Goal: Information Seeking & Learning: Learn about a topic

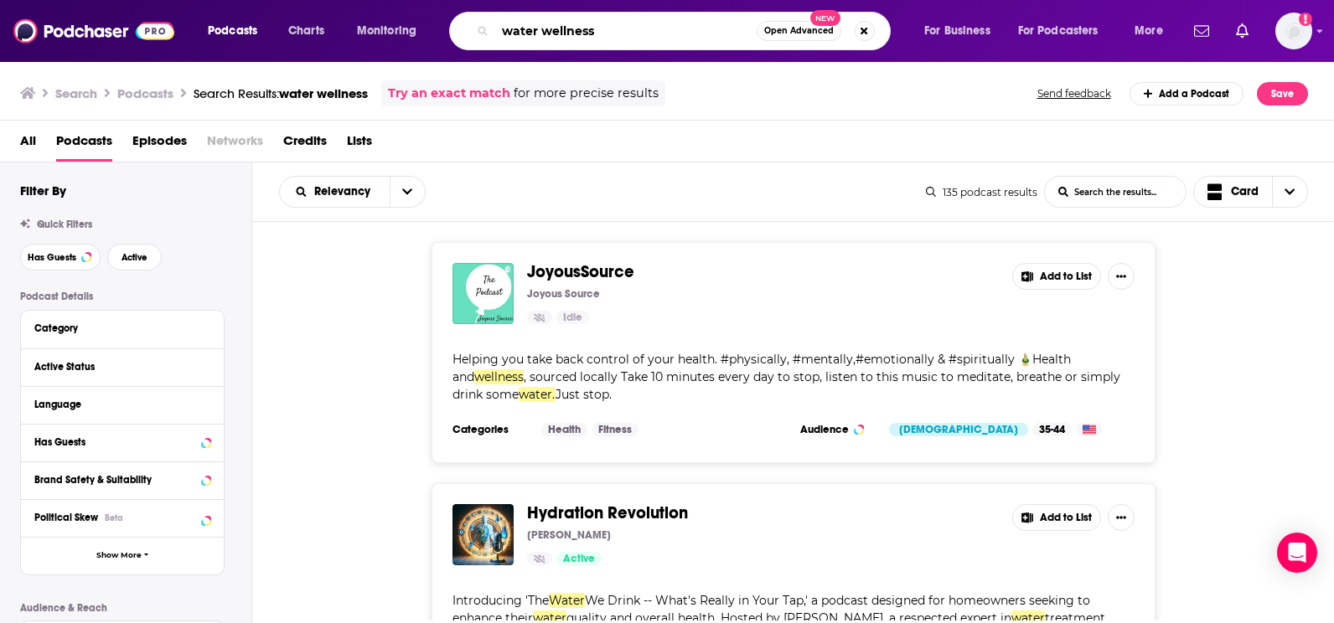
click at [627, 29] on input "water wellness" at bounding box center [625, 31] width 261 height 27
type input "water quality"
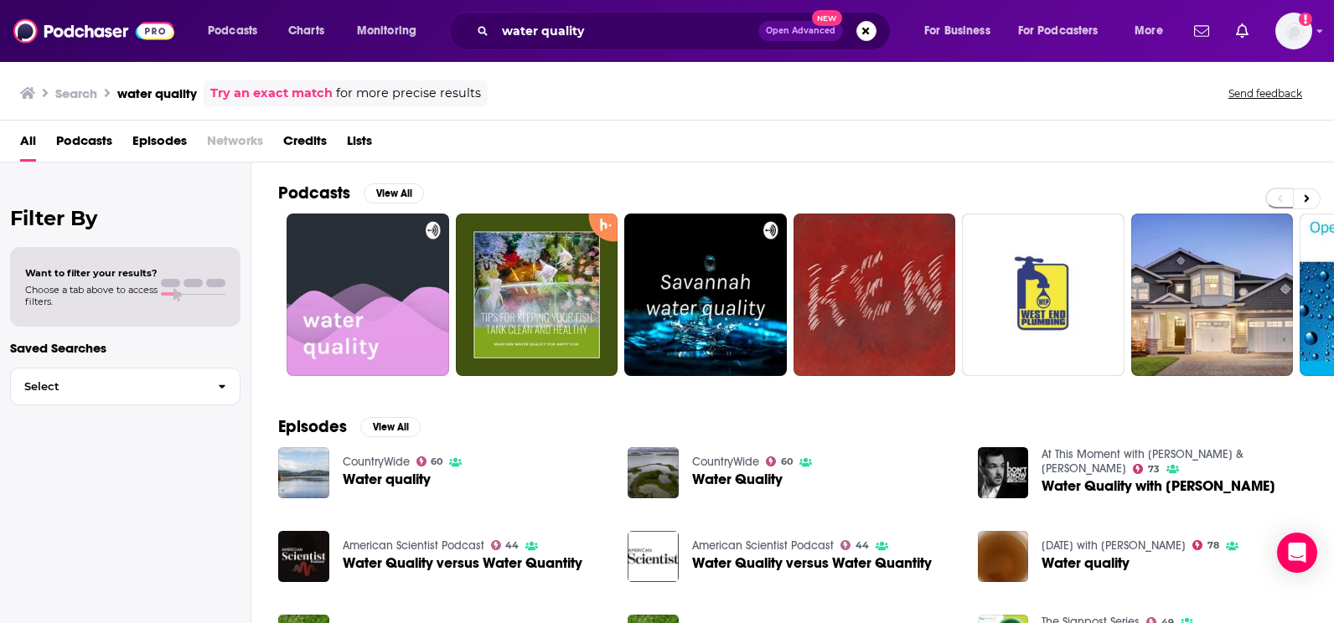
click at [58, 142] on span "Podcasts" at bounding box center [84, 144] width 56 height 34
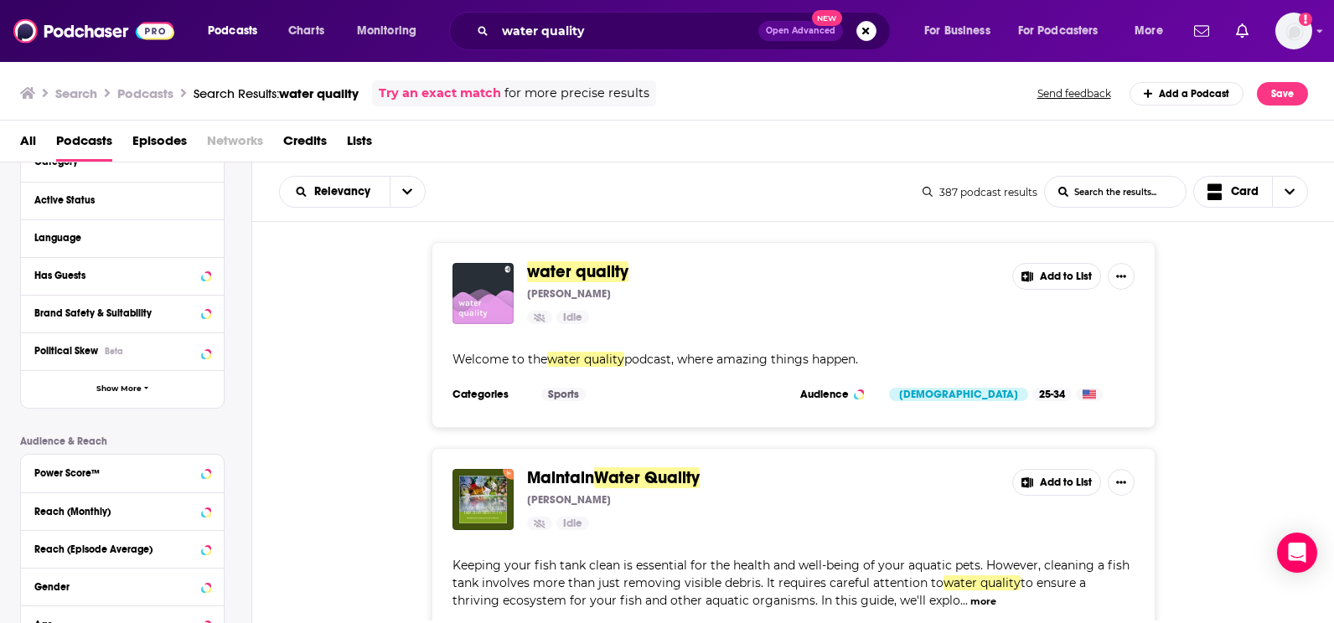
scroll to position [166, 0]
click at [131, 273] on div "Has Guests" at bounding box center [100, 277] width 133 height 12
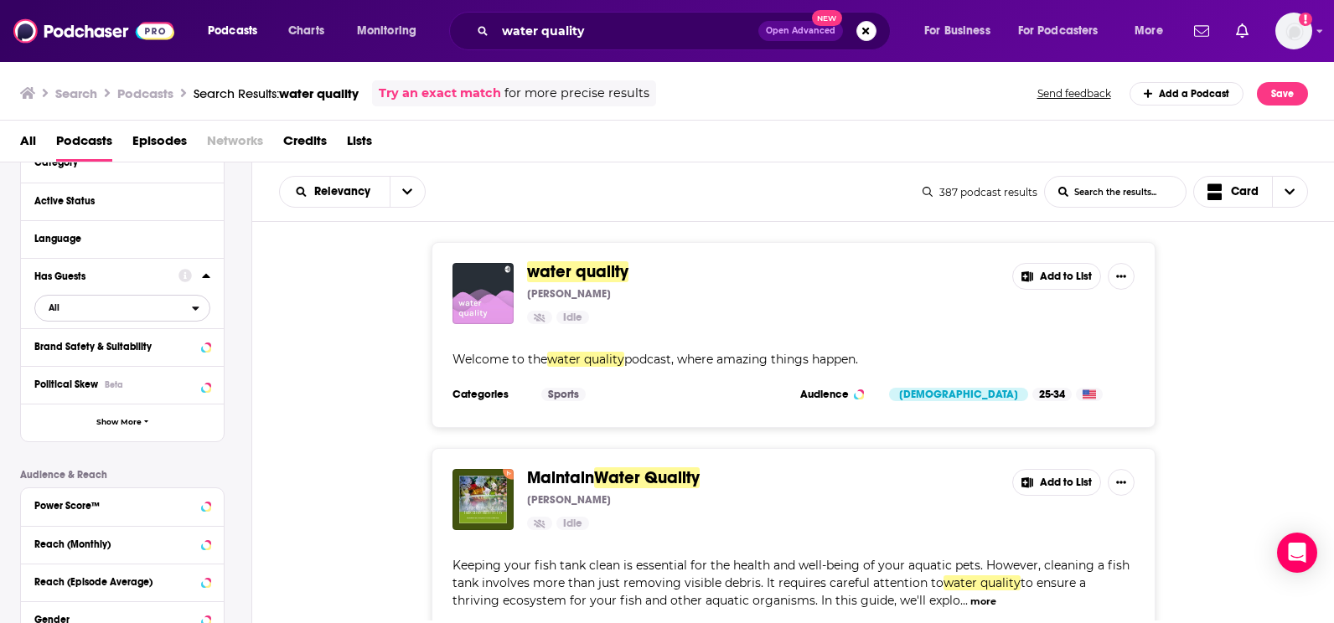
click at [144, 306] on span "All" at bounding box center [113, 308] width 157 height 22
click at [138, 359] on span "Has guests" at bounding box center [93, 363] width 101 height 9
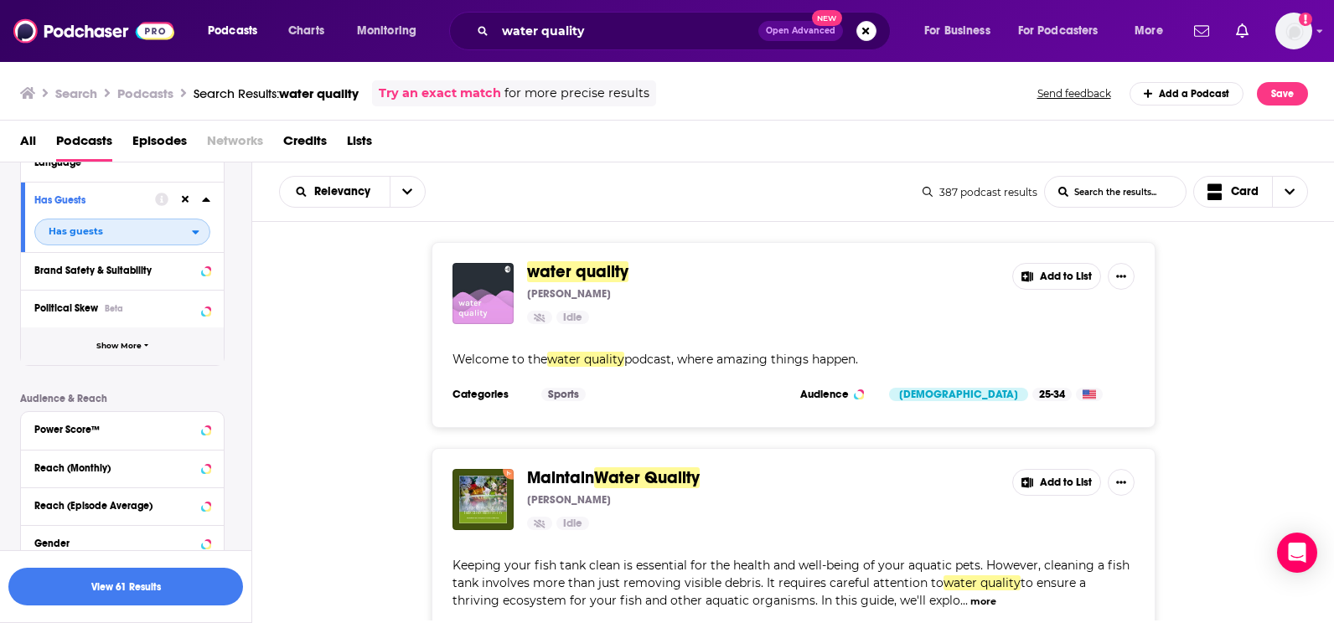
scroll to position [254, 0]
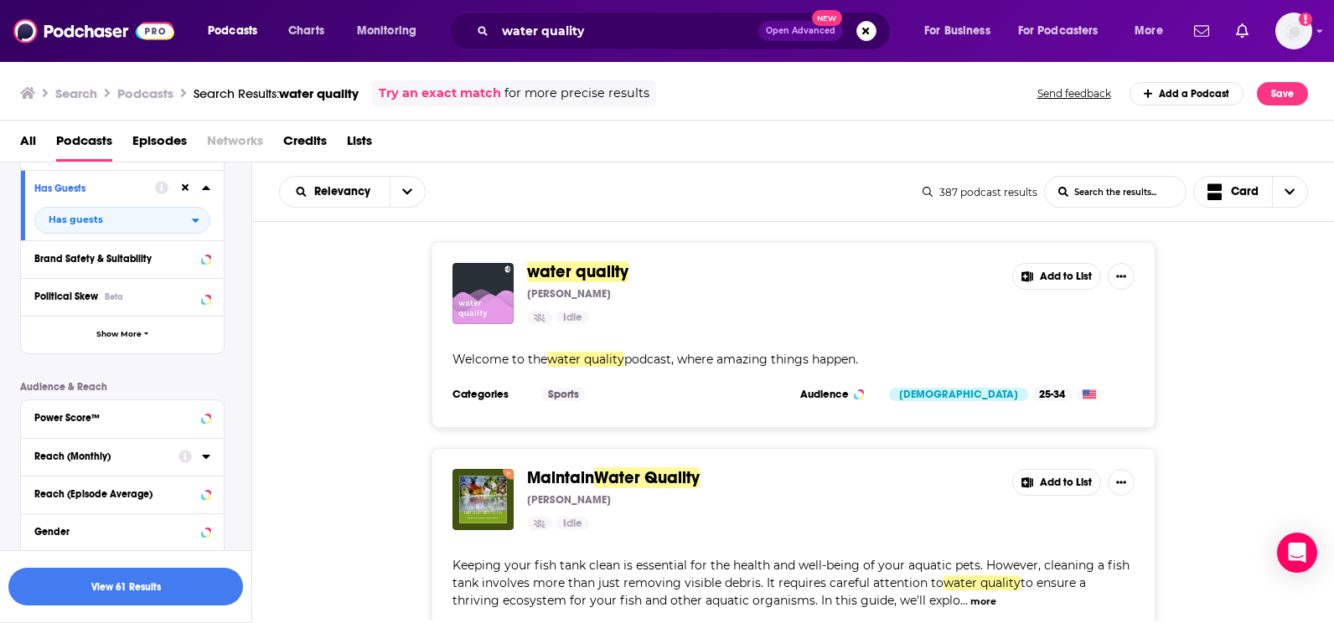
click at [204, 457] on icon at bounding box center [206, 457] width 8 height 4
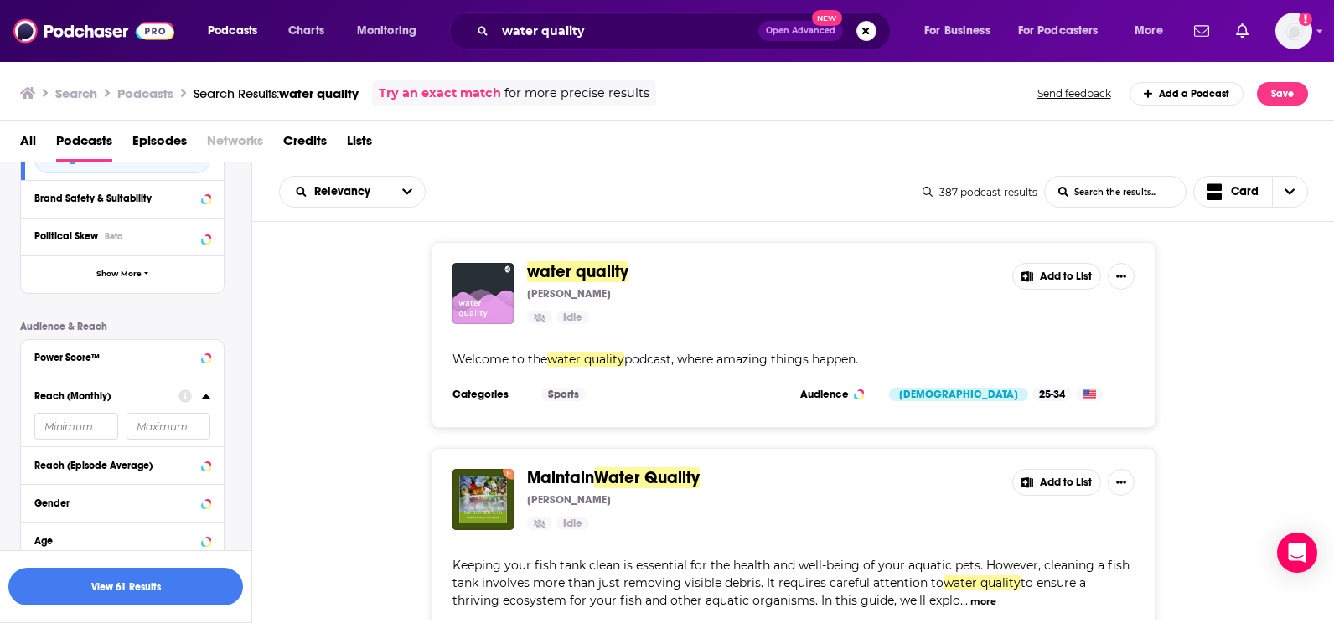
scroll to position [315, 0]
click at [78, 419] on input "number" at bounding box center [76, 425] width 84 height 27
type input "10000"
click at [124, 472] on button "View 0 Results" at bounding box center [125, 587] width 235 height 38
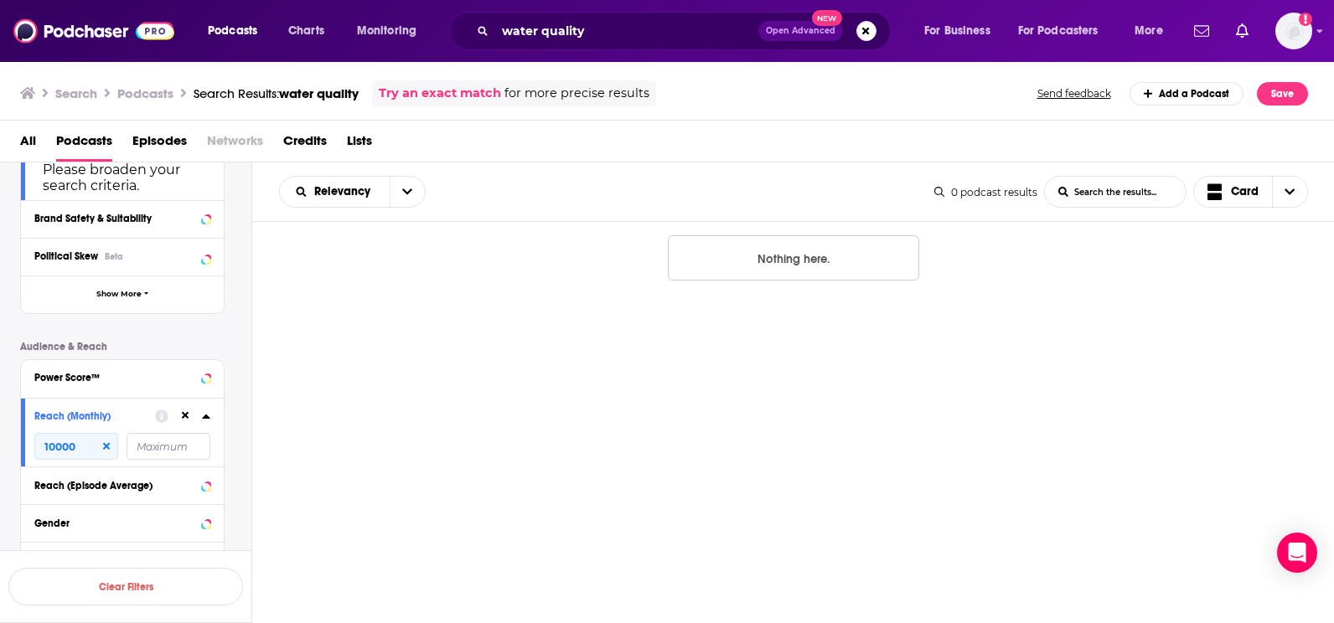
click at [180, 414] on button at bounding box center [184, 416] width 13 height 13
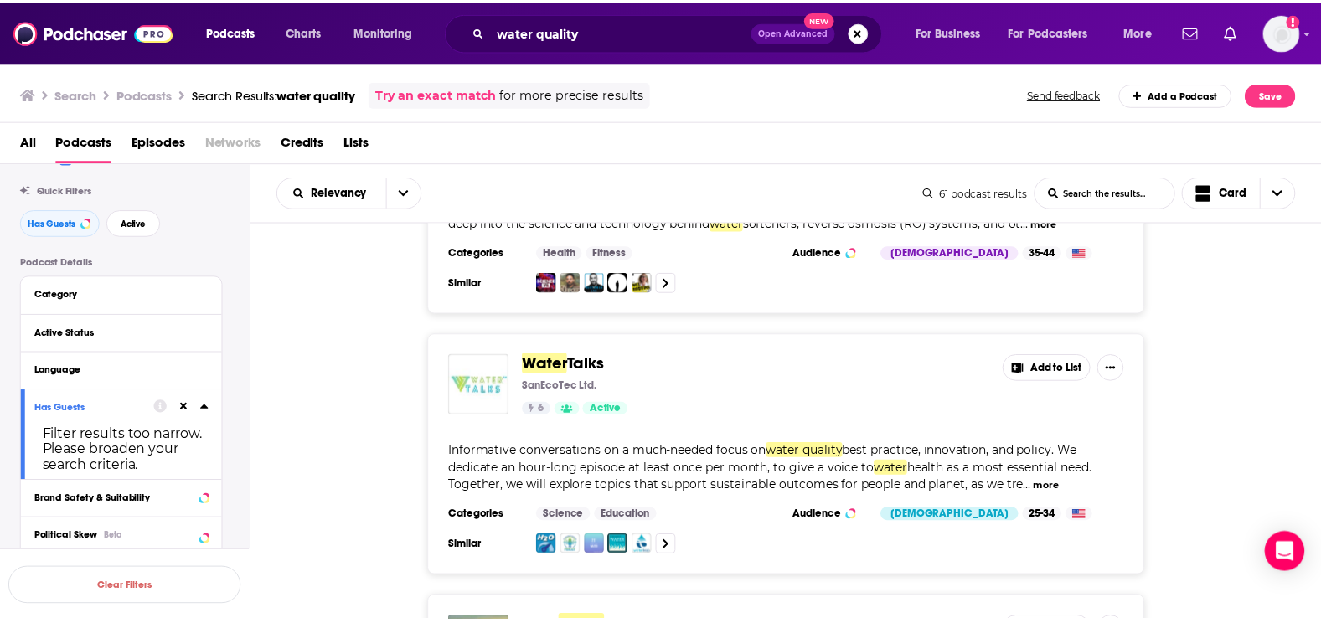
scroll to position [696, 0]
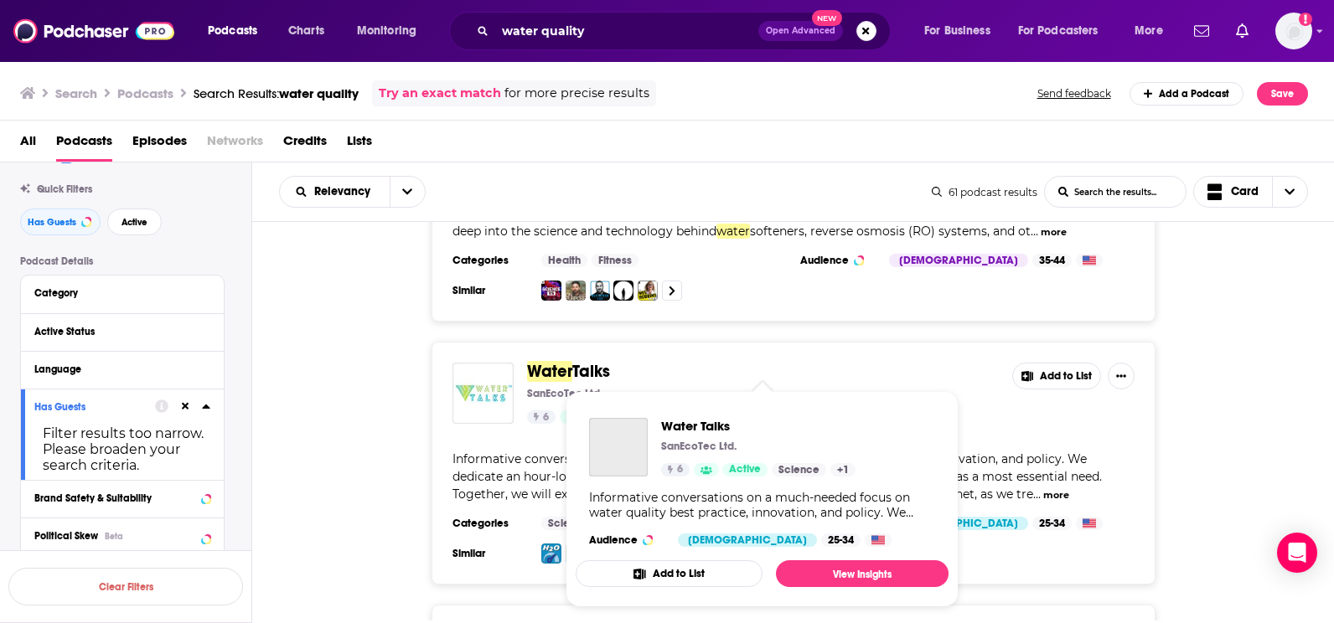
click at [580, 361] on span "Talks" at bounding box center [591, 371] width 38 height 21
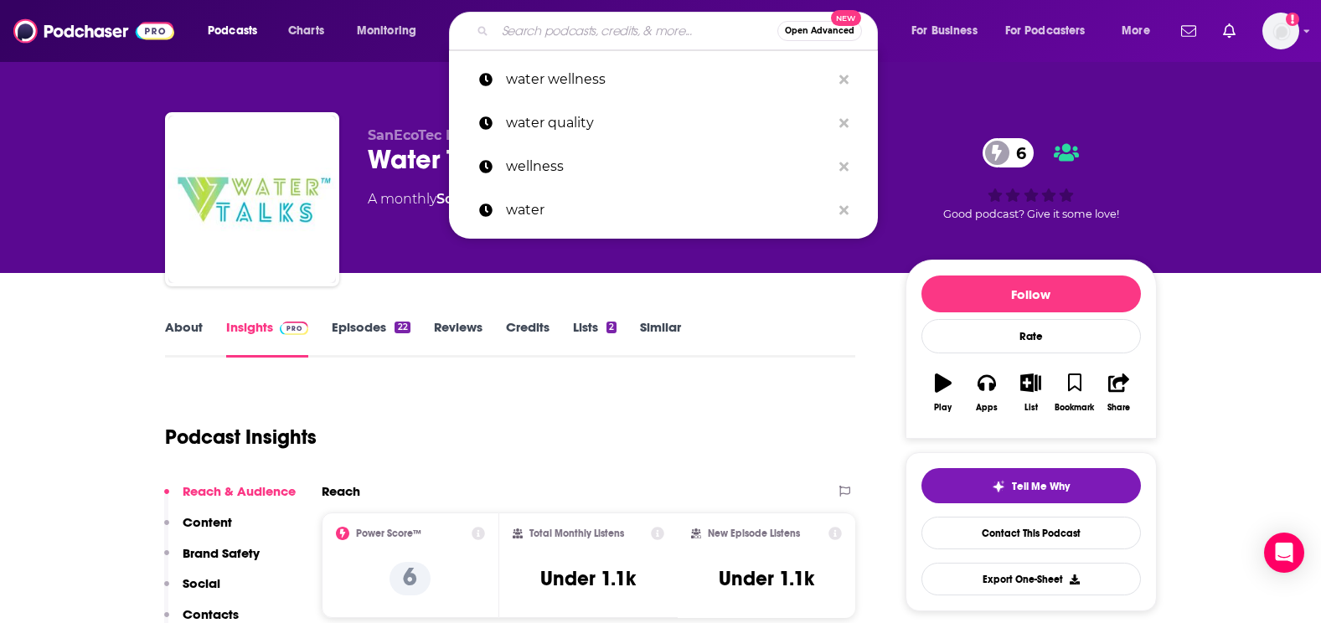
click at [507, 36] on input "Search podcasts, credits, & more..." at bounding box center [636, 31] width 282 height 27
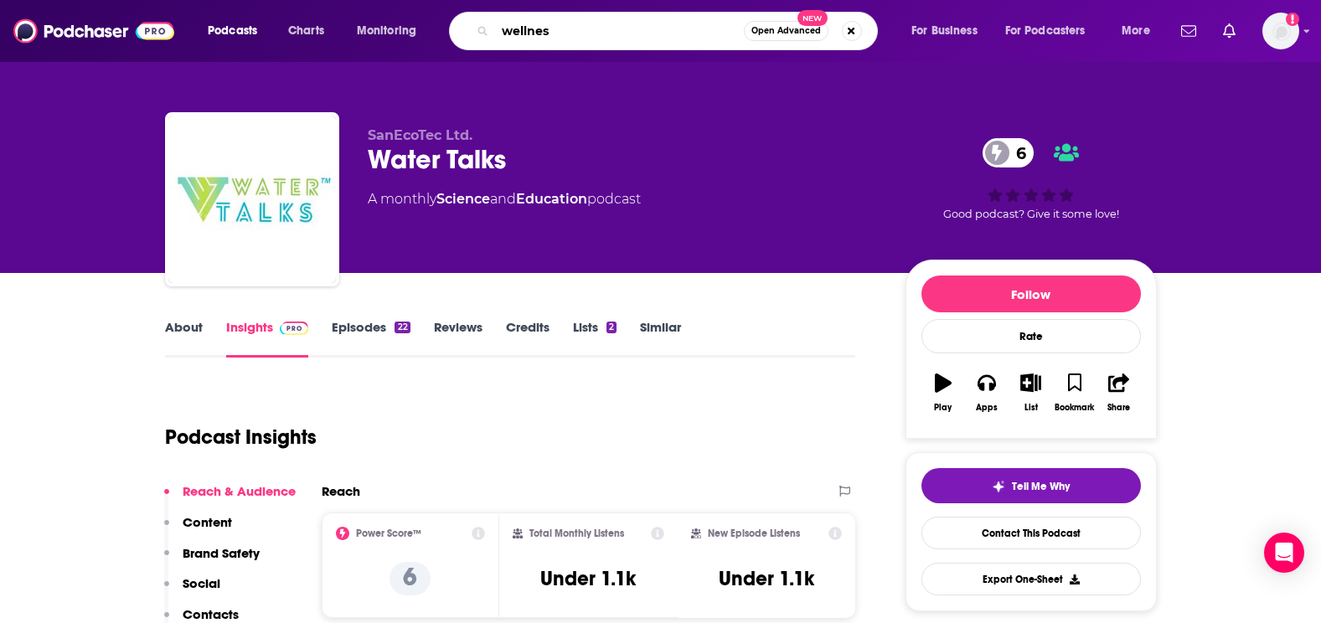
type input "wellness"
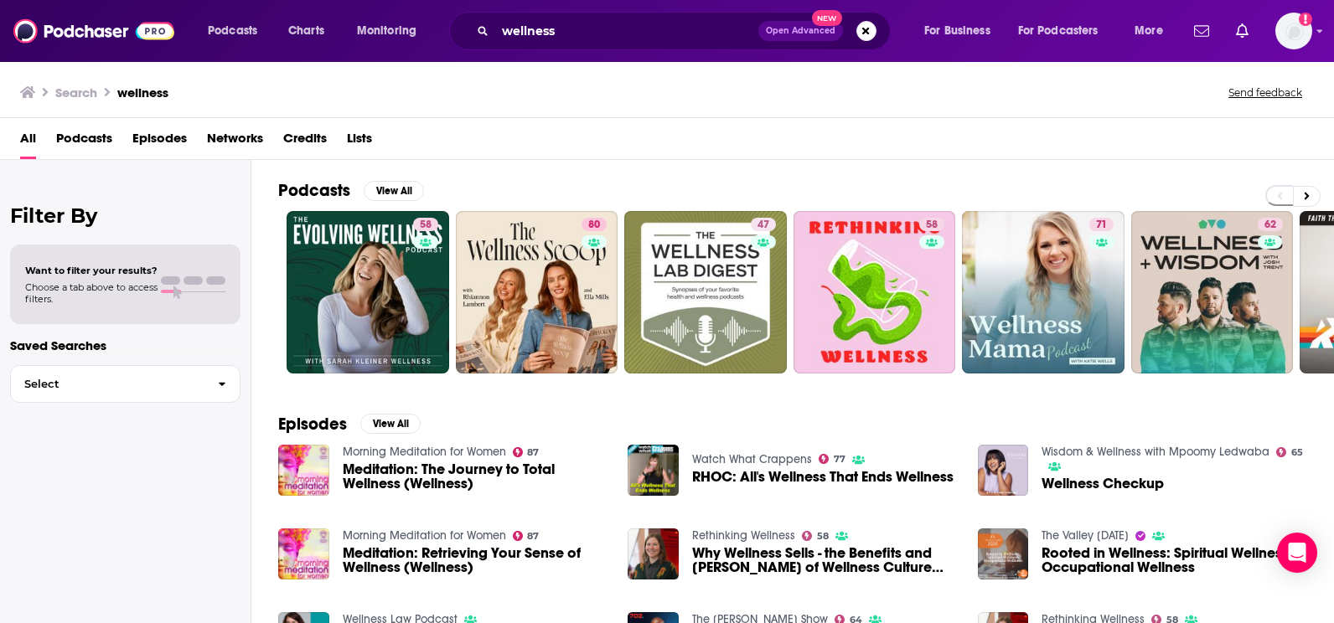
click at [88, 152] on span "Podcasts" at bounding box center [84, 142] width 56 height 34
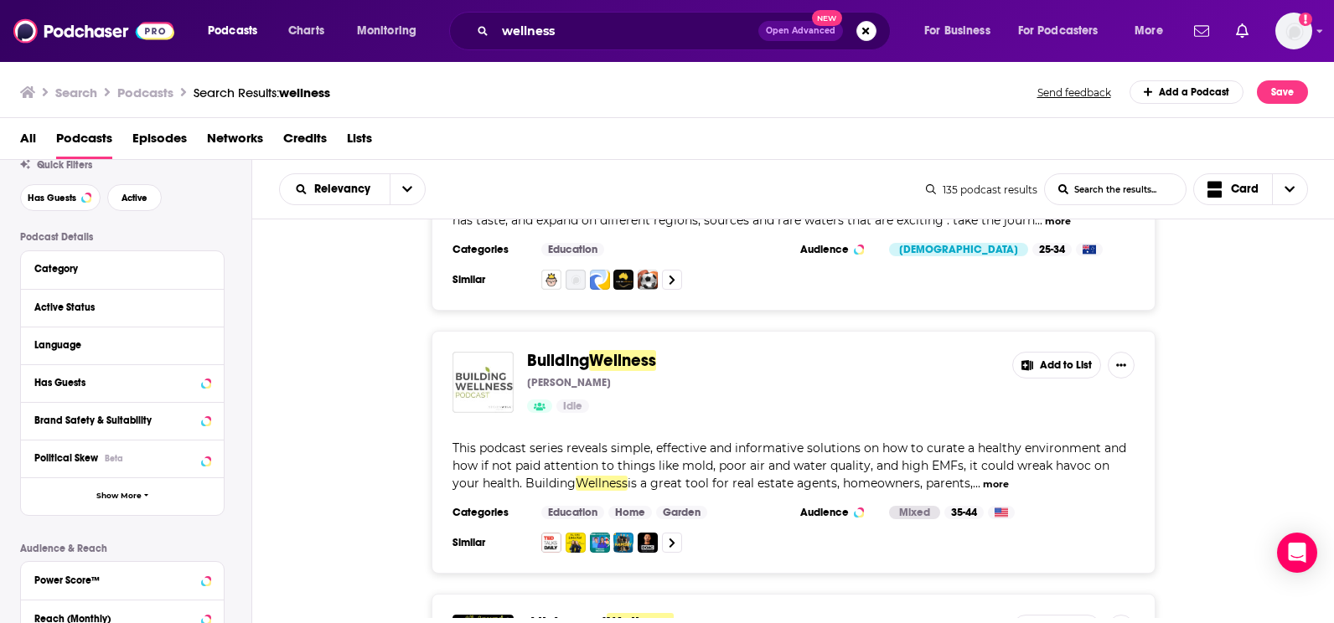
scroll to position [2563, 0]
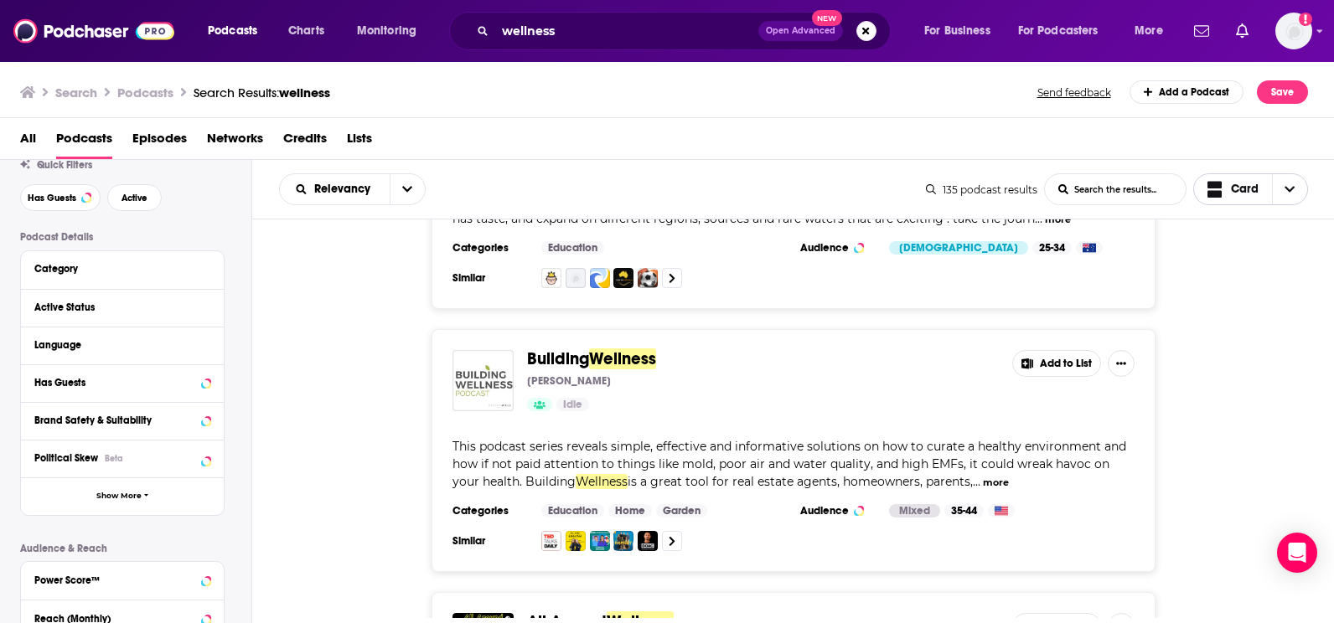
click at [1065, 204] on span "Choose View" at bounding box center [1289, 189] width 35 height 30
click at [405, 180] on button "open menu" at bounding box center [407, 189] width 35 height 30
click at [338, 438] on div "Building Wellness Michelle Ifversen Idle Add to List This podcast series reveal…" at bounding box center [793, 450] width 1082 height 243
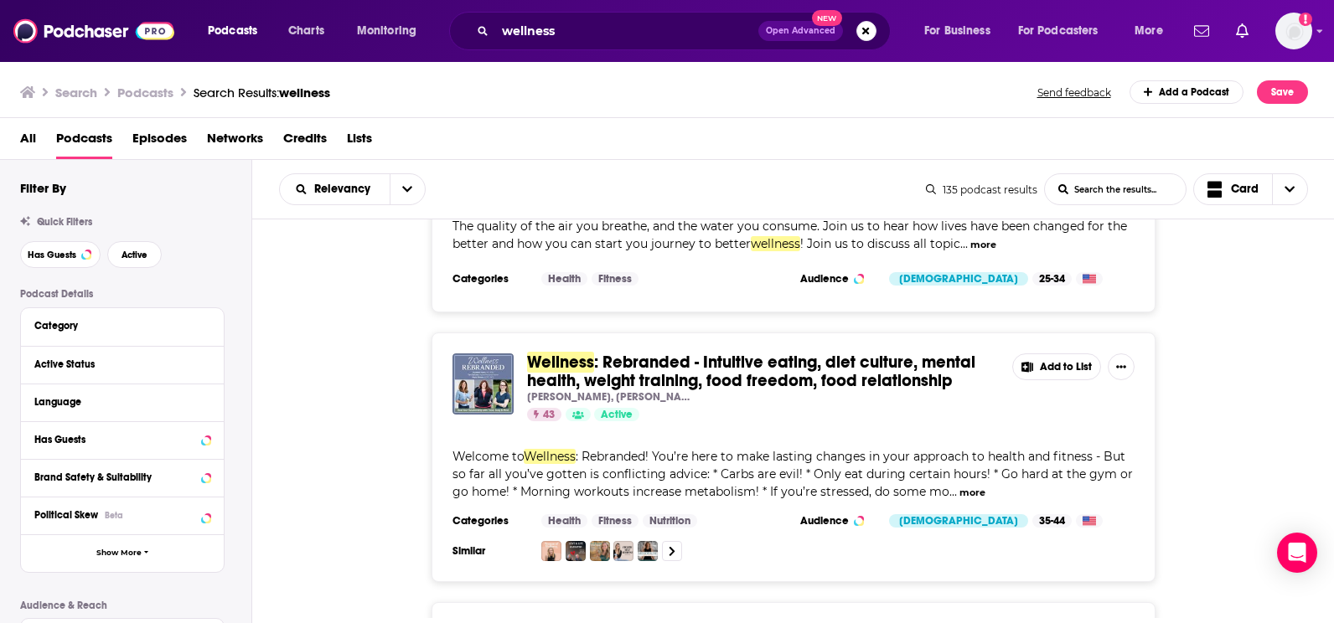
scroll to position [3065, 0]
click at [1065, 31] on img "Logged in as veronica.smith" at bounding box center [1293, 31] width 37 height 37
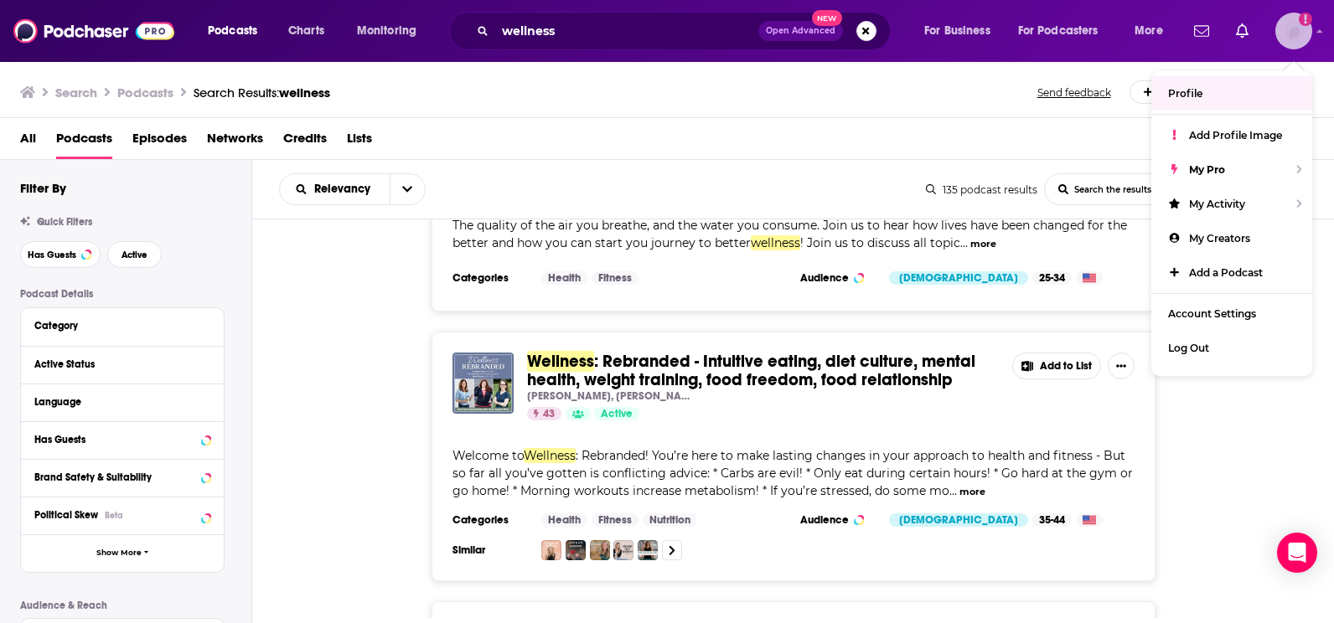
click at [1065, 89] on span "Profile" at bounding box center [1185, 93] width 34 height 13
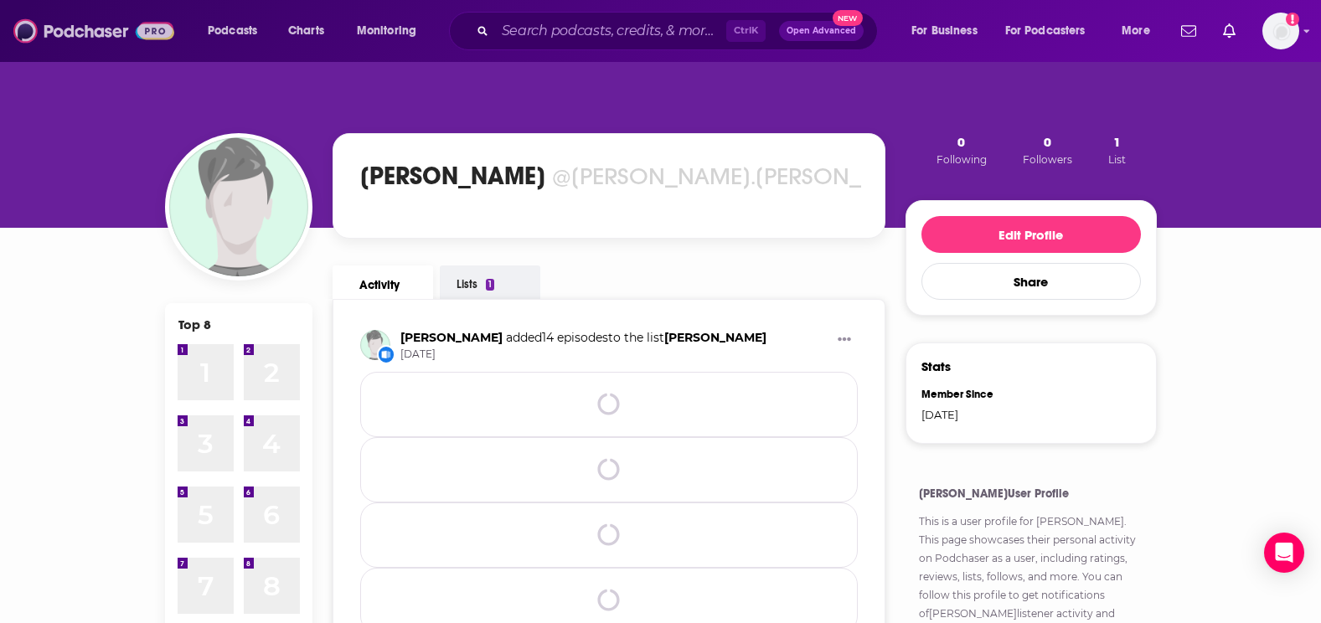
click at [59, 29] on img at bounding box center [93, 31] width 161 height 32
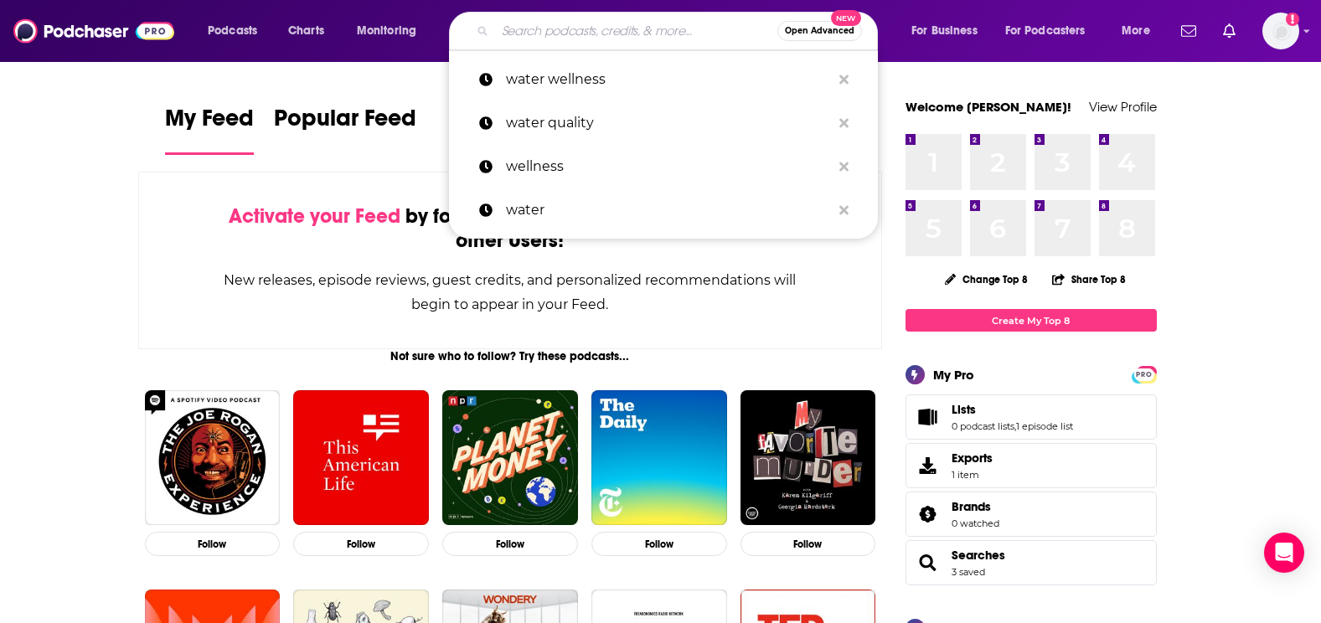
click at [514, 36] on input "Search podcasts, credits, & more..." at bounding box center [636, 31] width 282 height 27
click at [535, 175] on p "wellness" at bounding box center [668, 167] width 325 height 44
type input "wellness"
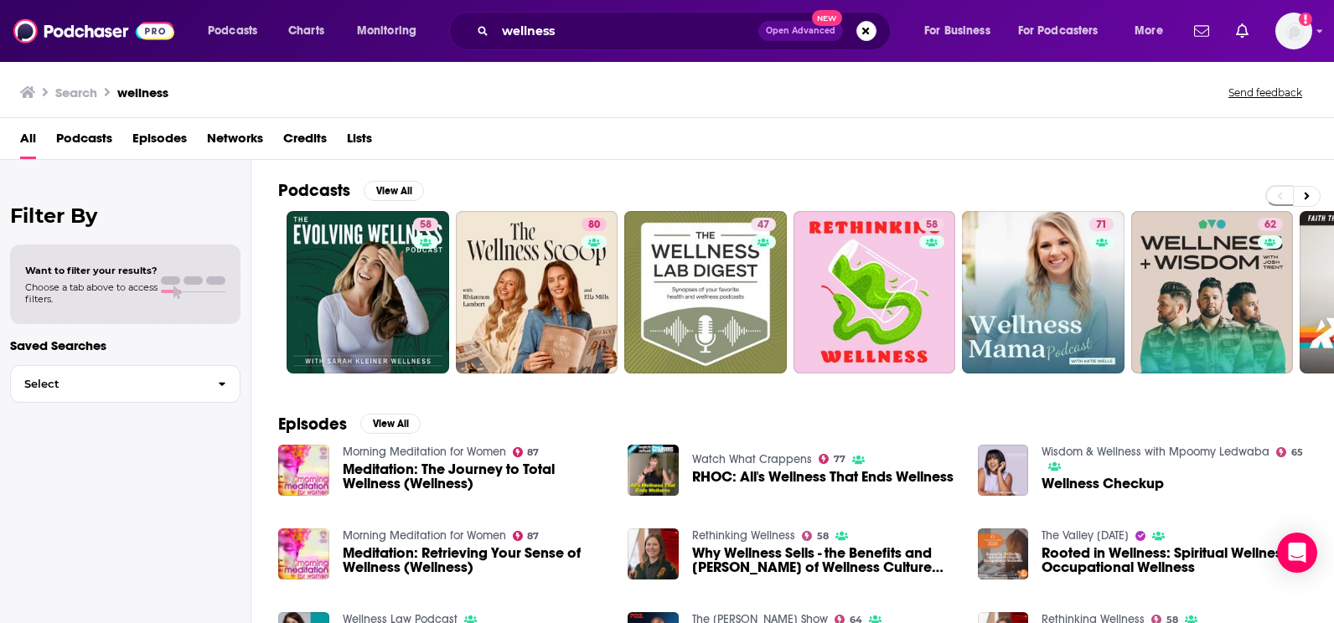
click at [78, 127] on span "Podcasts" at bounding box center [84, 142] width 56 height 34
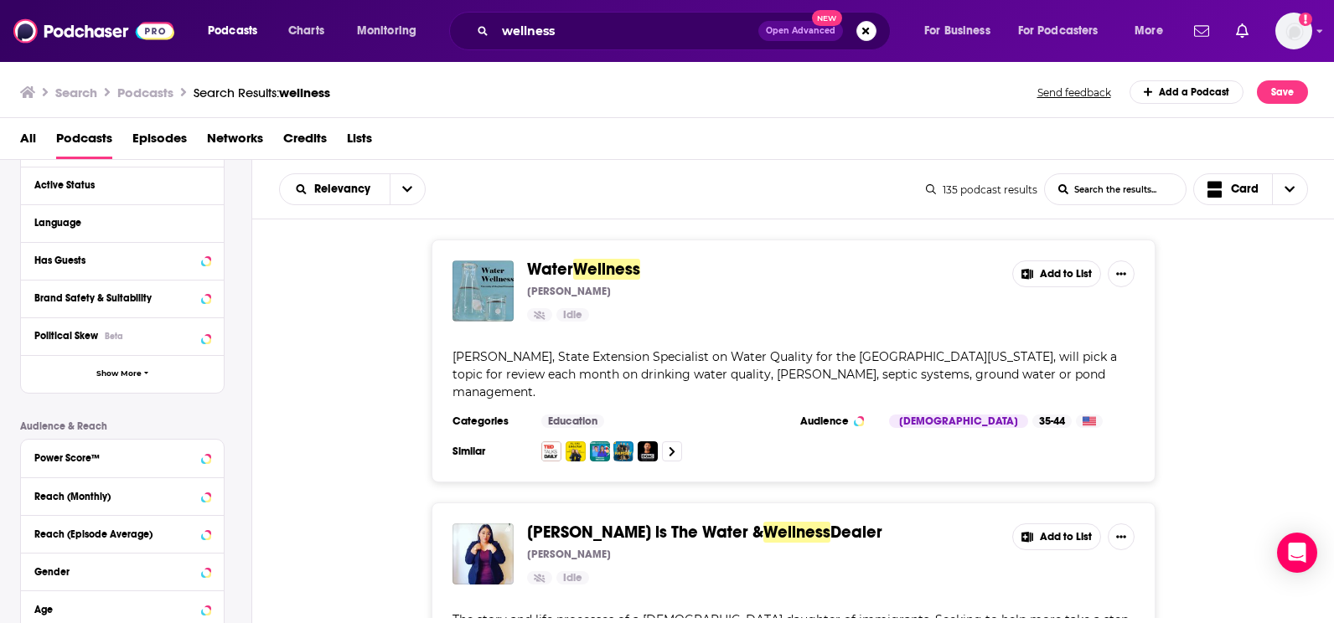
scroll to position [240, 0]
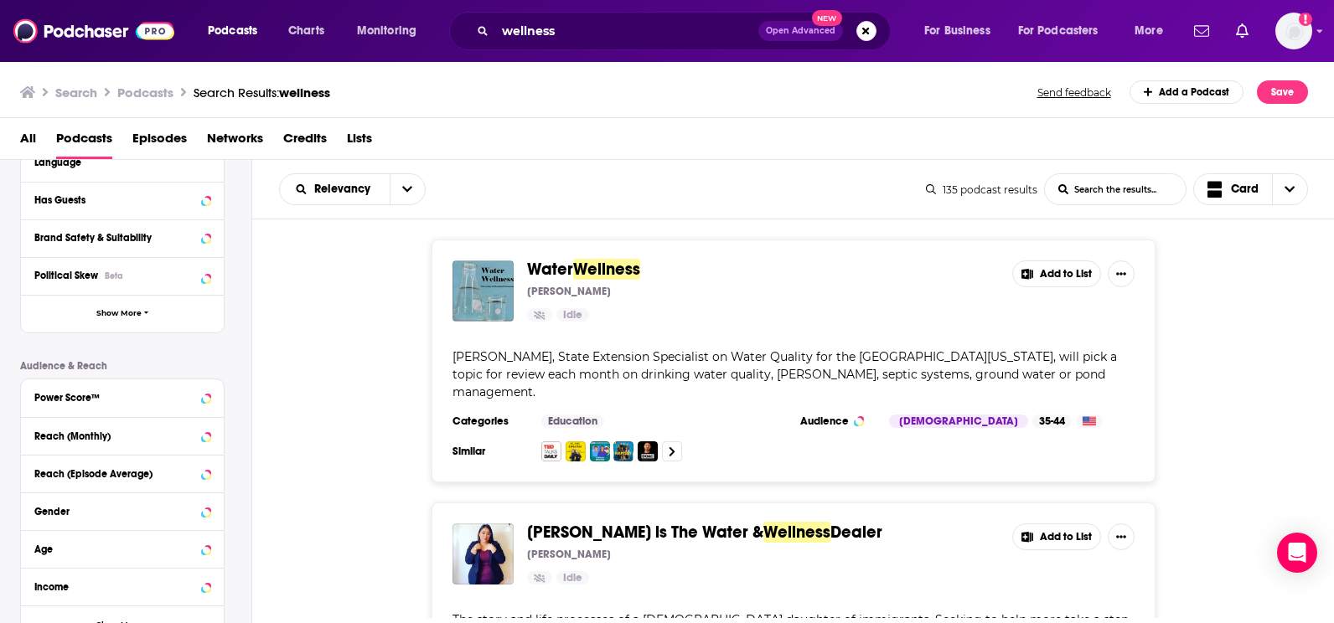
click at [211, 436] on div "Reach (Monthly)" at bounding box center [122, 436] width 203 height 38
click at [205, 438] on icon at bounding box center [206, 435] width 8 height 13
click at [90, 460] on input "number" at bounding box center [76, 465] width 84 height 27
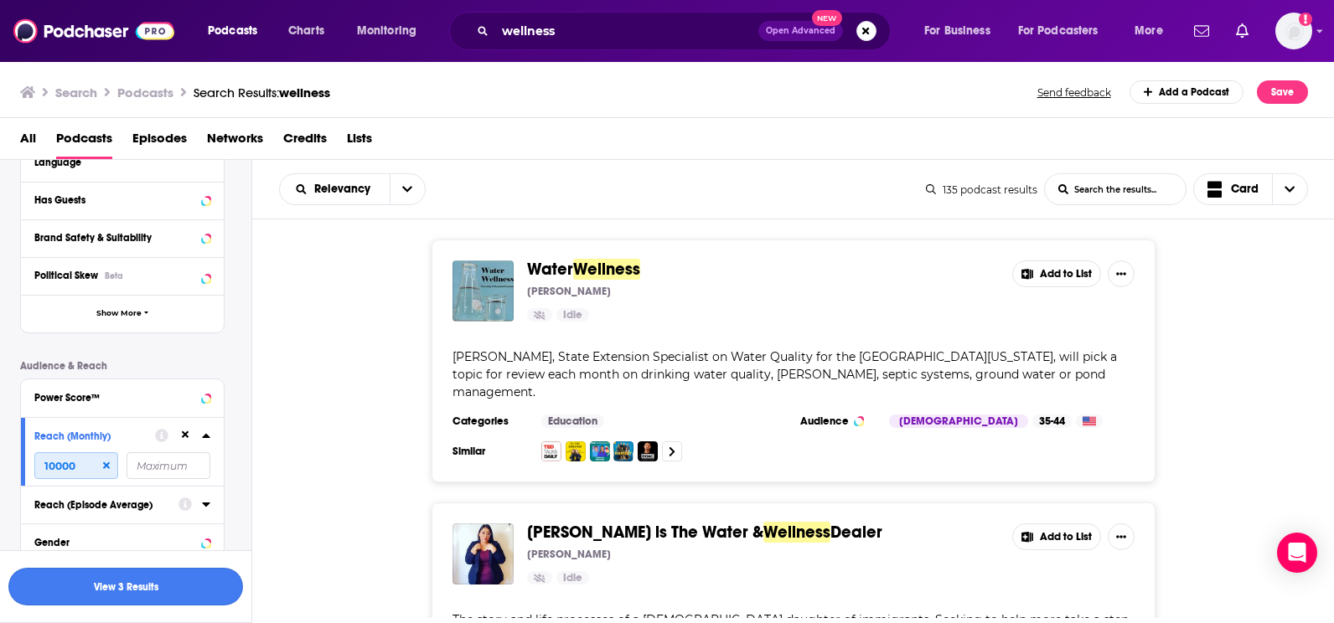
type input "10000"
click at [186, 472] on button "View 3 Results" at bounding box center [125, 587] width 235 height 38
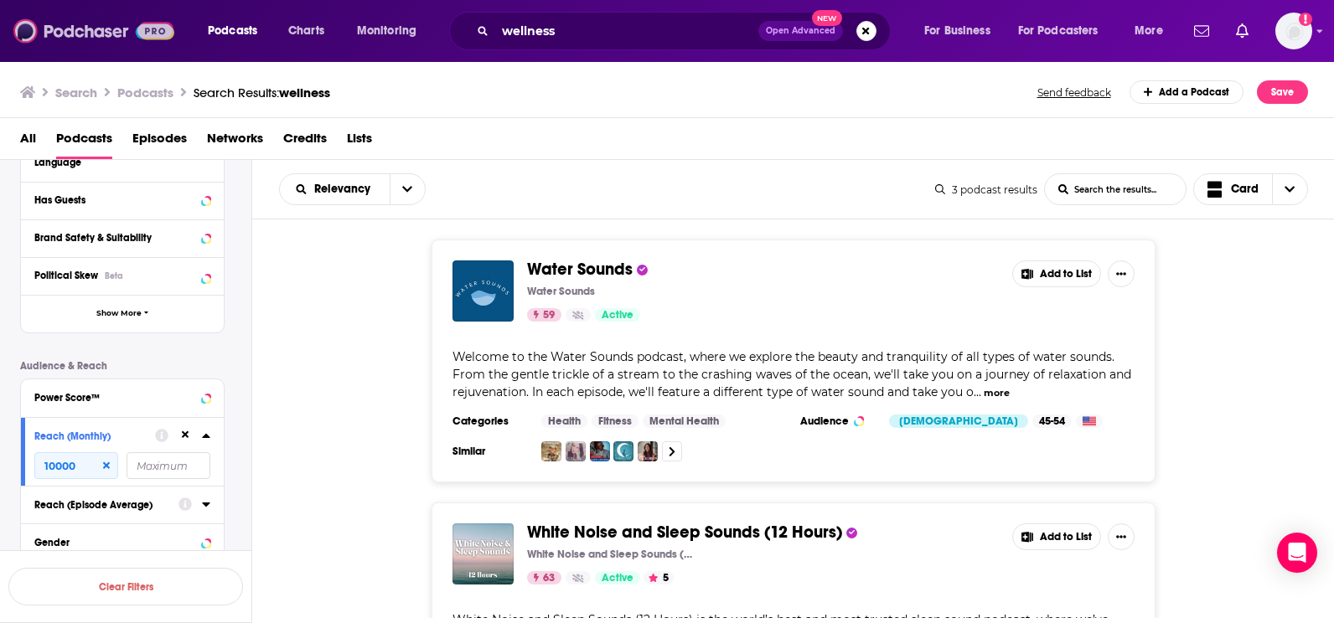
click at [59, 41] on img at bounding box center [93, 31] width 161 height 32
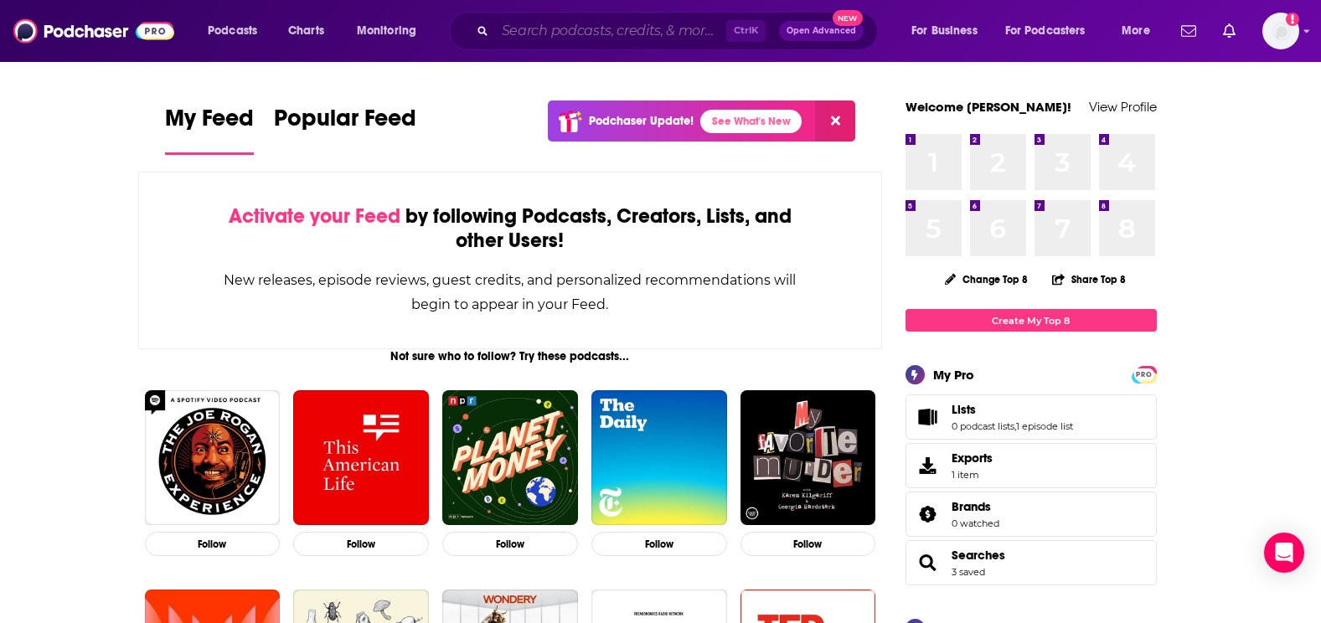
click at [519, 29] on input "Search podcasts, credits, & more..." at bounding box center [610, 31] width 231 height 27
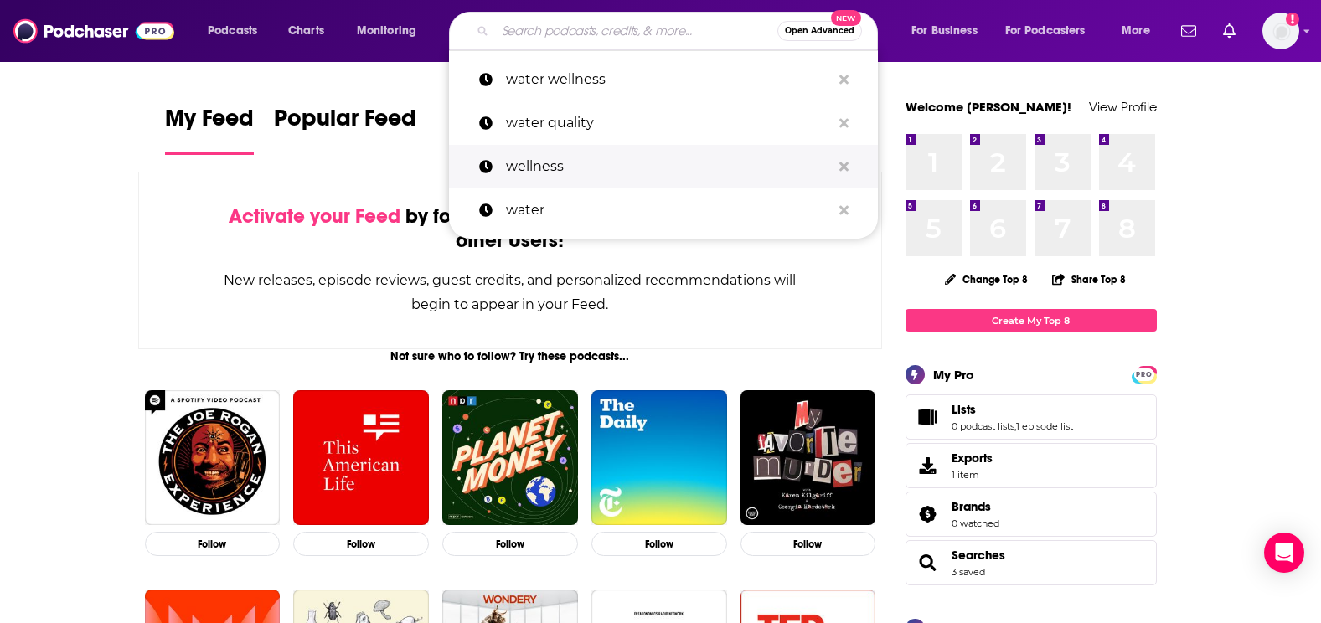
click at [529, 159] on p "wellness" at bounding box center [668, 167] width 325 height 44
type input "wellness"
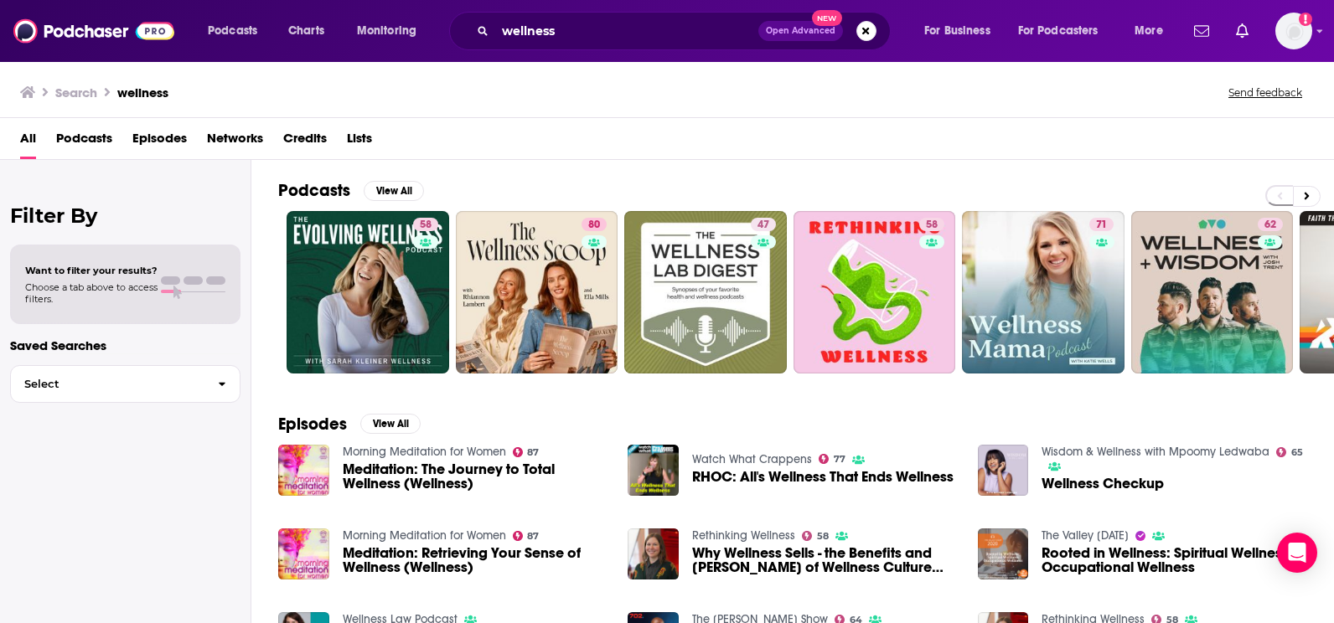
click at [94, 151] on span "Podcasts" at bounding box center [84, 142] width 56 height 34
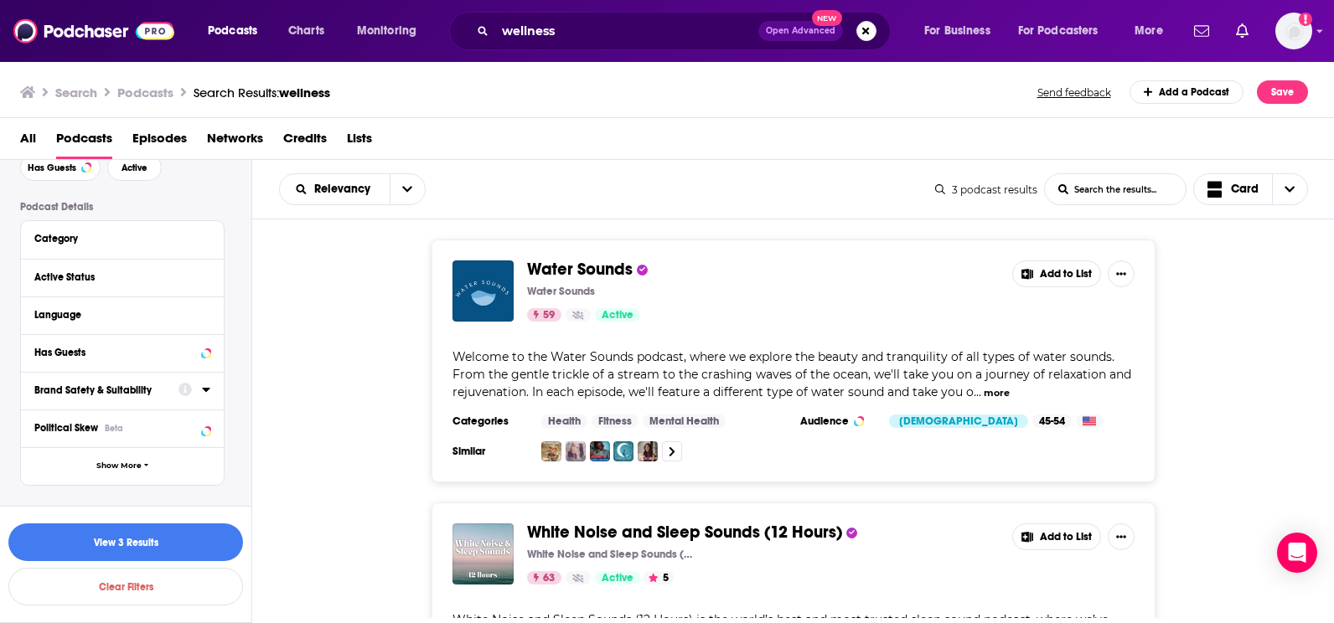
scroll to position [168, 0]
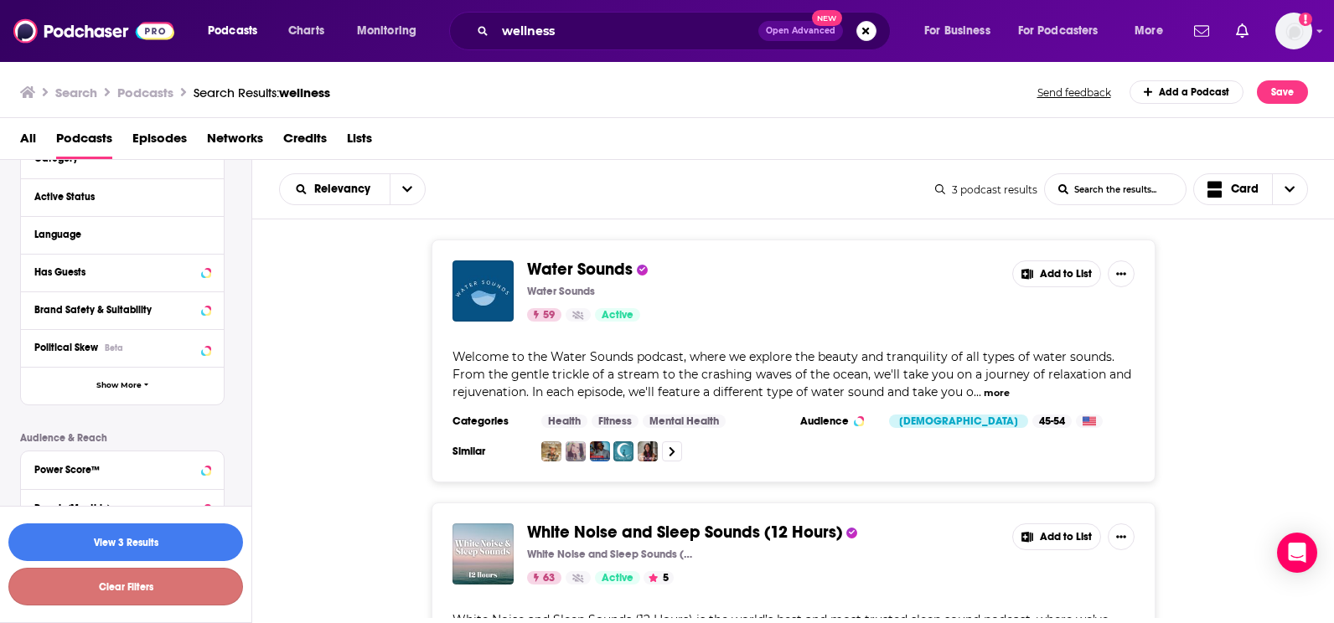
click at [143, 472] on button "Clear Filters" at bounding box center [125, 587] width 235 height 38
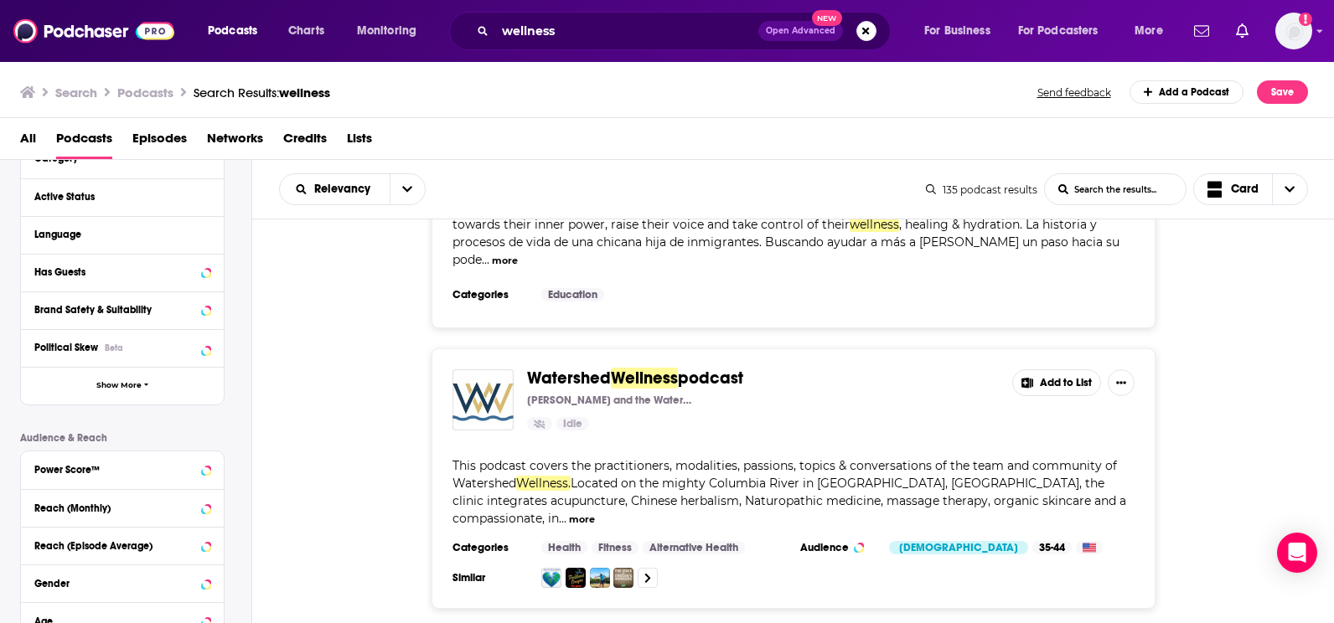
scroll to position [168, 0]
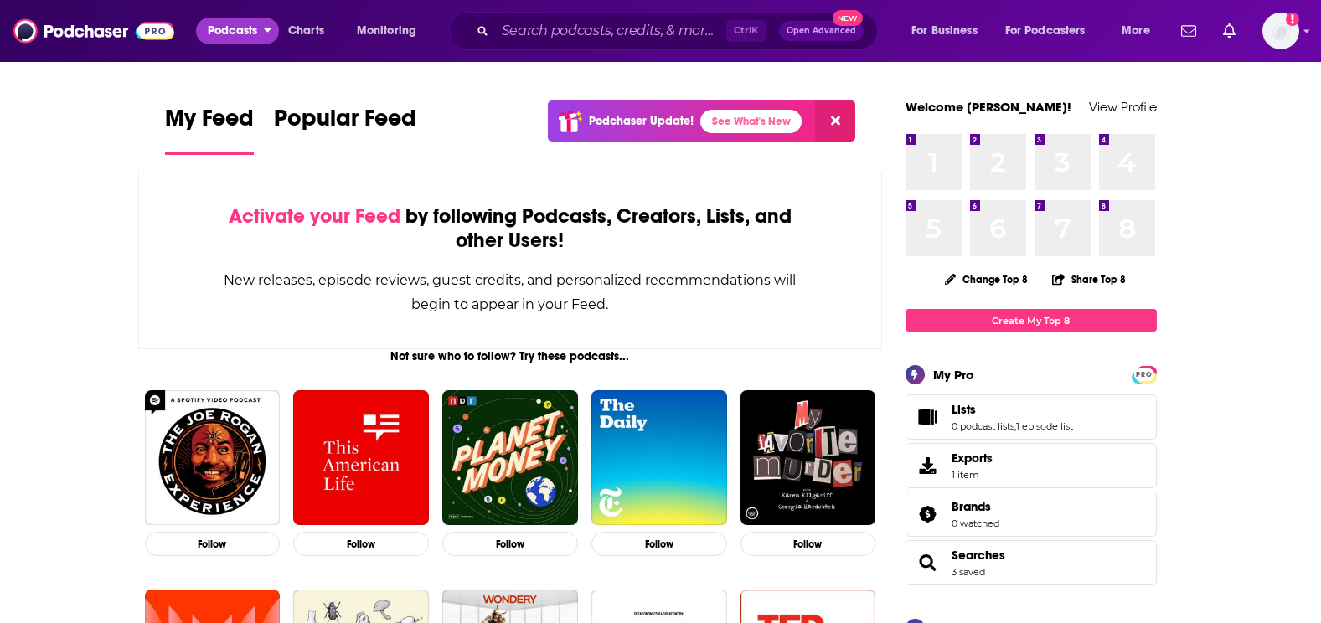
click at [250, 30] on span "Podcasts" at bounding box center [232, 30] width 49 height 23
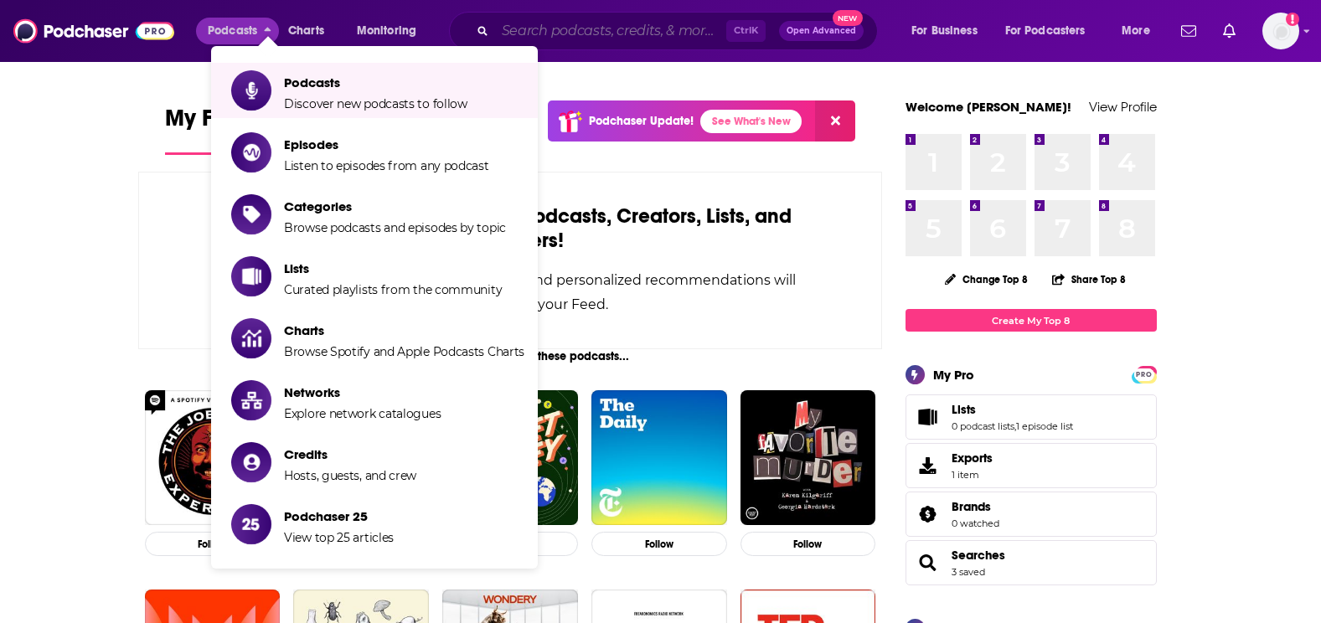
click at [596, 28] on input "Search podcasts, credits, & more..." at bounding box center [610, 31] width 231 height 27
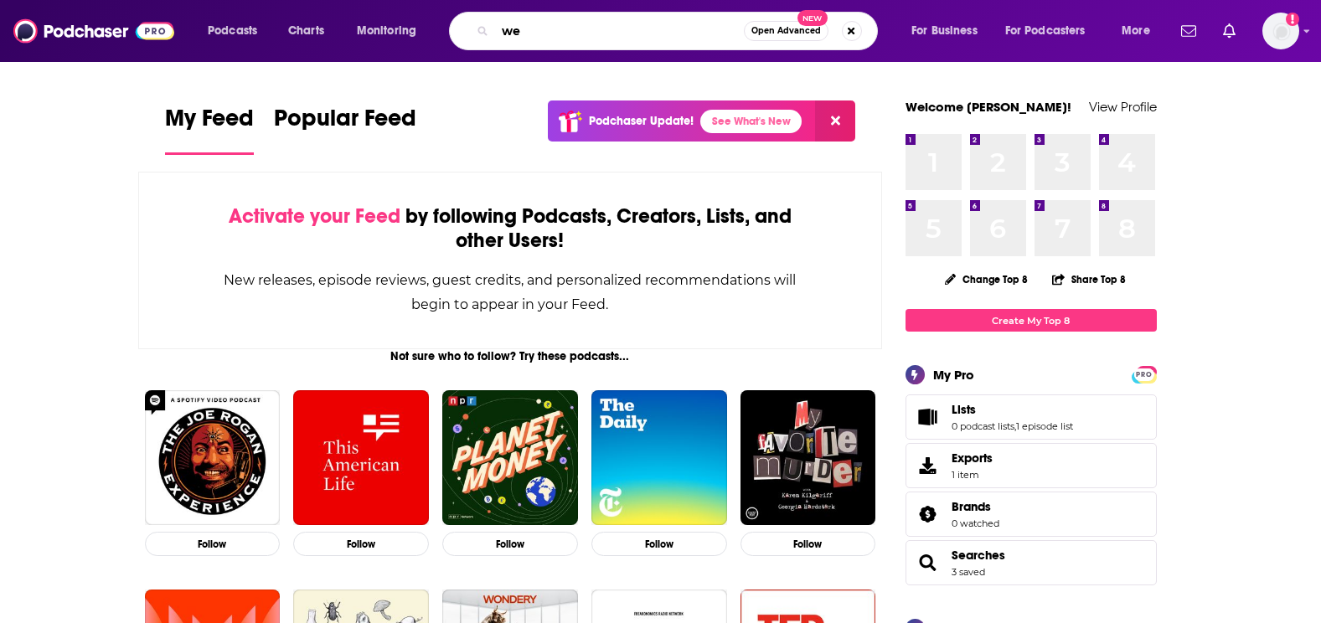
type input "w"
type input "health and wellness"
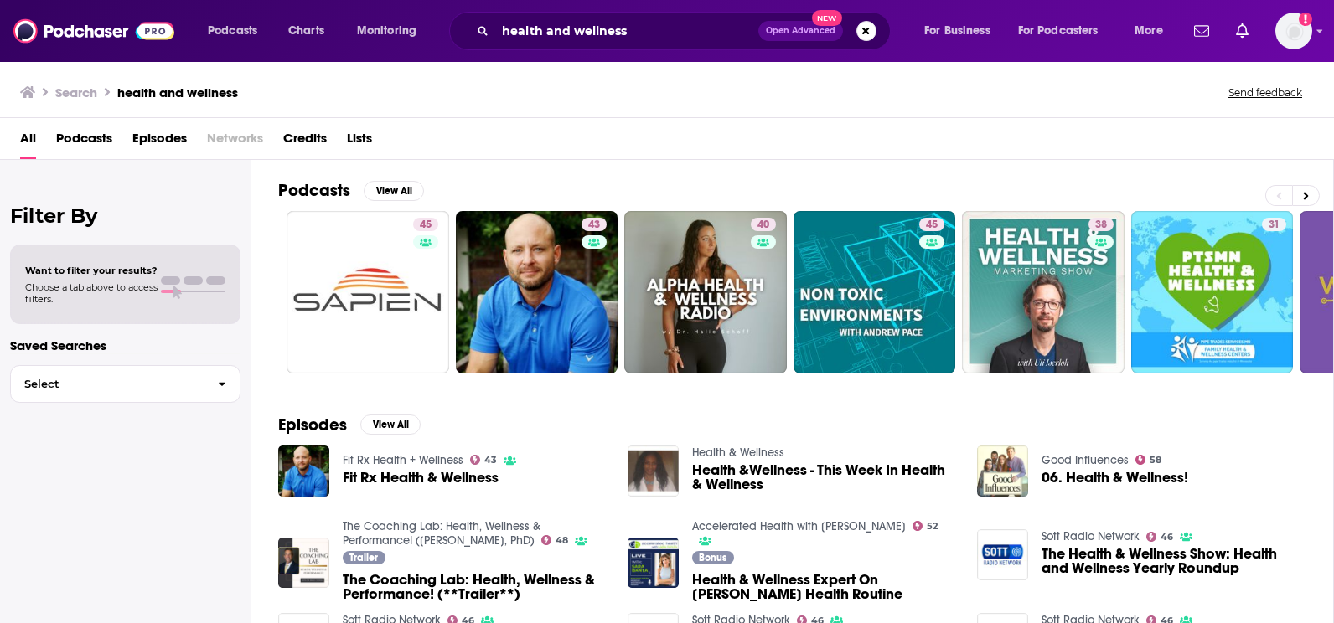
click at [803, 34] on span "Open Advanced" at bounding box center [801, 31] width 70 height 8
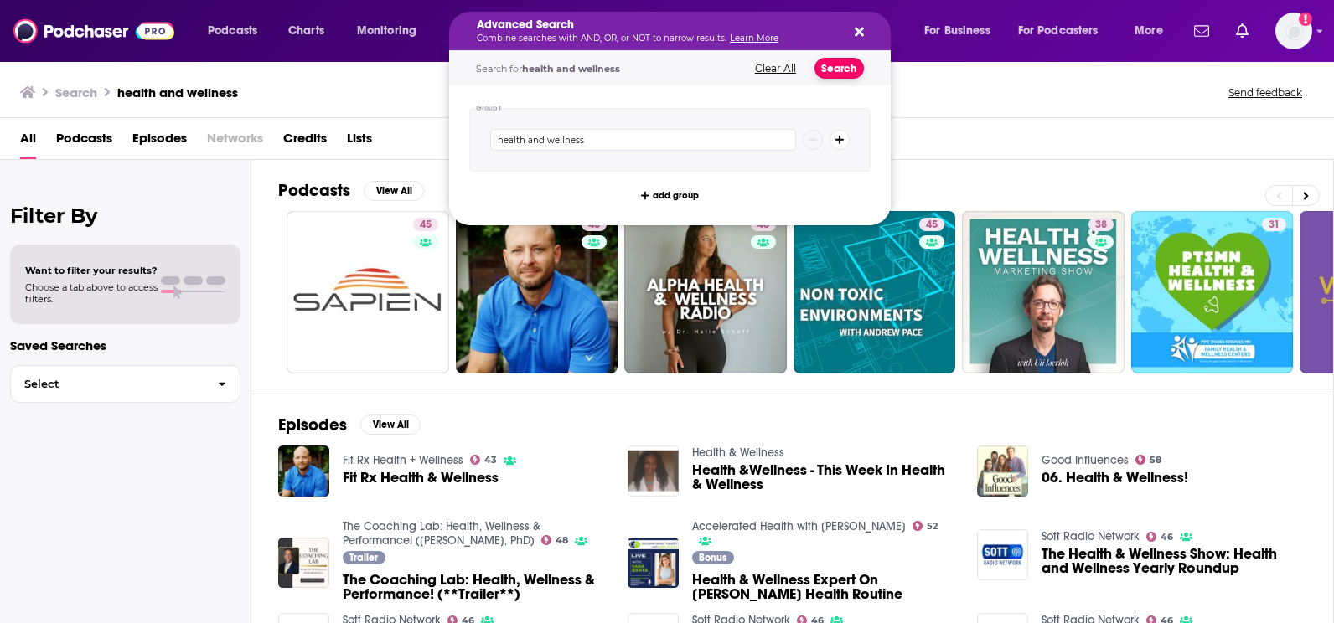
click at [835, 73] on button "Search" at bounding box center [838, 68] width 49 height 21
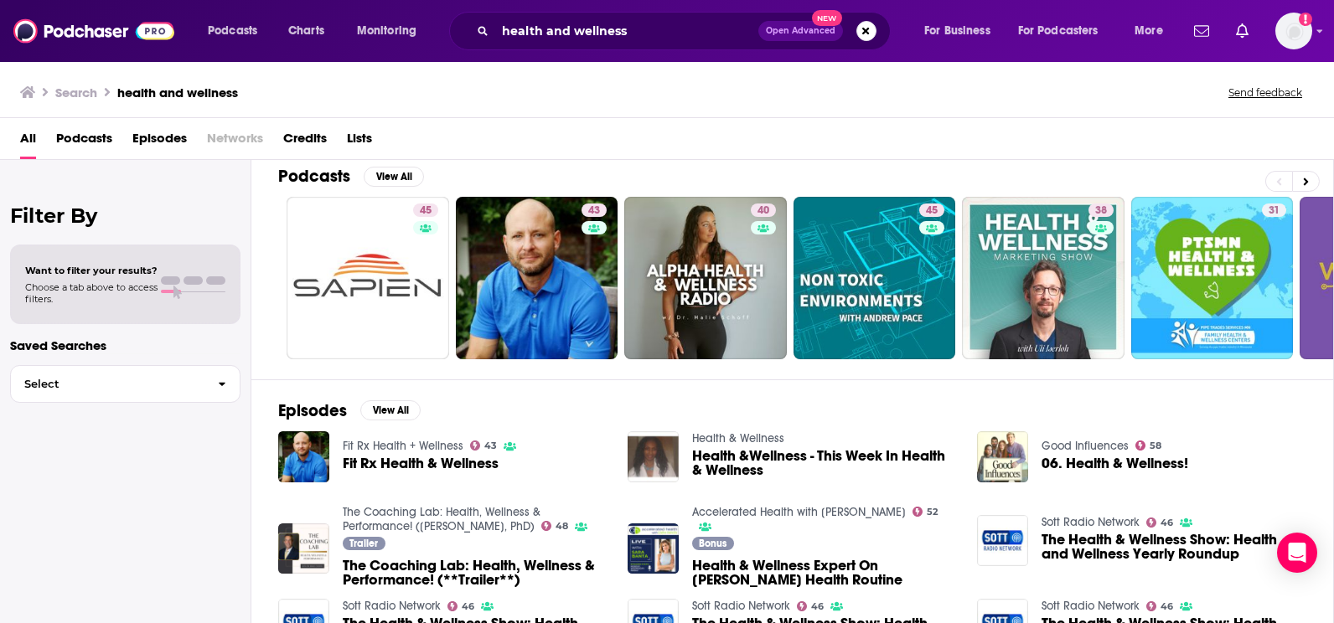
scroll to position [14, 0]
click at [92, 132] on span "Podcasts" at bounding box center [84, 142] width 56 height 34
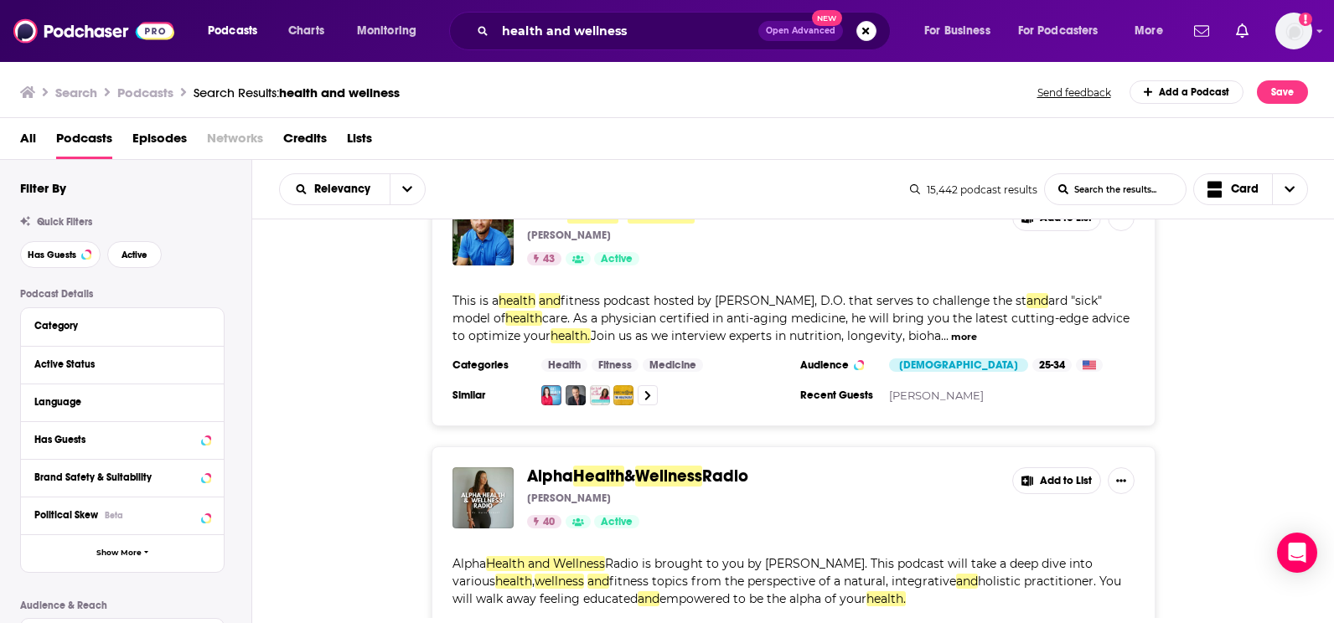
scroll to position [322, 0]
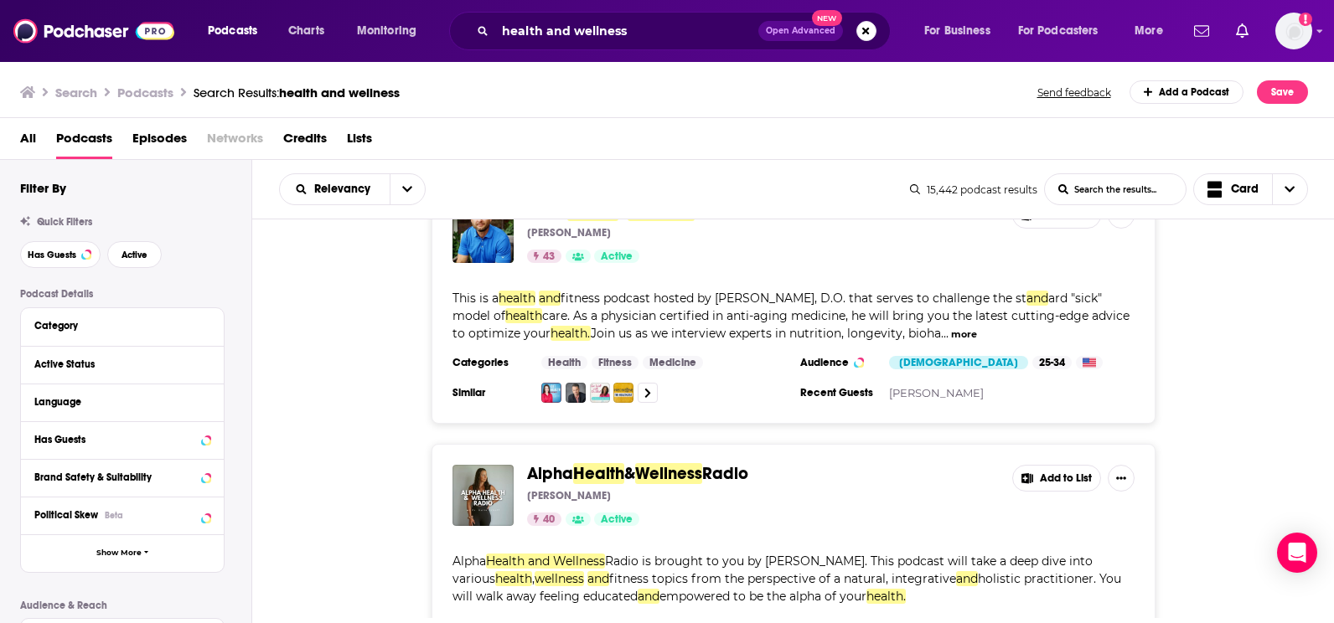
click at [955, 334] on button "more" at bounding box center [964, 335] width 26 height 14
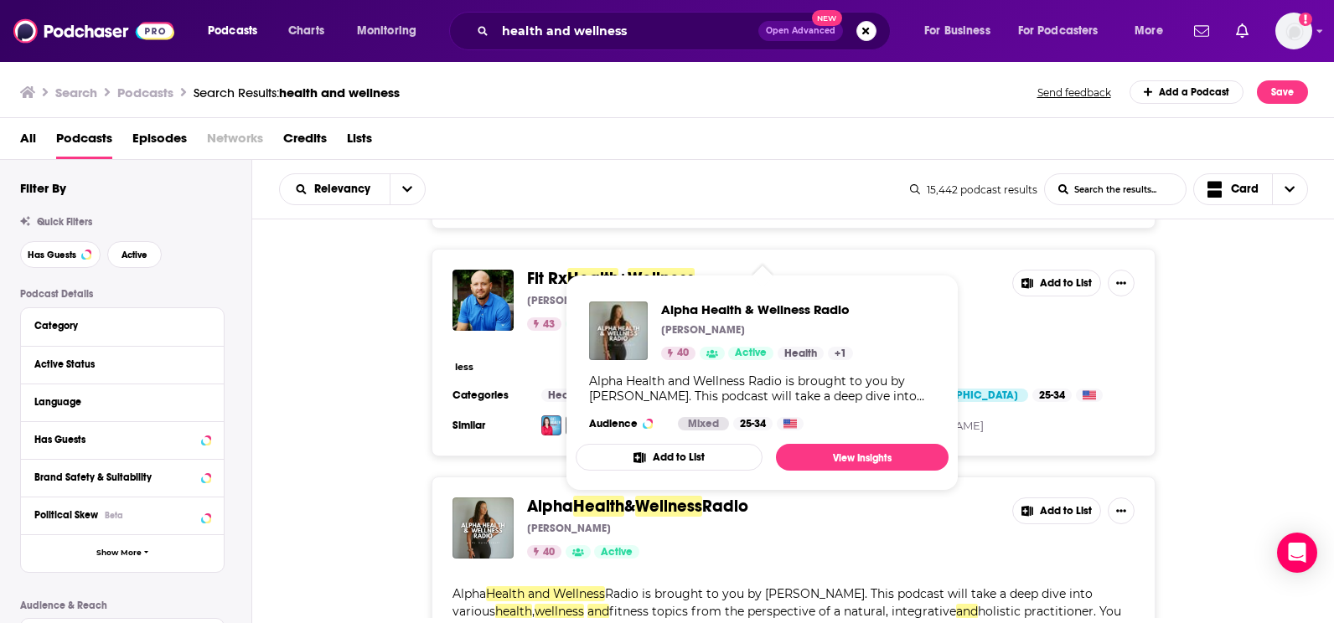
scroll to position [240, 0]
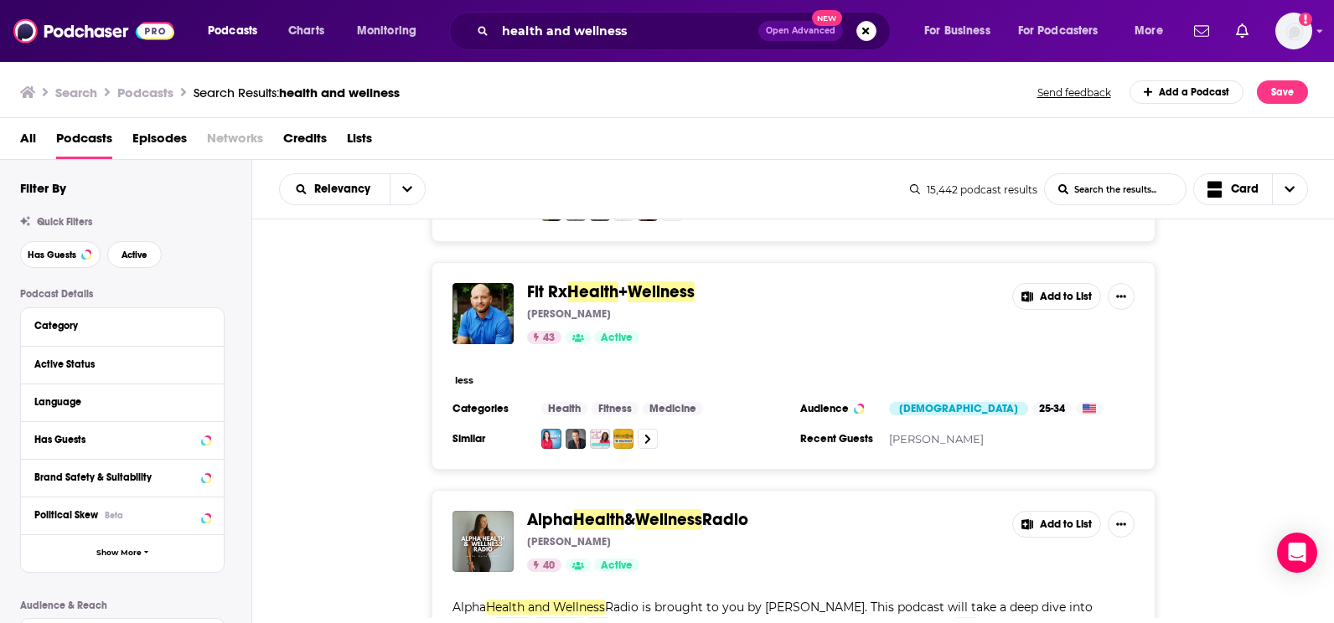
drag, startPoint x: 1189, startPoint y: 404, endPoint x: 429, endPoint y: 415, distance: 759.9
click at [429, 415] on div "Fit Rx Health + Wellness Dr Greg Dennis 43 Active Add to List less Categories H…" at bounding box center [793, 366] width 1082 height 208
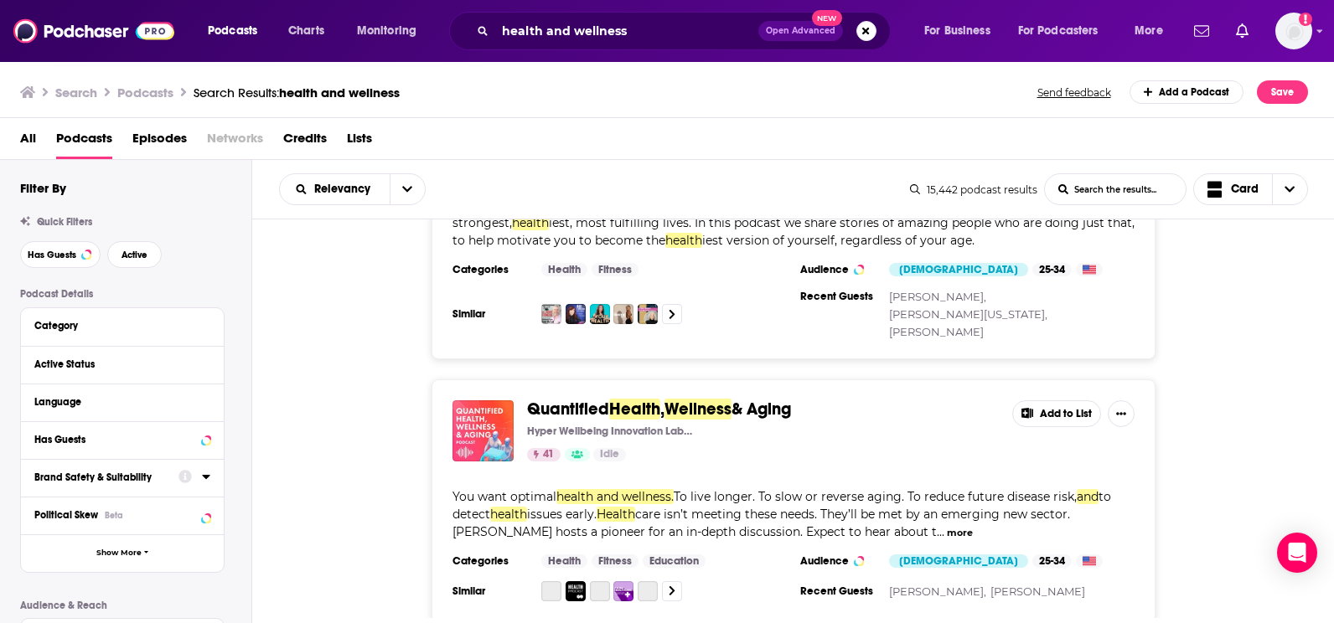
scroll to position [1994, 0]
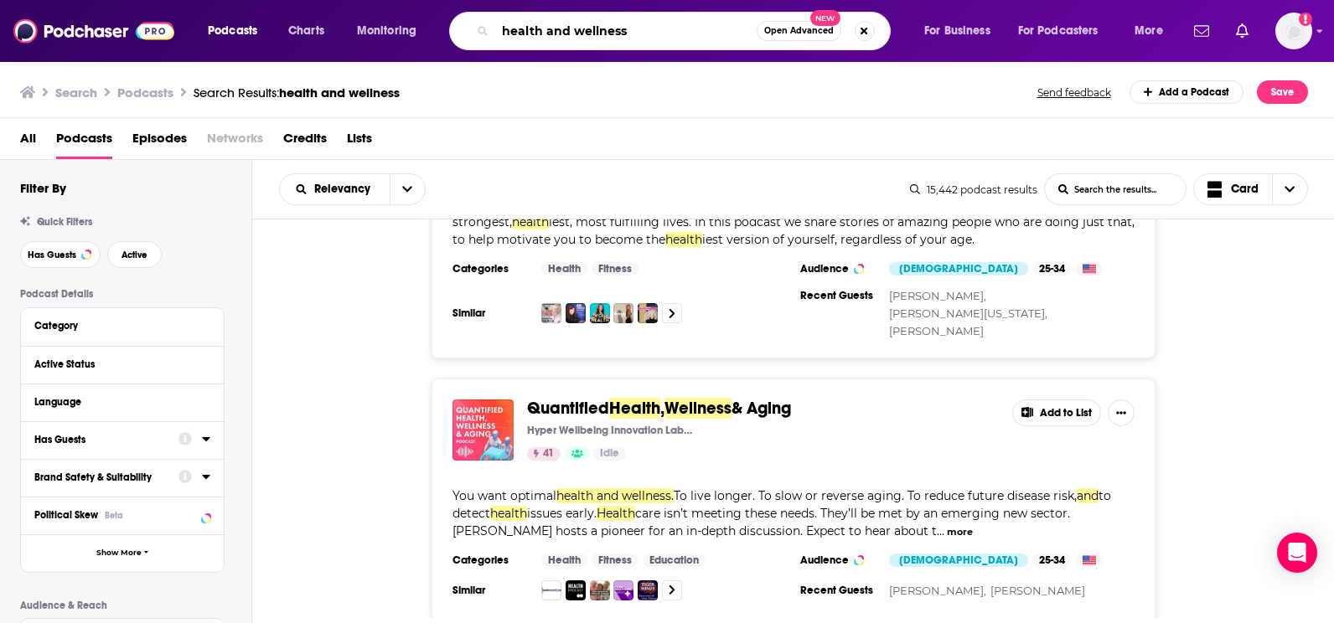
drag, startPoint x: 674, startPoint y: 44, endPoint x: 457, endPoint y: 29, distance: 218.3
click at [457, 29] on div "health and wellness Open Advanced New" at bounding box center [669, 31] width 441 height 39
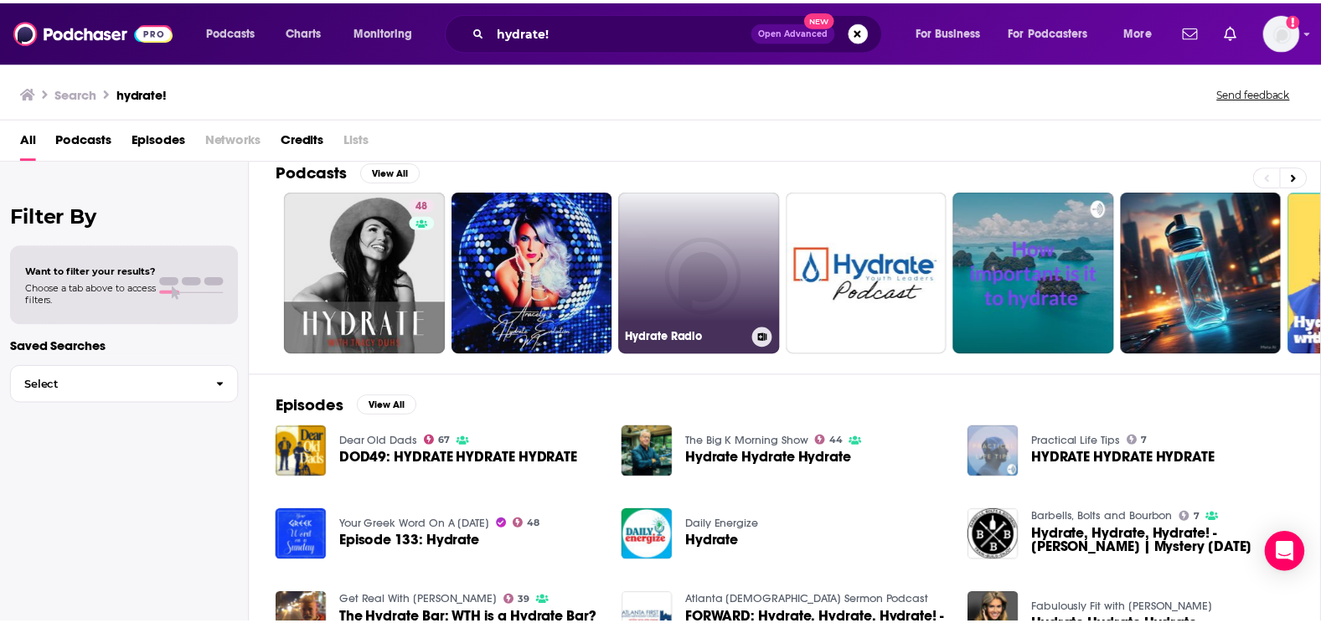
scroll to position [27, 0]
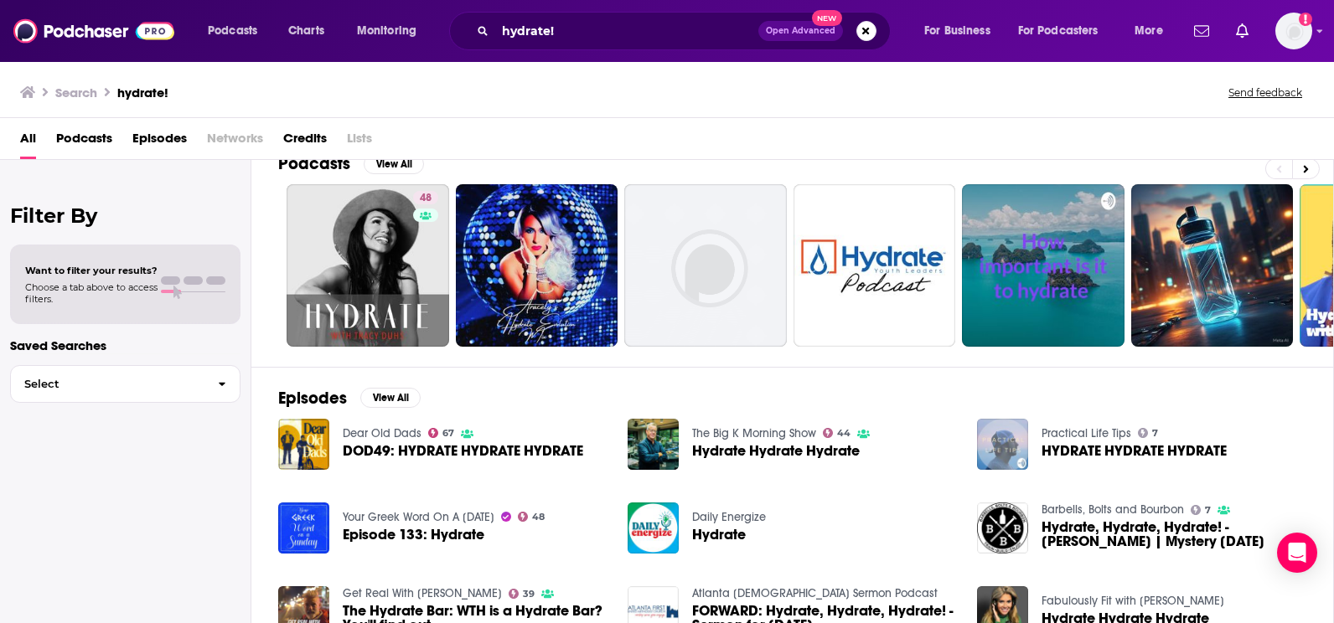
click at [91, 143] on span "Podcasts" at bounding box center [84, 142] width 56 height 34
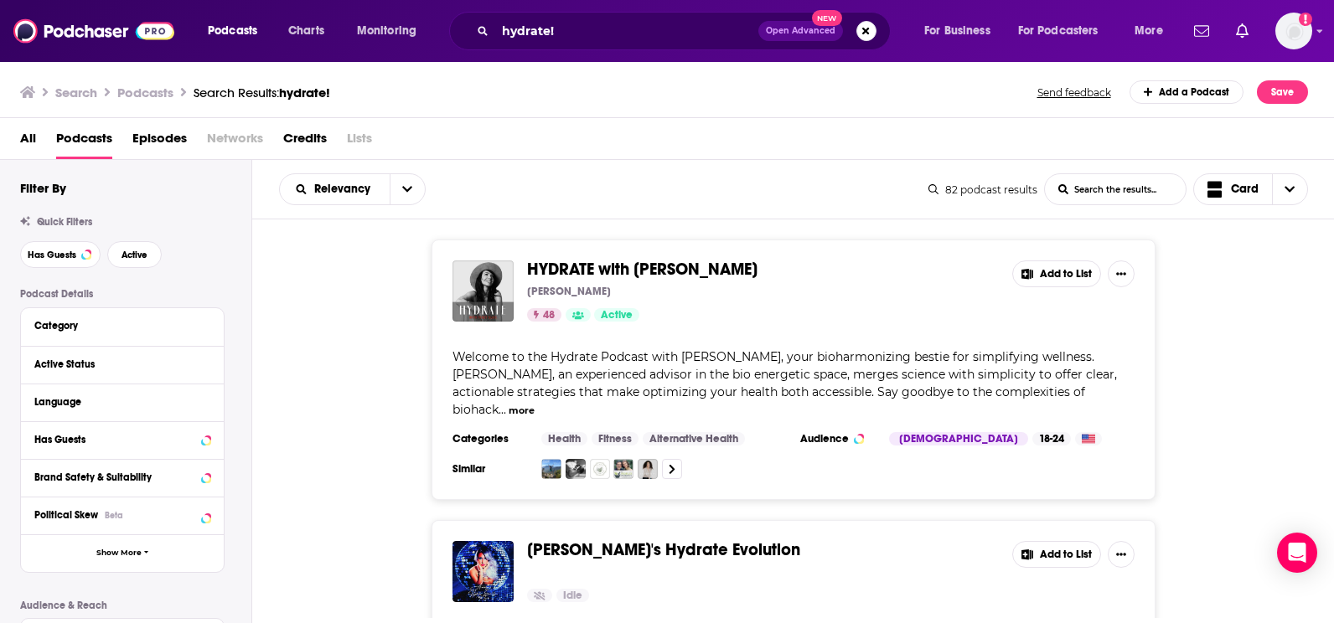
click at [1024, 385] on span "Welcome to the Hydrate Podcast with Tracy Duhs, your bioharmonizing bestie for …" at bounding box center [784, 383] width 664 height 68
click at [534, 404] on button "more" at bounding box center [521, 411] width 26 height 14
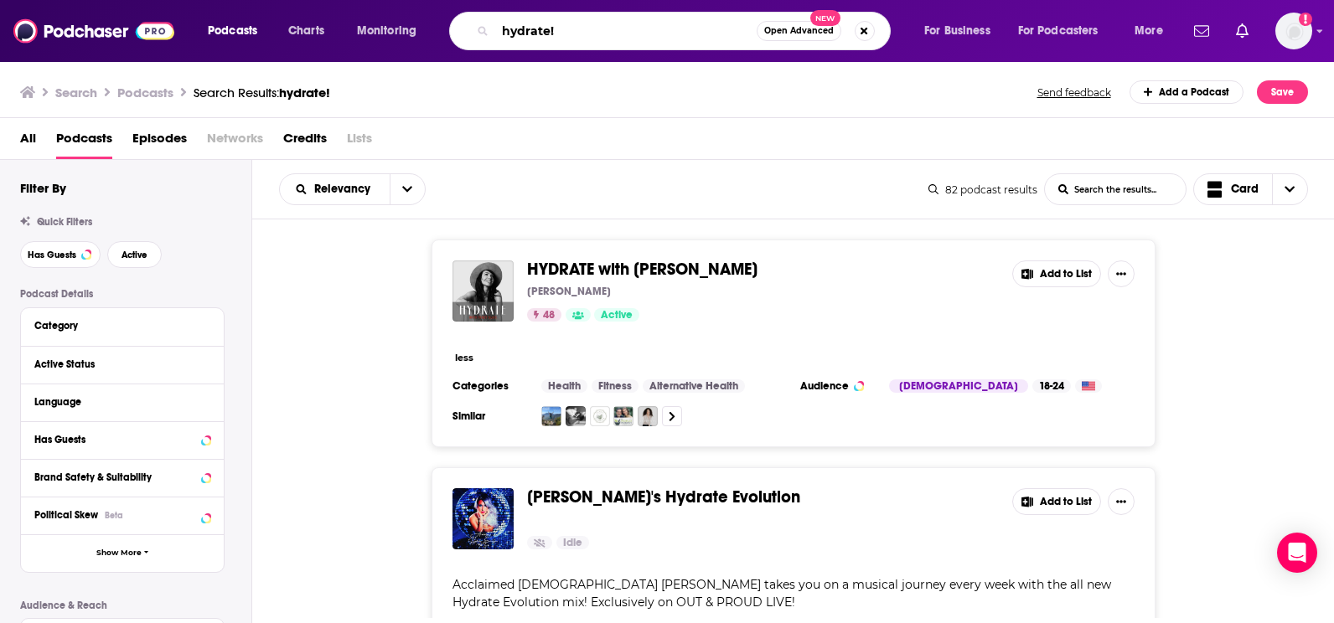
click at [575, 19] on input "hydrate!" at bounding box center [625, 31] width 261 height 27
type input "h"
type input "talk water"
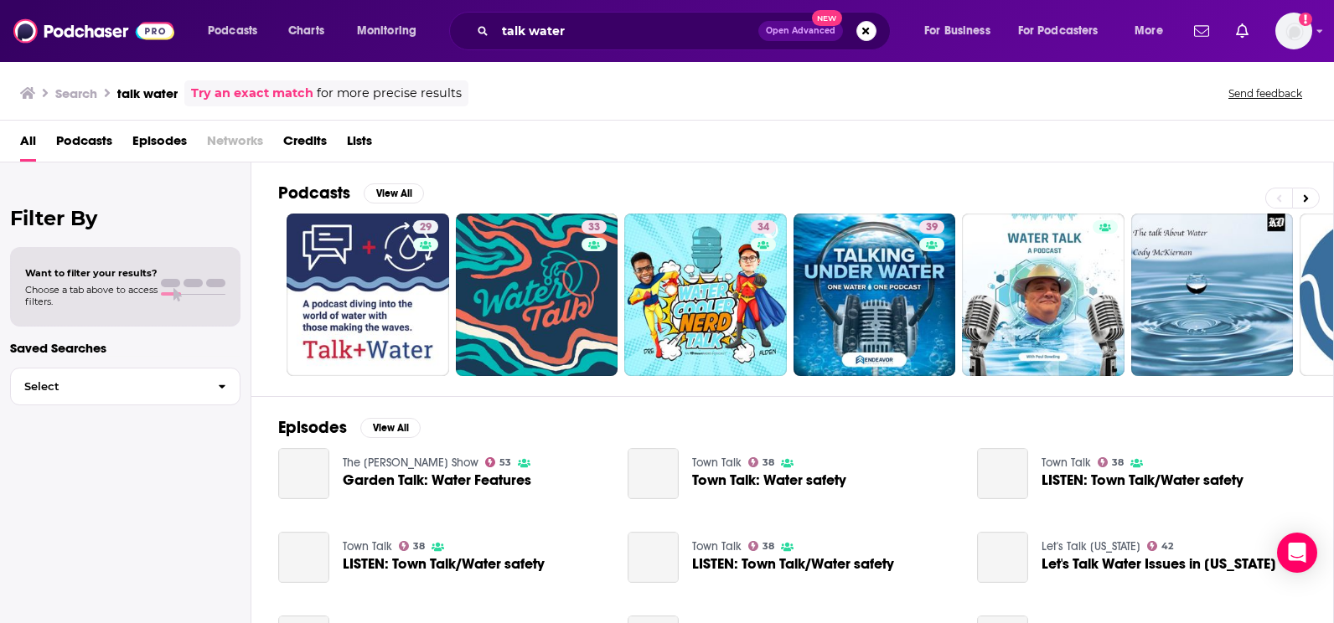
click at [88, 140] on span "Podcasts" at bounding box center [84, 144] width 56 height 34
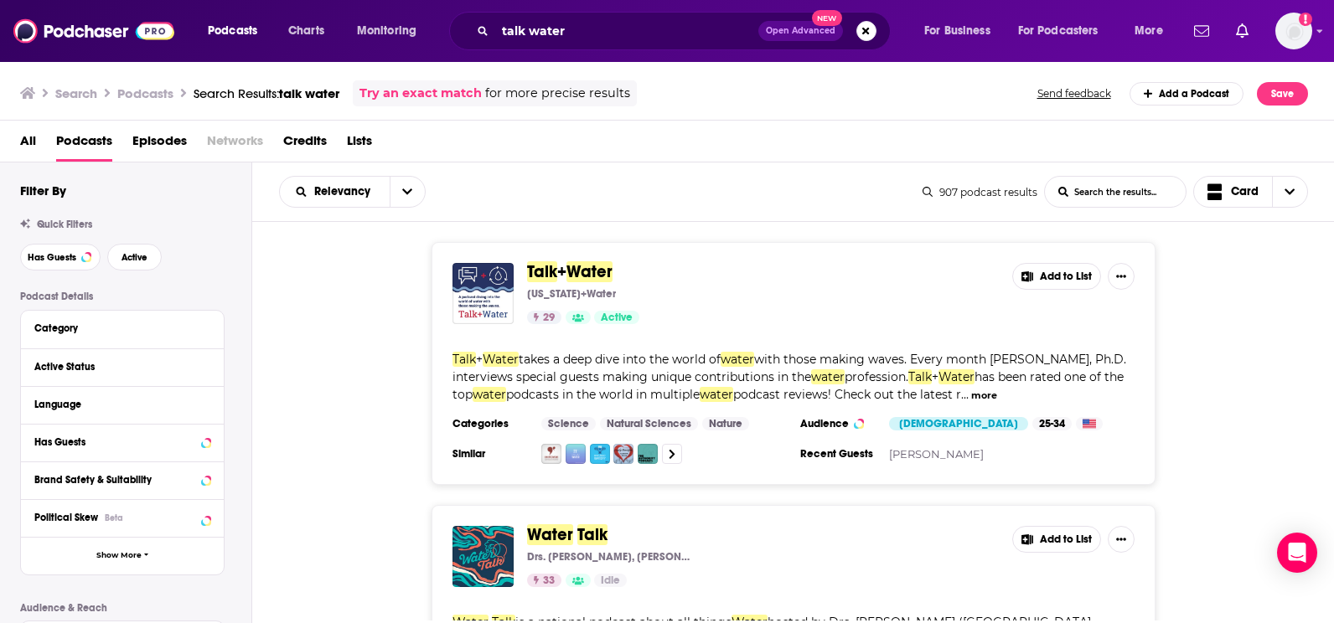
click at [580, 271] on span "Water" at bounding box center [589, 271] width 46 height 21
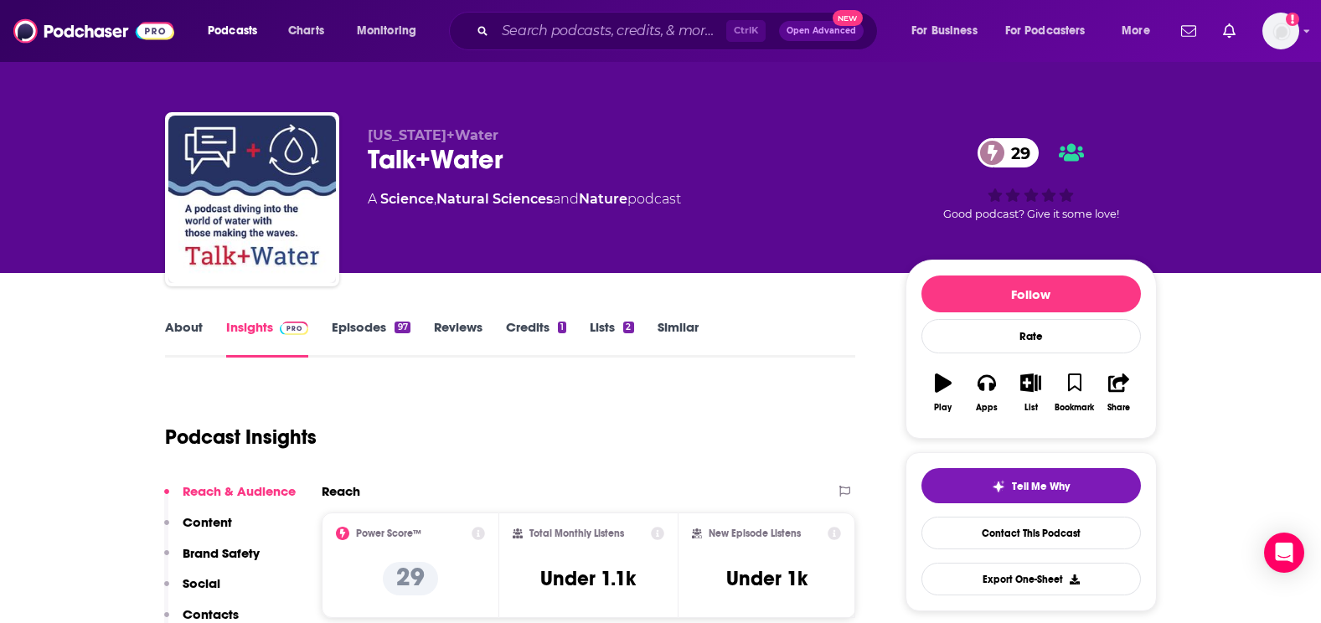
click at [356, 330] on link "Episodes 97" at bounding box center [371, 338] width 78 height 39
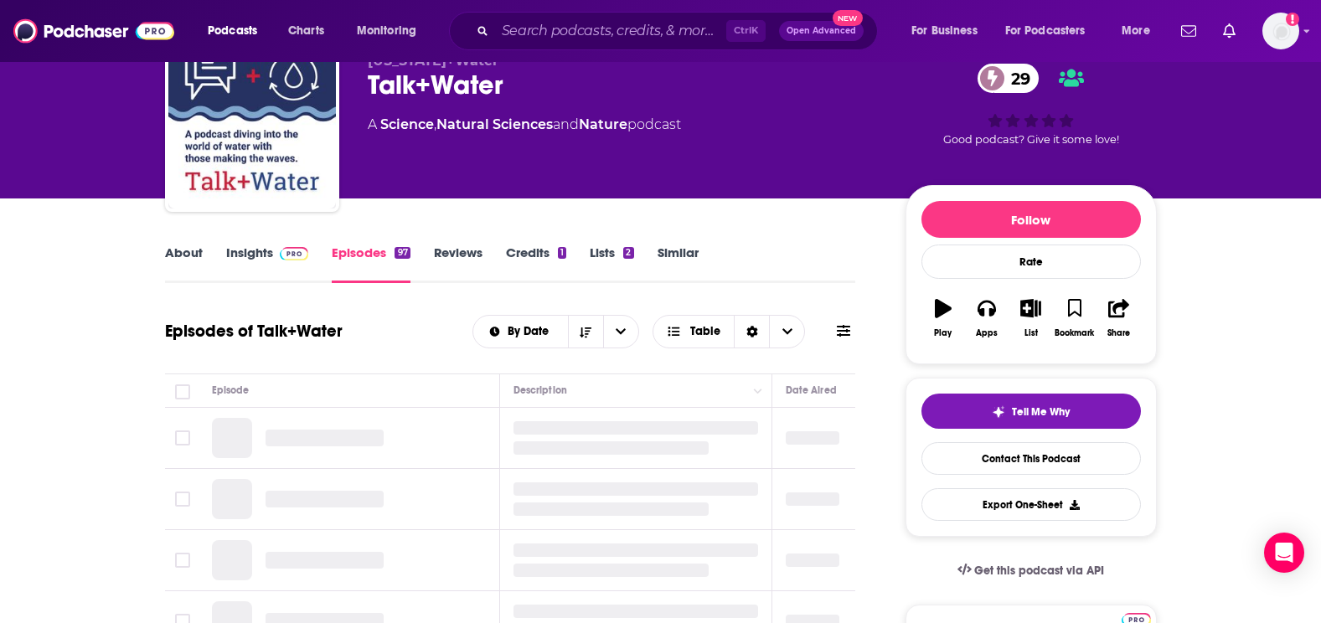
scroll to position [251, 0]
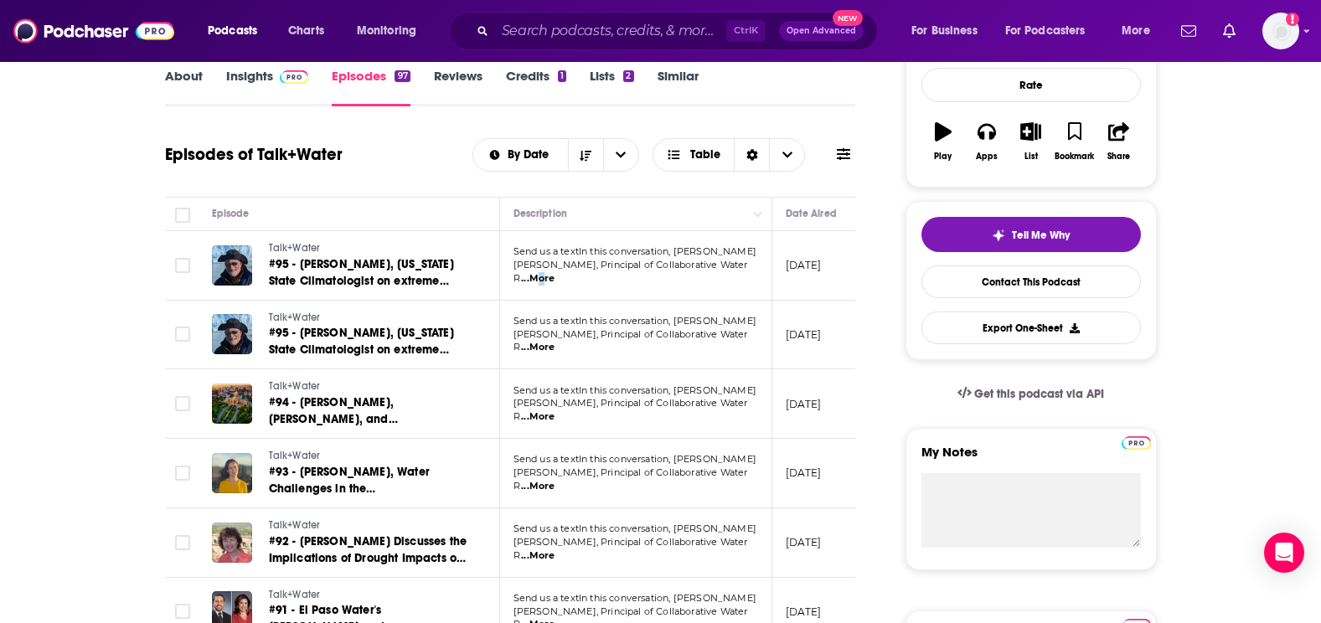
click at [555, 272] on span "...More" at bounding box center [538, 278] width 34 height 13
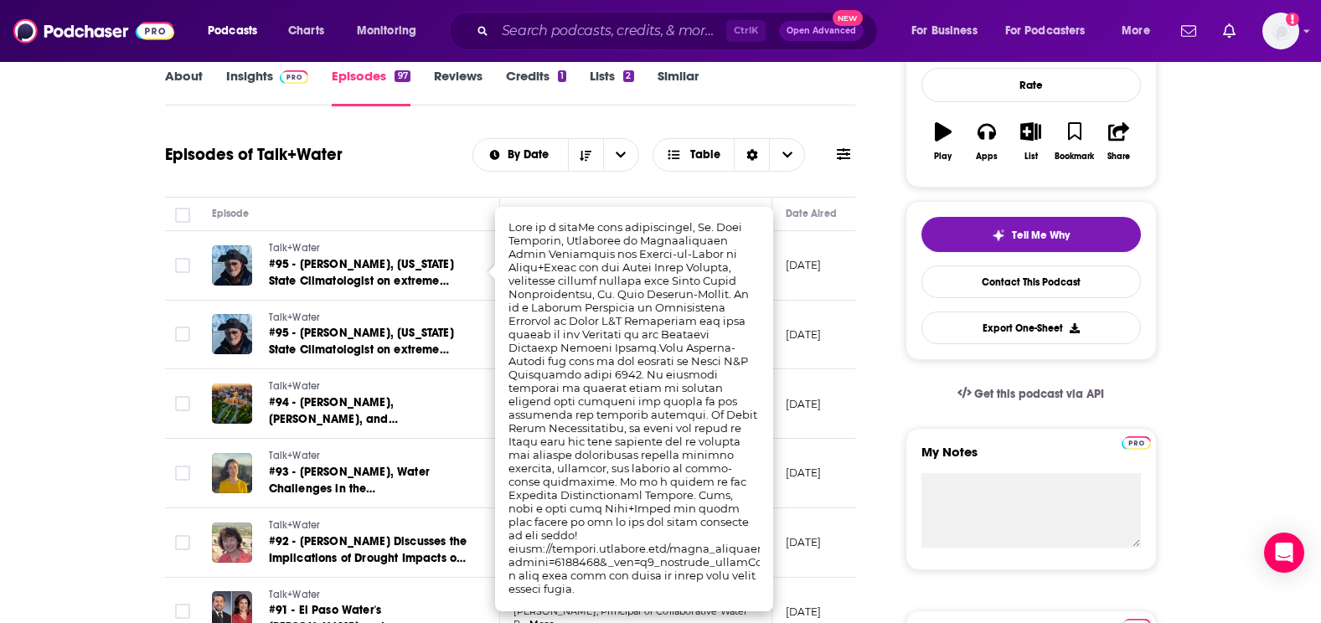
click at [197, 261] on td at bounding box center [182, 266] width 34 height 70
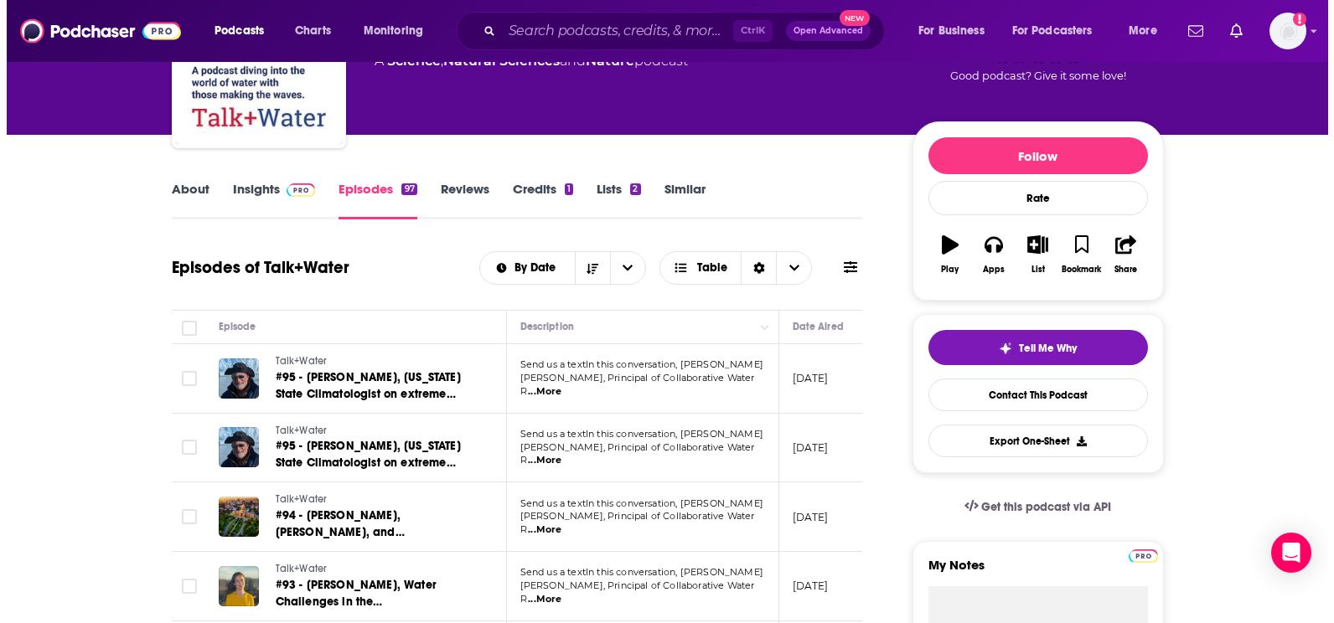
scroll to position [0, 0]
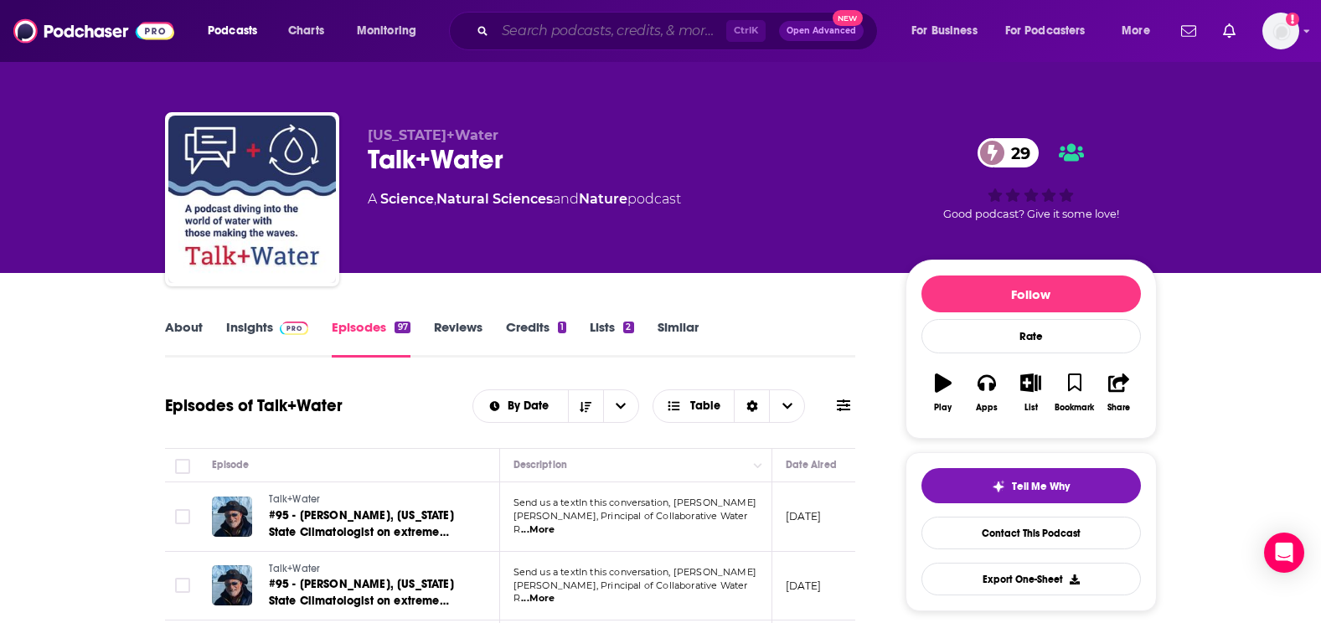
click at [607, 36] on input "Search podcasts, credits, & more..." at bounding box center [610, 31] width 231 height 27
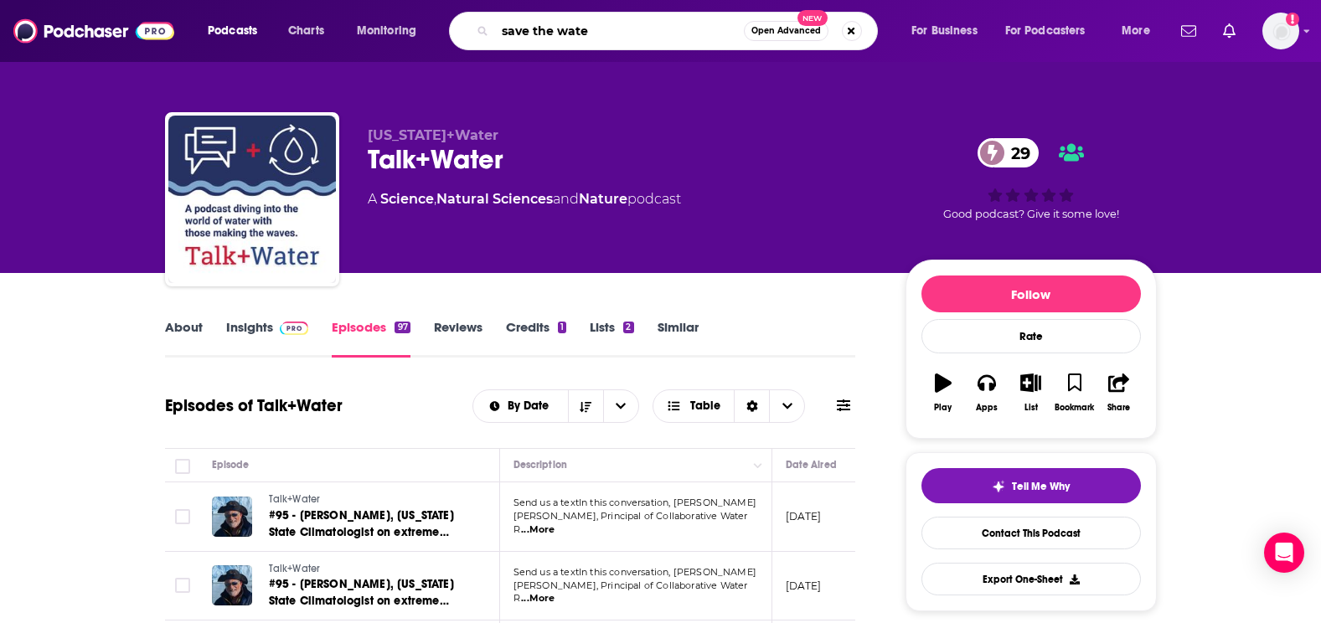
type input "save the water"
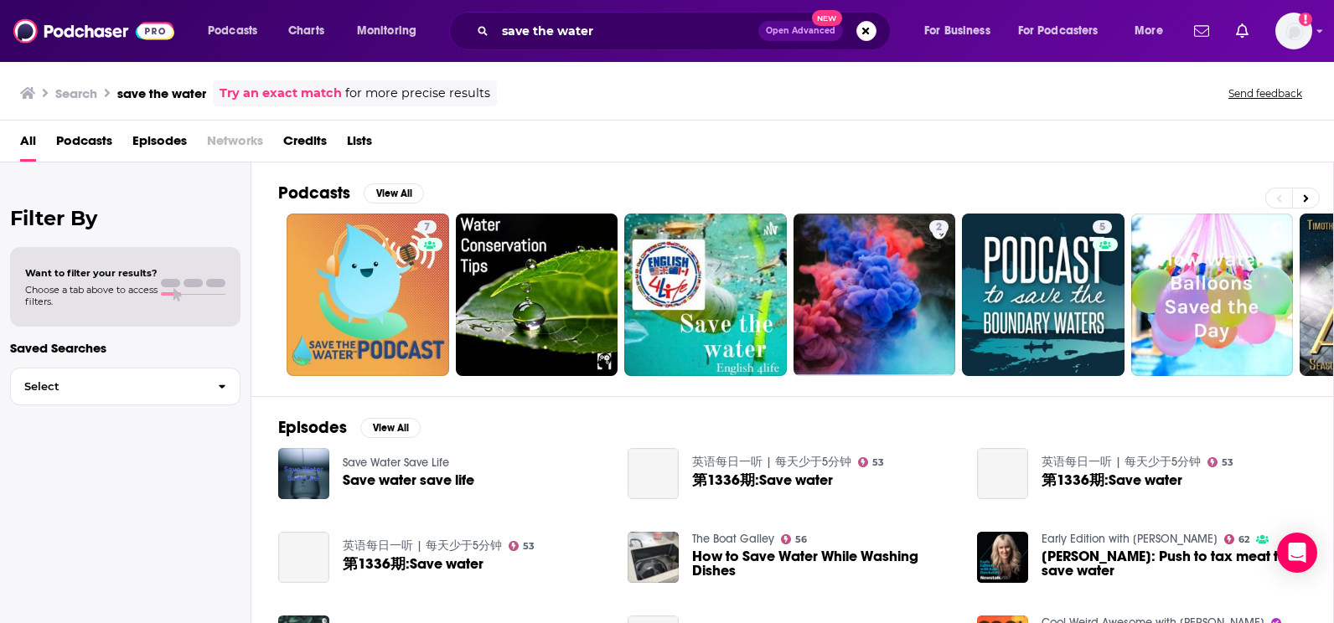
click at [121, 140] on div "All Podcasts Episodes Networks Credits Lists" at bounding box center [670, 144] width 1300 height 34
click at [104, 147] on span "Podcasts" at bounding box center [84, 144] width 56 height 34
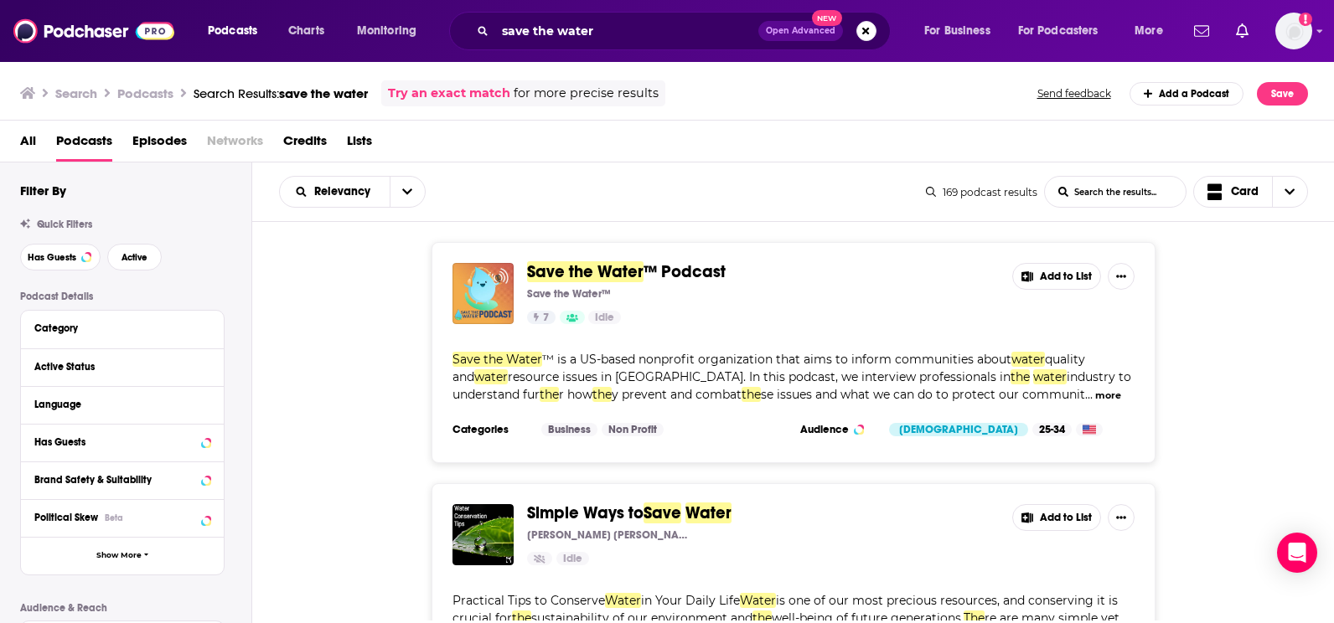
click at [582, 269] on span "Save the Water" at bounding box center [585, 271] width 116 height 21
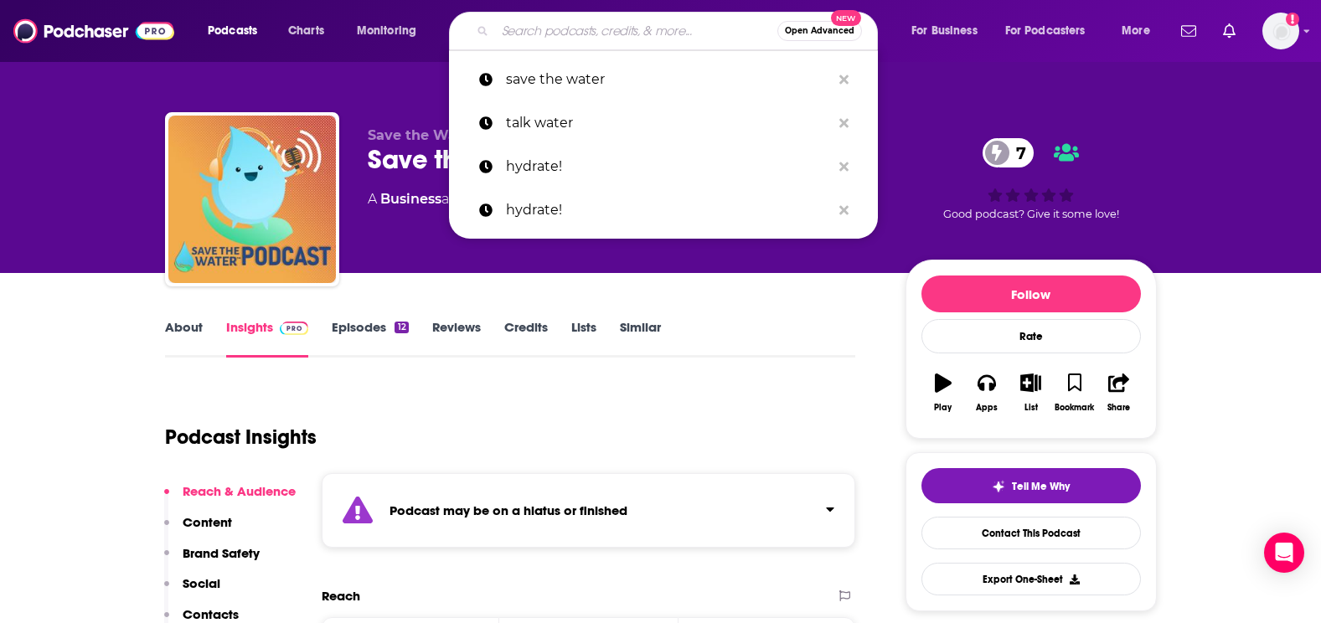
click at [578, 31] on input "Search podcasts, credits, & more..." at bounding box center [636, 31] width 282 height 27
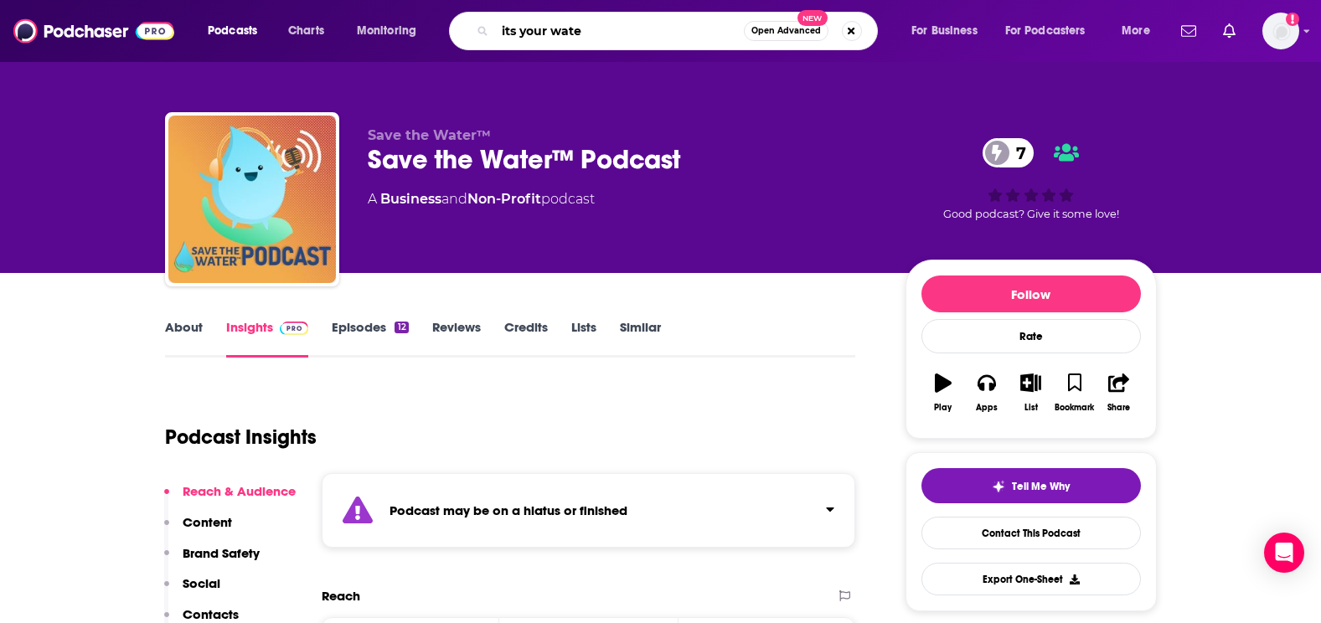
type input "its your water"
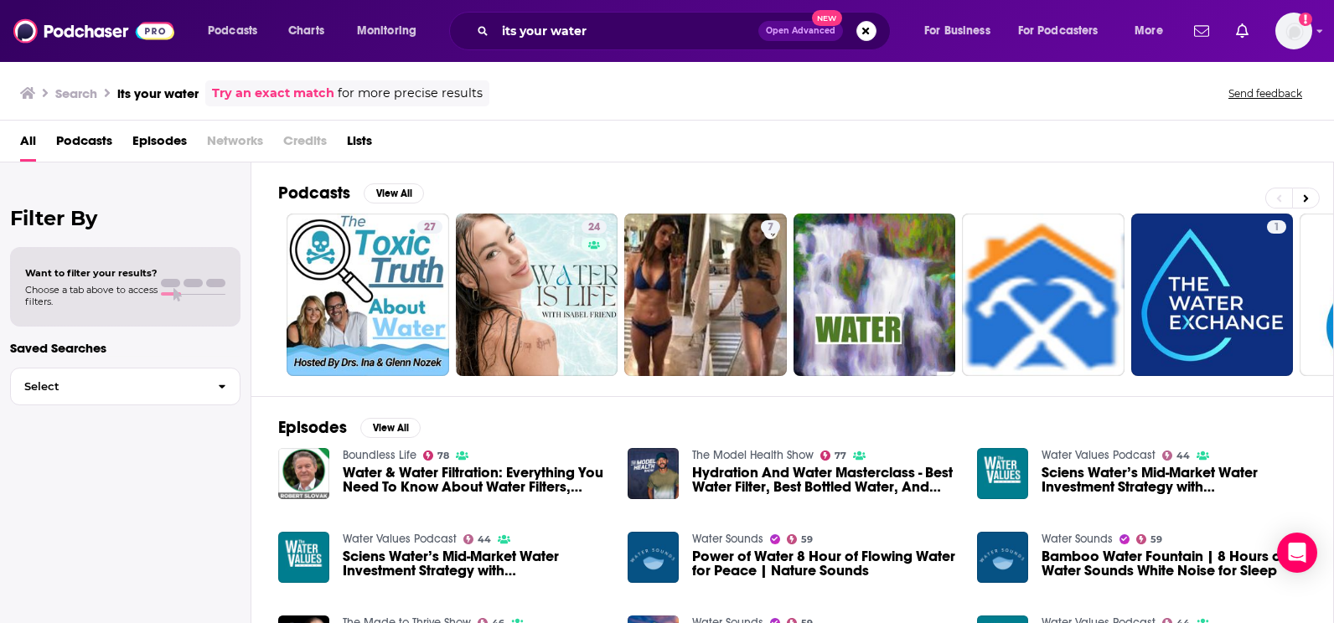
click at [100, 148] on span "Podcasts" at bounding box center [84, 144] width 56 height 34
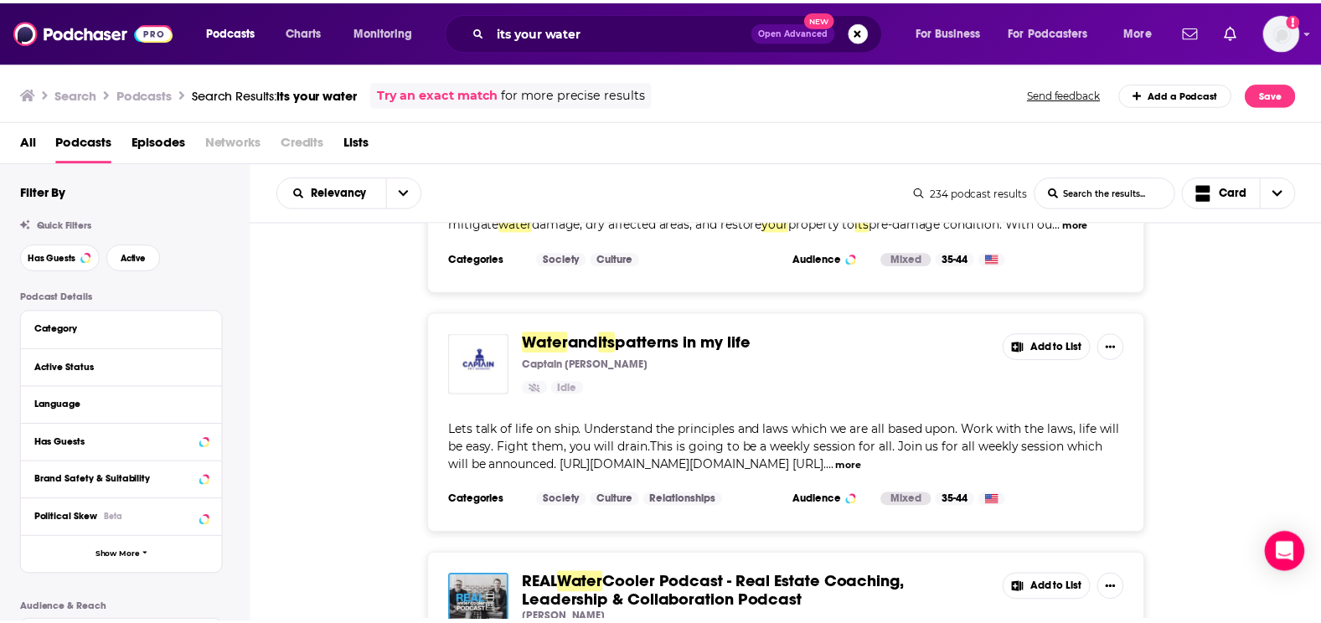
scroll to position [3665, 0]
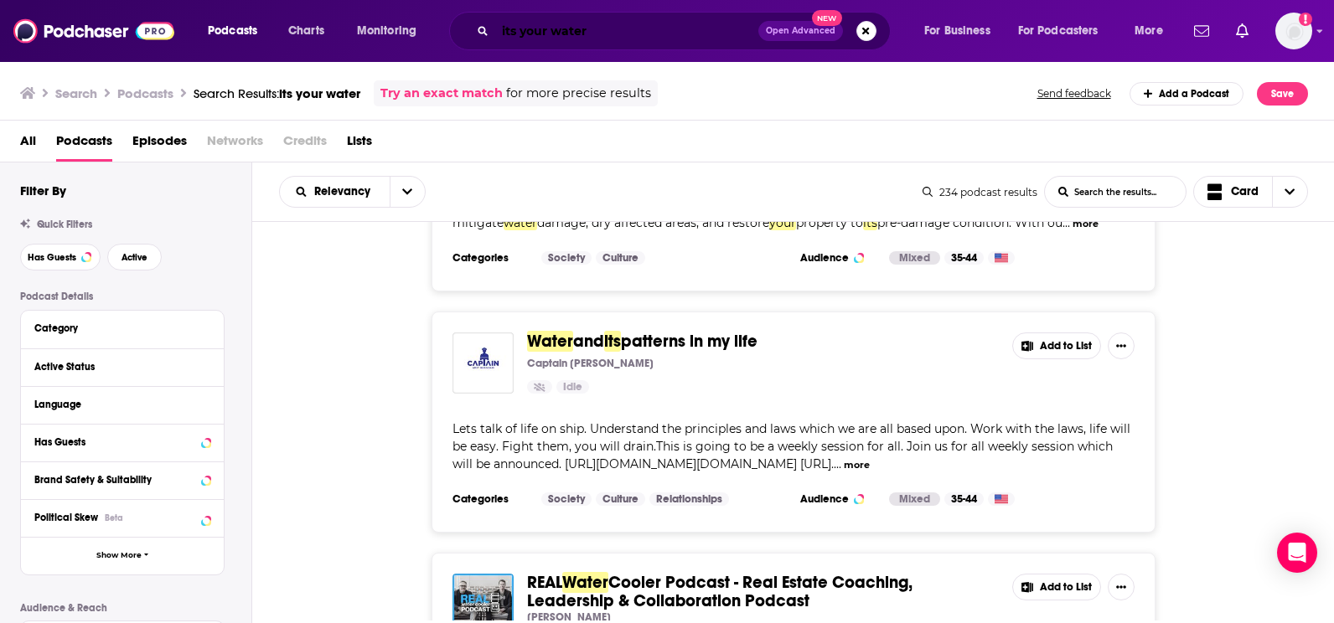
click at [605, 23] on input "its your water" at bounding box center [626, 31] width 263 height 27
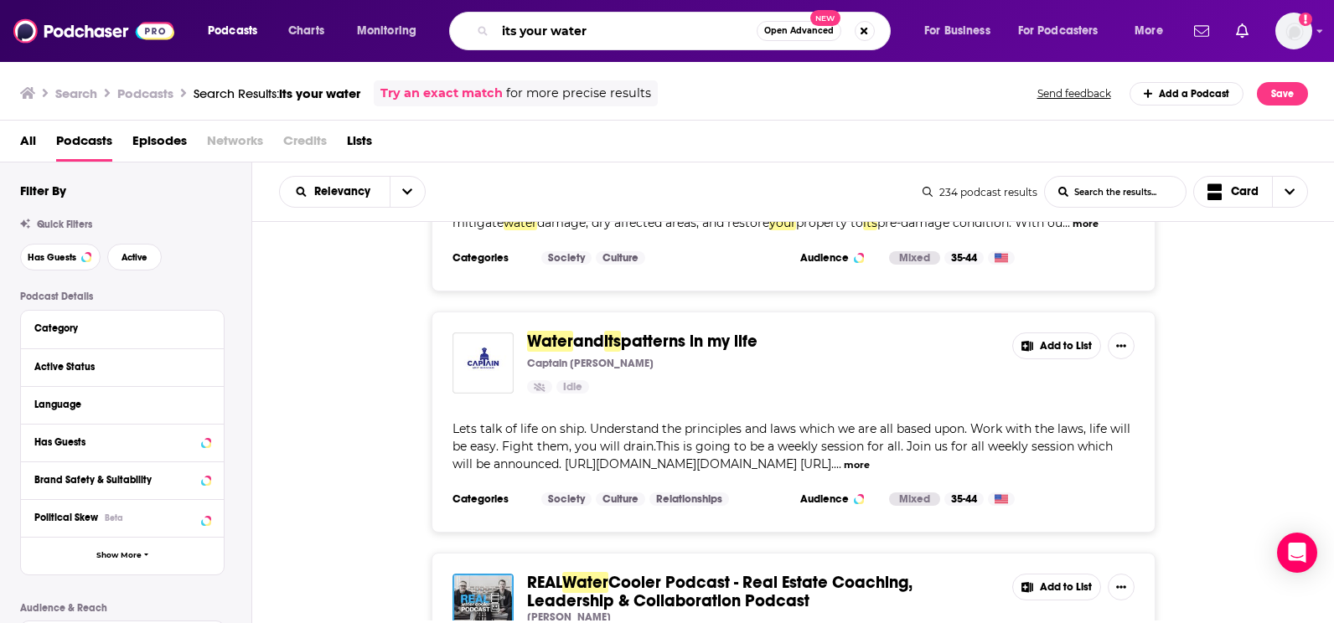
click at [624, 30] on input "its your water" at bounding box center [625, 31] width 261 height 27
drag, startPoint x: 624, startPoint y: 30, endPoint x: 535, endPoint y: 34, distance: 88.9
click at [535, 34] on input "its your water" at bounding box center [625, 31] width 261 height 27
type input "i"
type input "water & wellness"
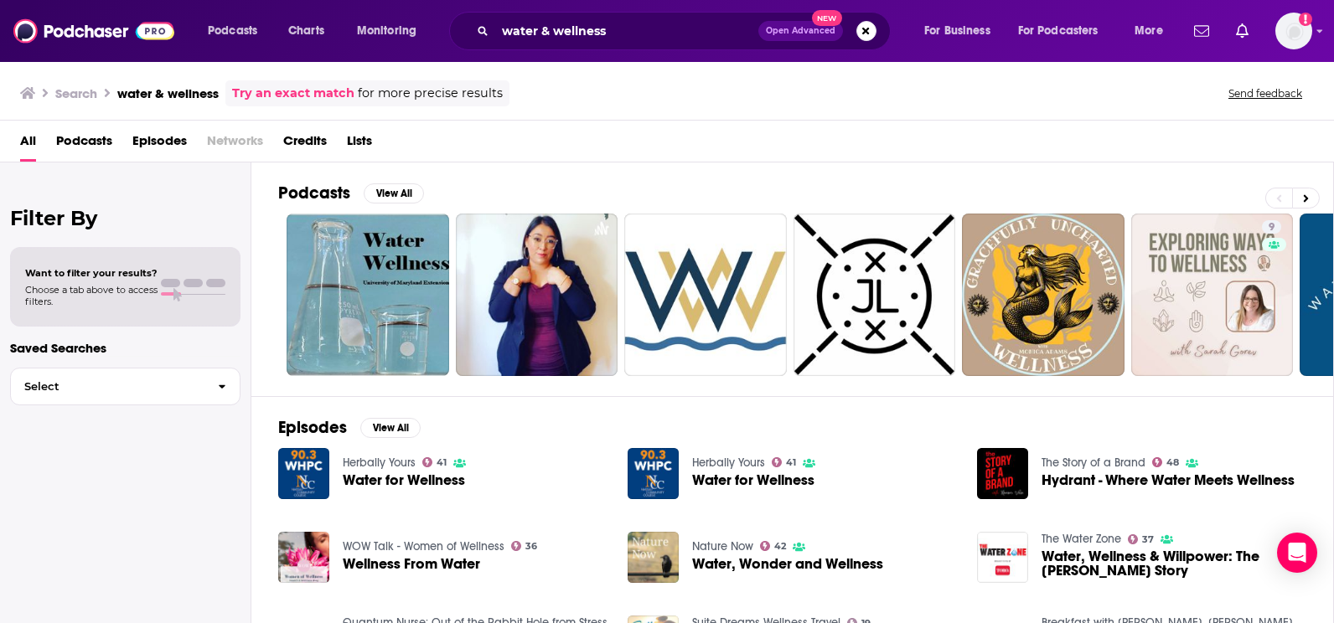
click at [75, 147] on span "Podcasts" at bounding box center [84, 144] width 56 height 34
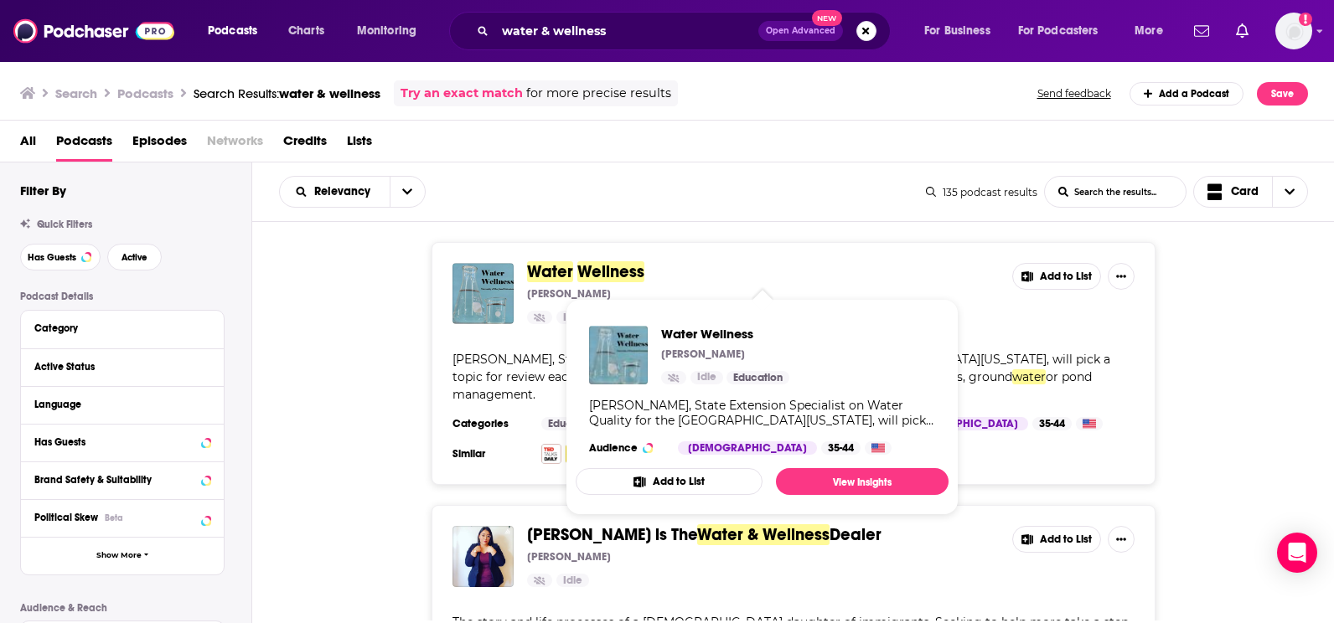
click at [596, 272] on span "Wellness" at bounding box center [610, 271] width 67 height 21
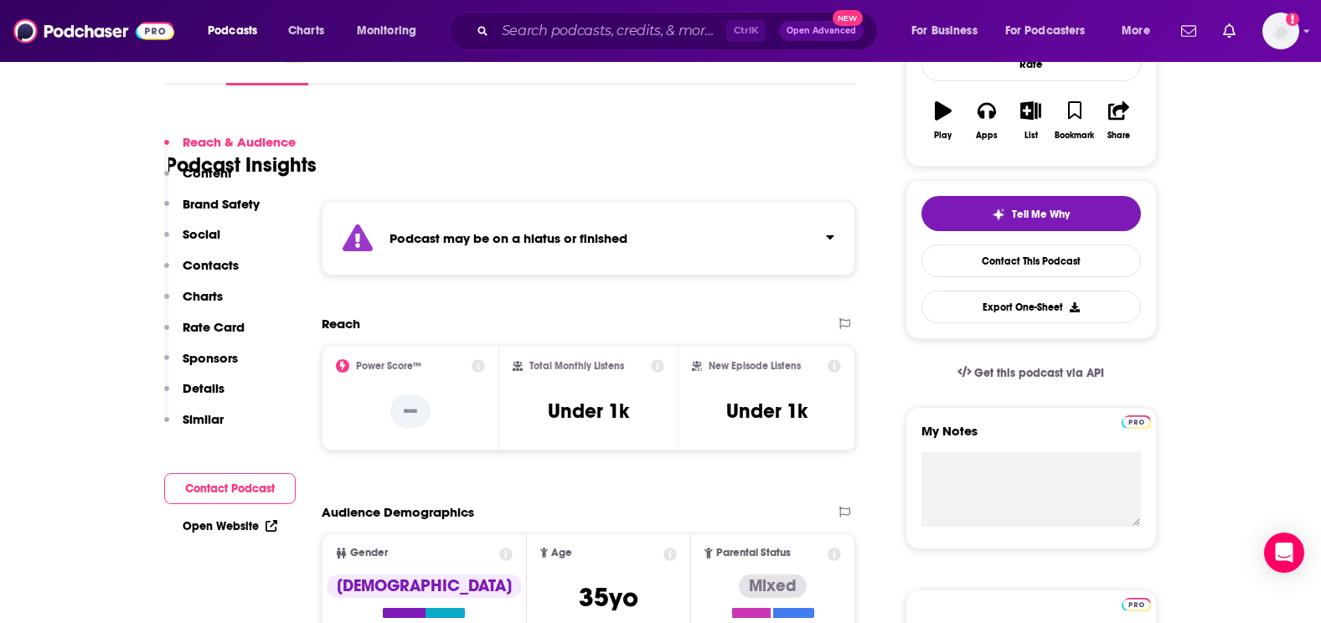
scroll to position [261, 0]
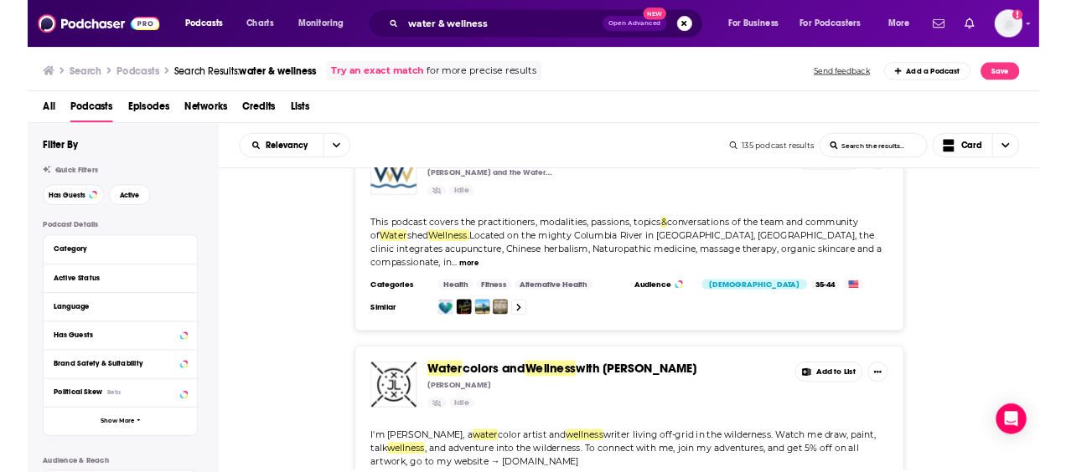
scroll to position [568, 0]
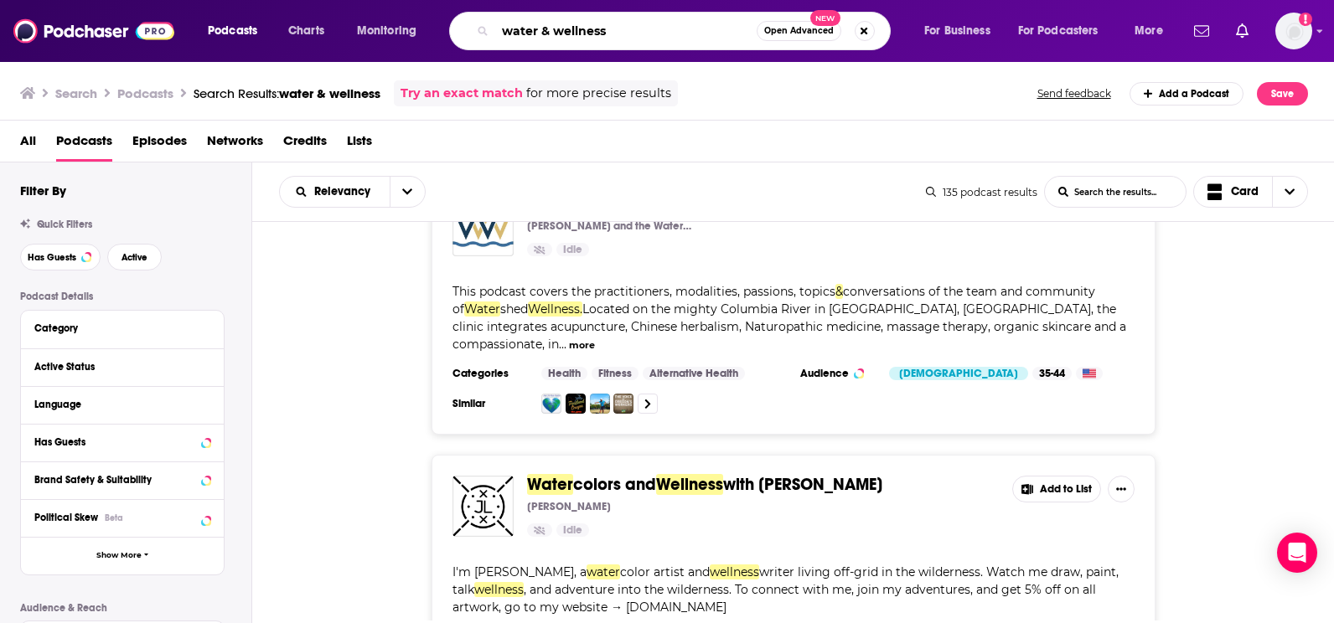
drag, startPoint x: 614, startPoint y: 25, endPoint x: 460, endPoint y: 30, distance: 154.2
click at [460, 30] on div "water & wellness Open Advanced New" at bounding box center [669, 31] width 441 height 39
type input "talk + water"
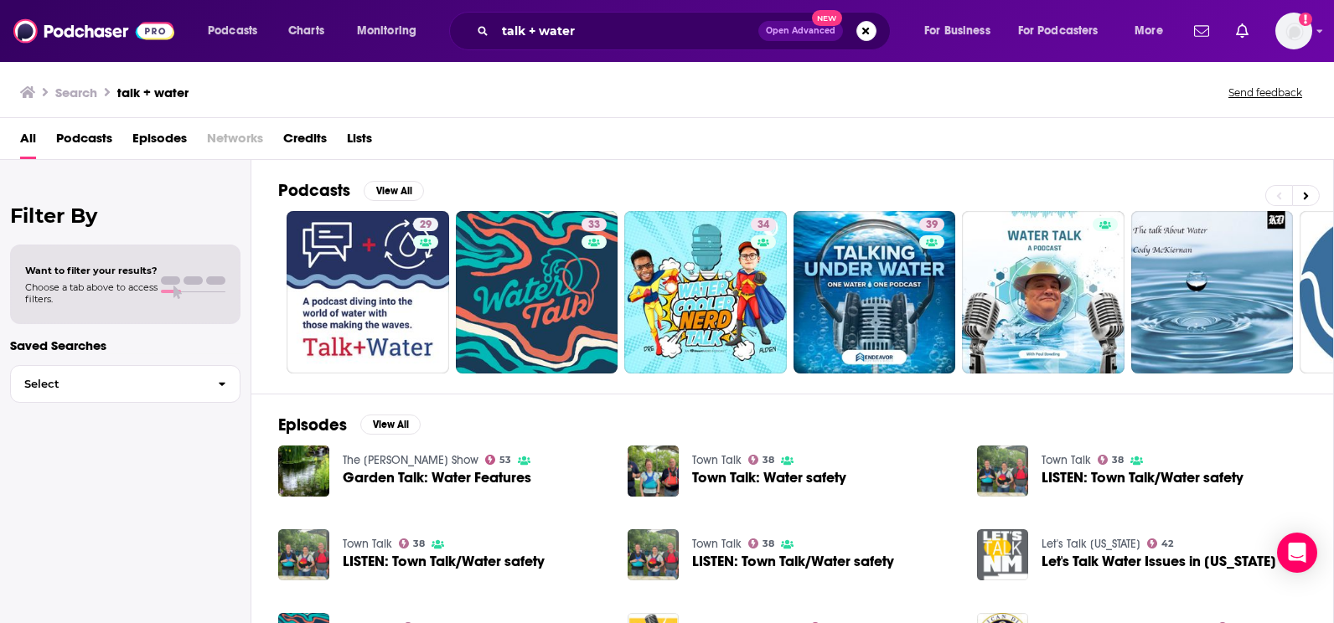
click at [85, 151] on span "Podcasts" at bounding box center [84, 142] width 56 height 34
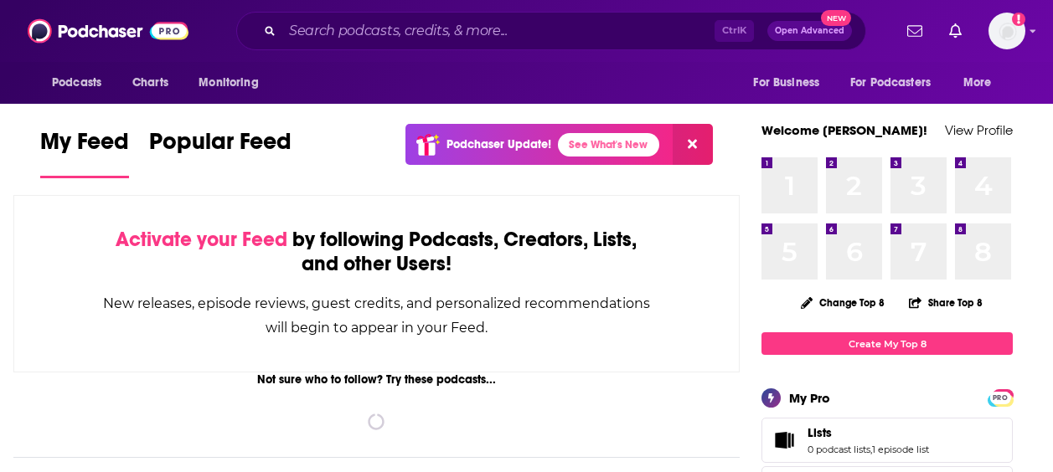
click at [301, 34] on input "Search podcasts, credits, & more..." at bounding box center [498, 31] width 432 height 27
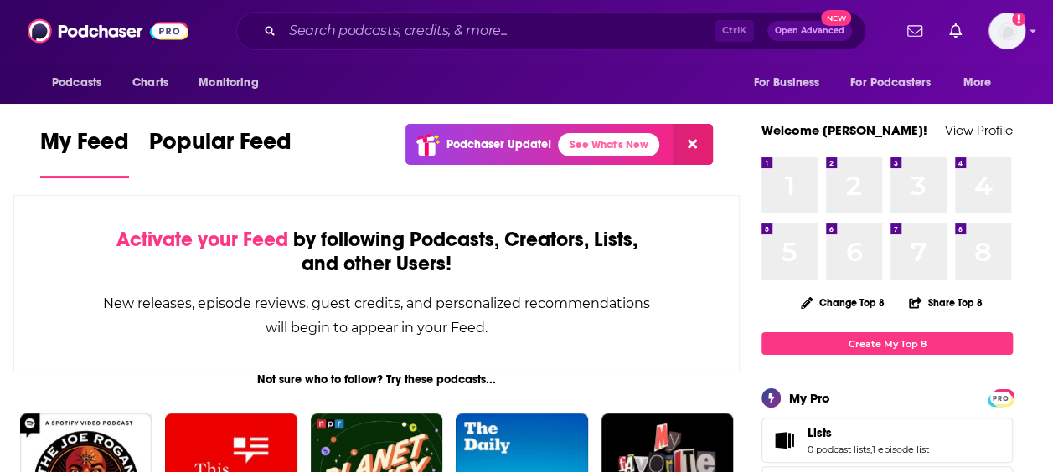
click at [348, 23] on input "Search podcasts, credits, & more..." at bounding box center [498, 31] width 432 height 27
click at [336, 34] on input "Search podcasts, credits, & more..." at bounding box center [498, 31] width 432 height 27
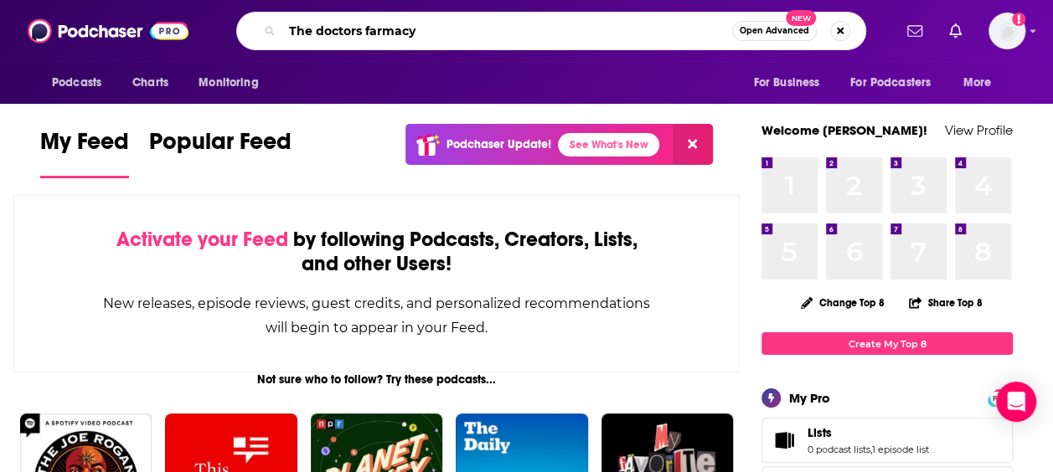
type input "The doctors farmacy"
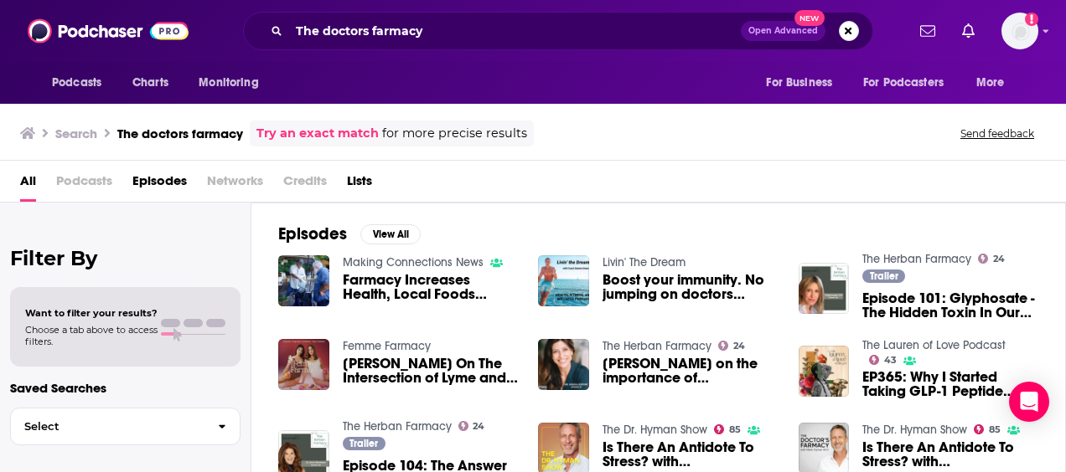
click at [72, 183] on span "Podcasts" at bounding box center [84, 185] width 56 height 34
click at [82, 178] on span "Podcasts" at bounding box center [84, 185] width 56 height 34
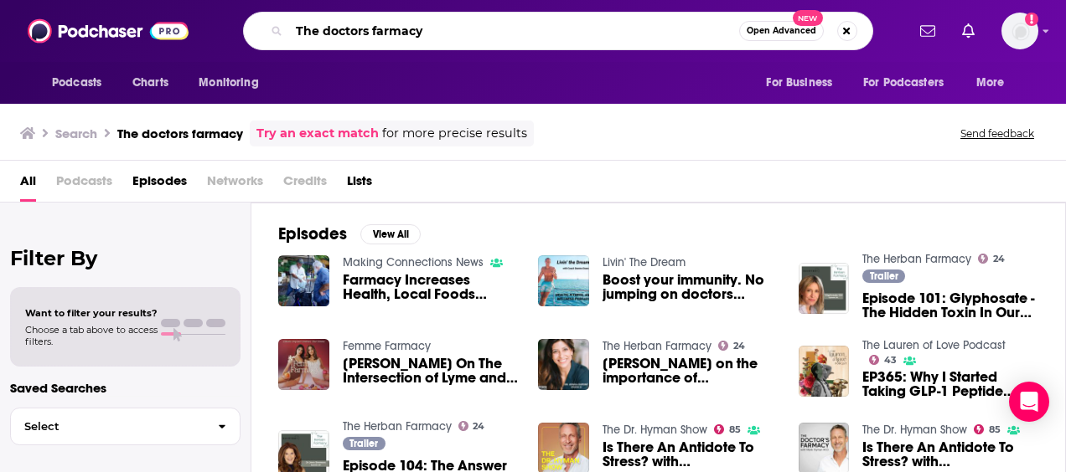
drag, startPoint x: 436, startPoint y: 40, endPoint x: 244, endPoint y: 23, distance: 193.4
click at [244, 23] on div "The doctors farmacy Open Advanced New" at bounding box center [558, 31] width 630 height 39
type input "the genius life"
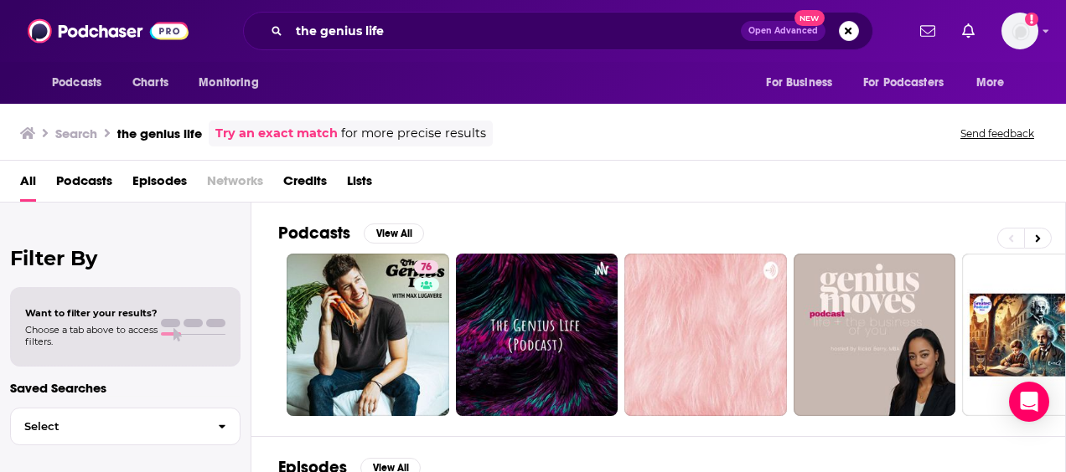
click at [94, 171] on span "Podcasts" at bounding box center [84, 185] width 56 height 34
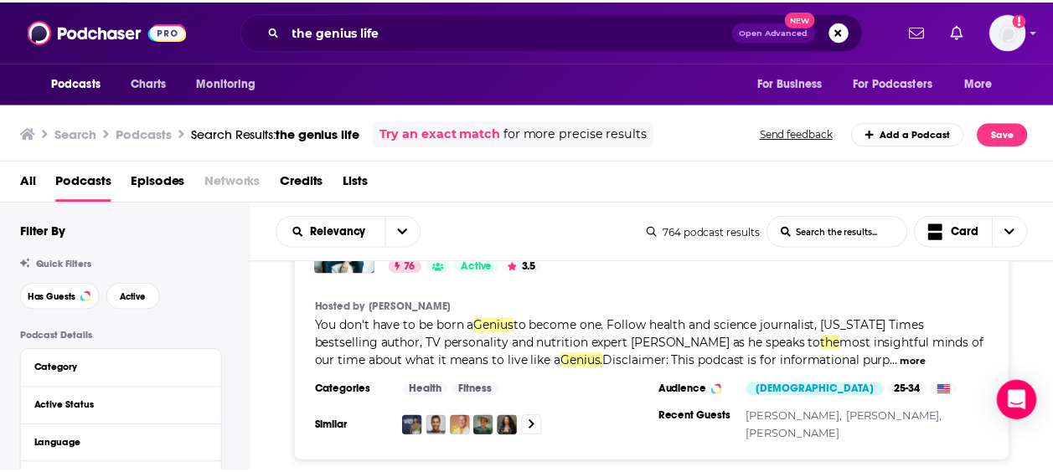
scroll to position [22, 0]
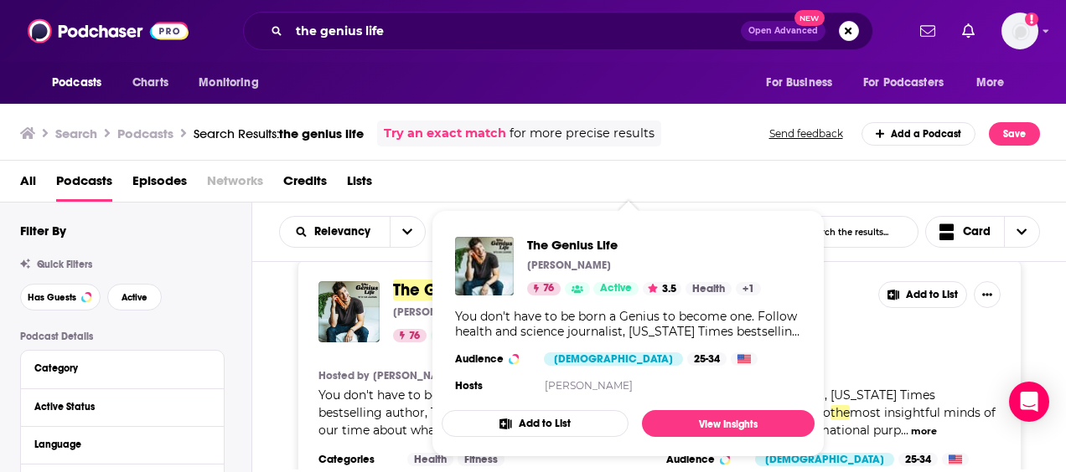
click at [432, 284] on span "The Genius Life Max Lugavere 76 Active 3.5 Health + 1 You don't have to be born…" at bounding box center [627, 333] width 393 height 267
click at [419, 288] on span "The Genius Life" at bounding box center [450, 290] width 115 height 21
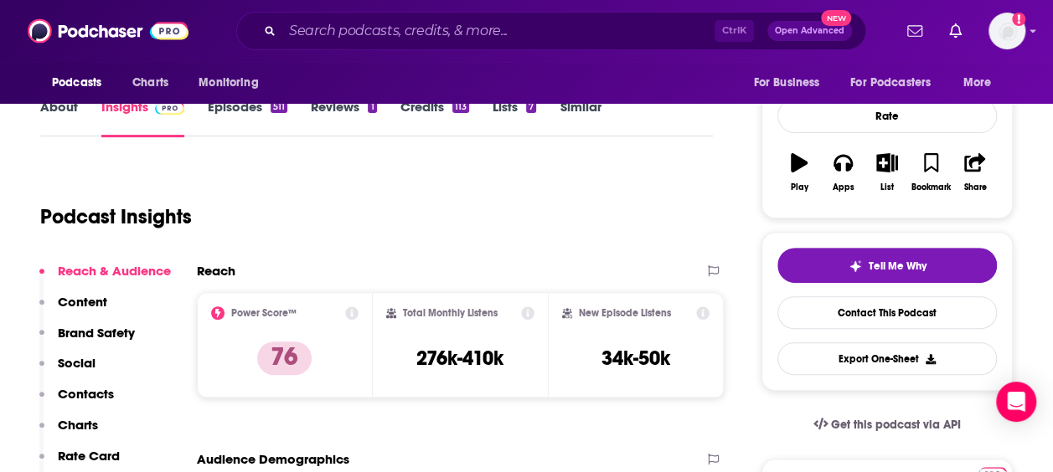
scroll to position [179, 0]
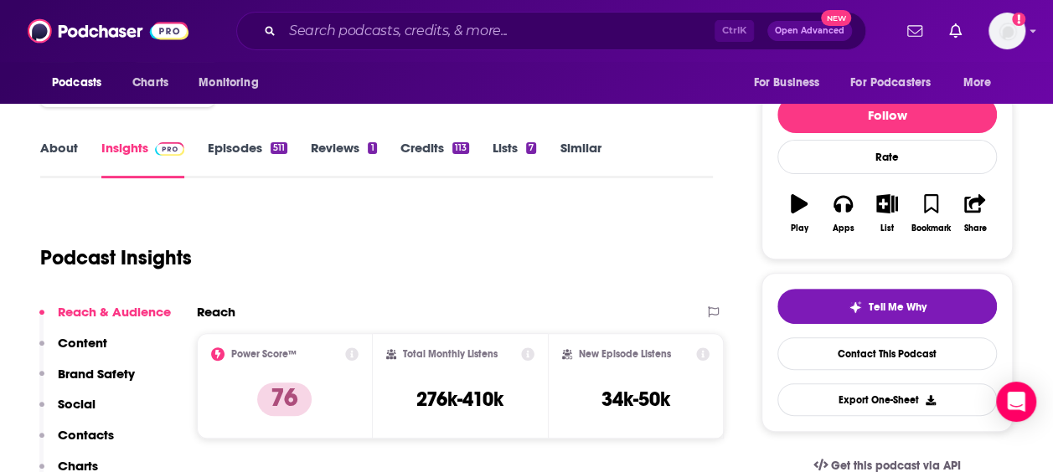
click at [225, 154] on link "Episodes 511" at bounding box center [248, 159] width 80 height 39
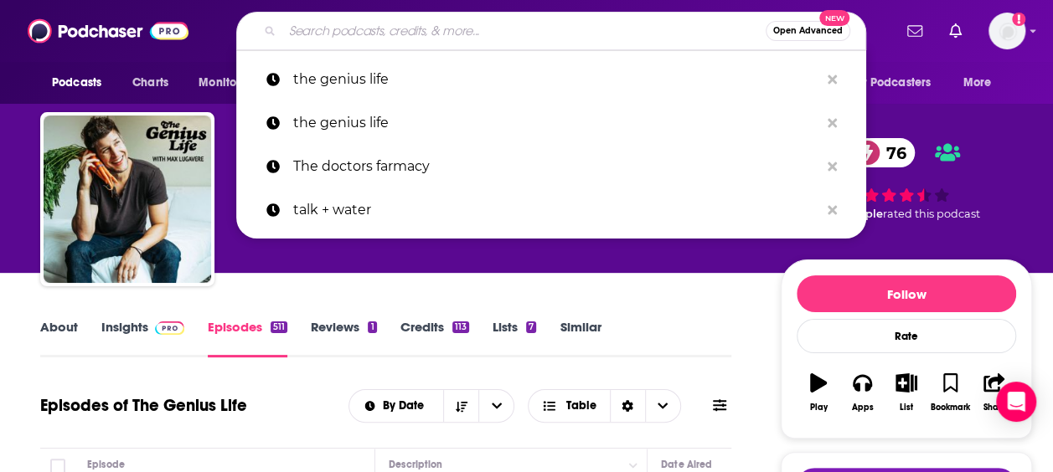
click at [419, 25] on input "Search podcasts, credits, & more..." at bounding box center [523, 31] width 483 height 27
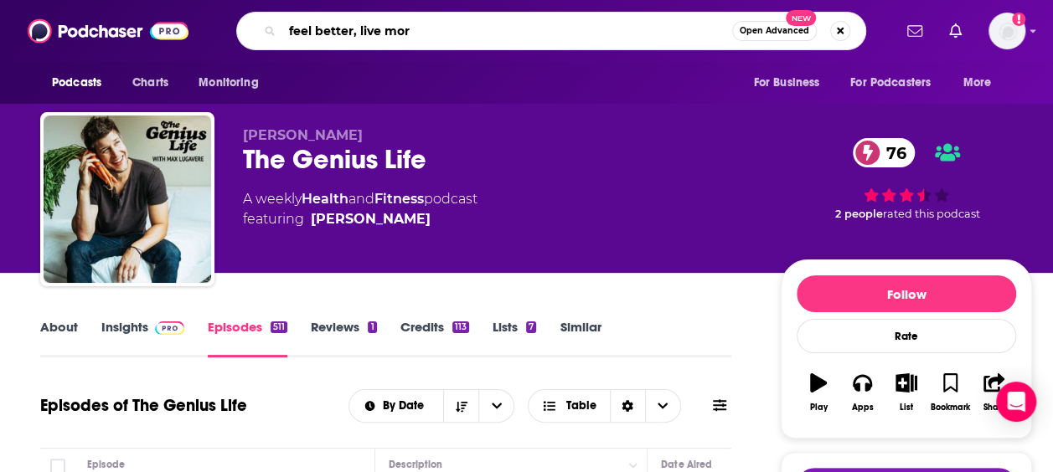
type input "feel better, live more"
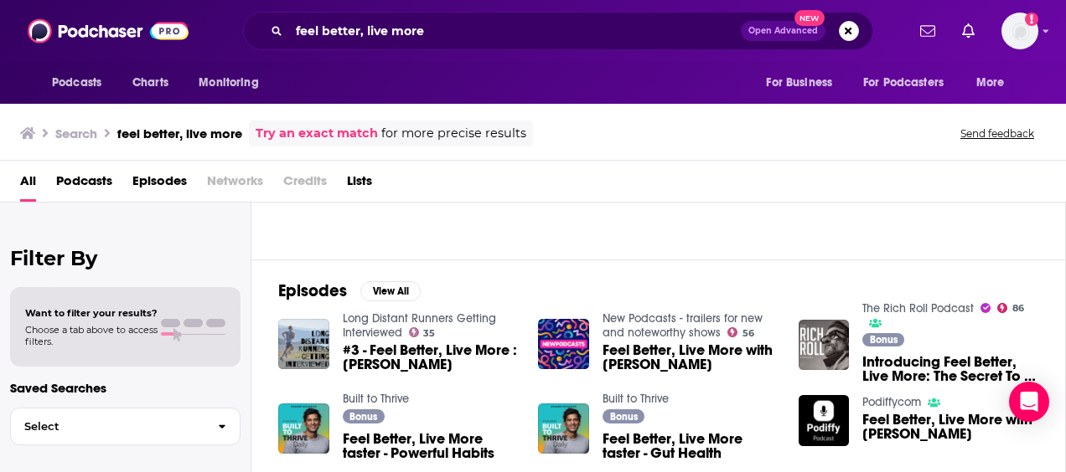
scroll to position [48, 0]
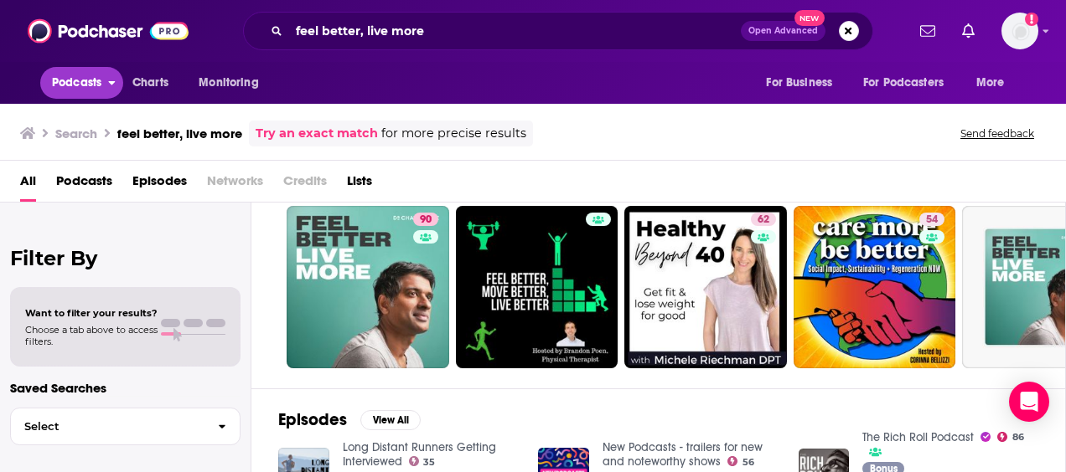
click at [65, 79] on span "Podcasts" at bounding box center [76, 82] width 49 height 23
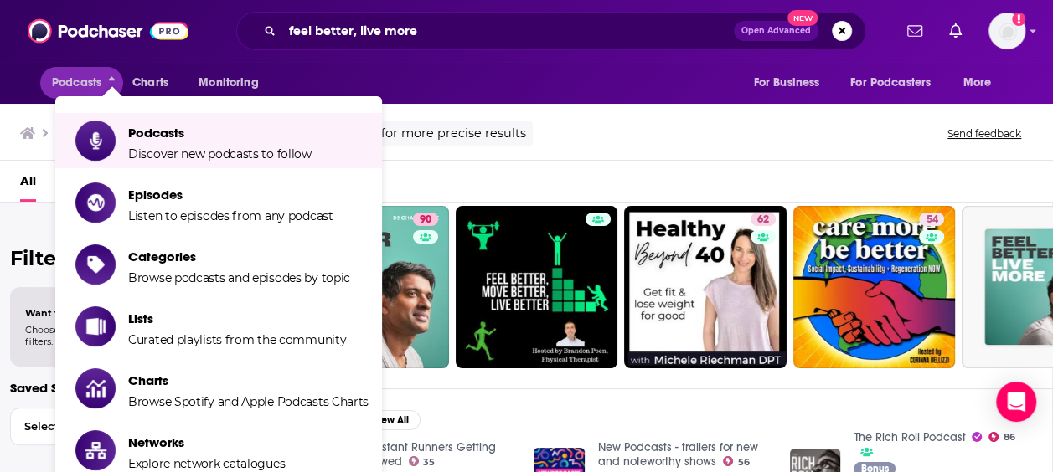
click at [568, 137] on div "Search feel better, live more Try an exact match for more precise results Send …" at bounding box center [523, 134] width 1006 height 26
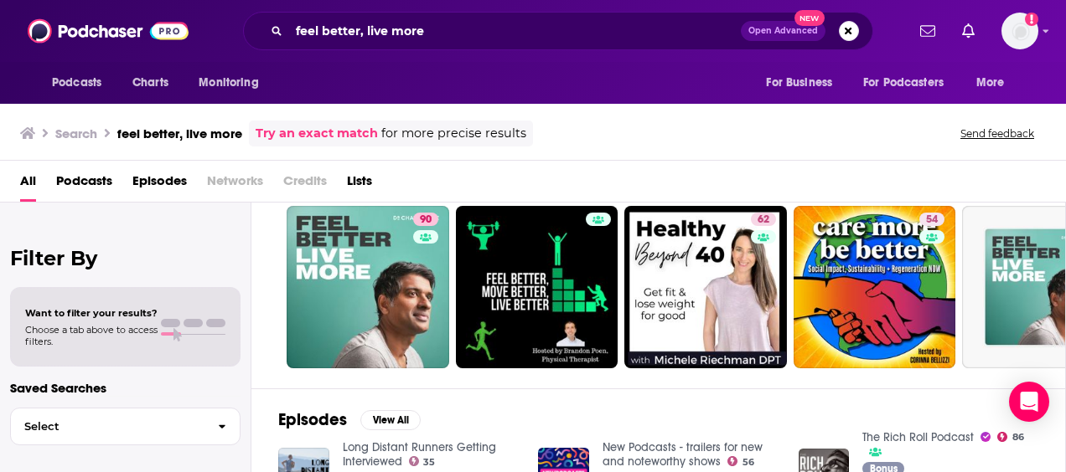
click at [80, 177] on span "Podcasts" at bounding box center [84, 185] width 56 height 34
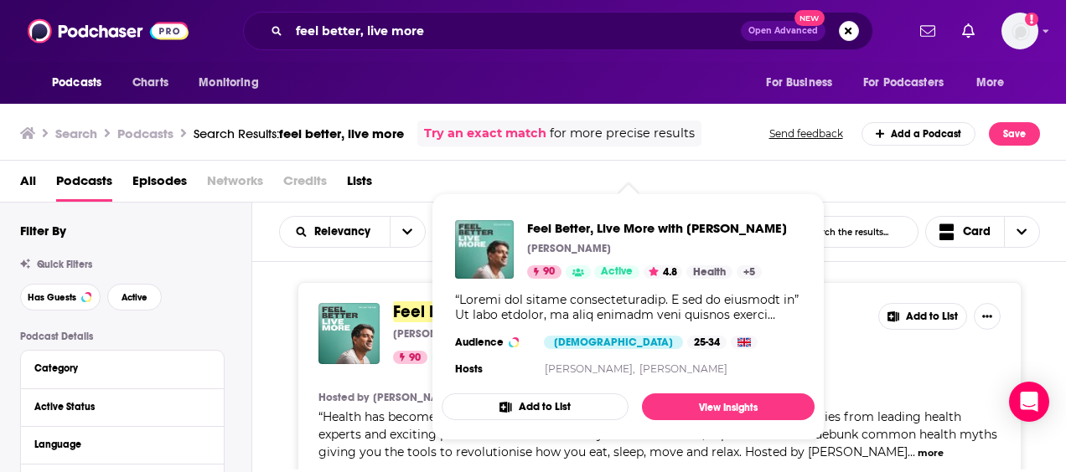
click at [458, 302] on div "Feel Better, Live More with Dr Rangan Chatterjee Dr Rangan Chatterjee 90 Active…" at bounding box center [627, 300] width 373 height 187
click at [478, 301] on div "Feel Better, Live More with Dr Rangan Chatterjee Dr Rangan Chatterjee 90 Active…" at bounding box center [627, 300] width 373 height 187
click at [400, 318] on span "Feel Better, Live More" at bounding box center [474, 312] width 163 height 21
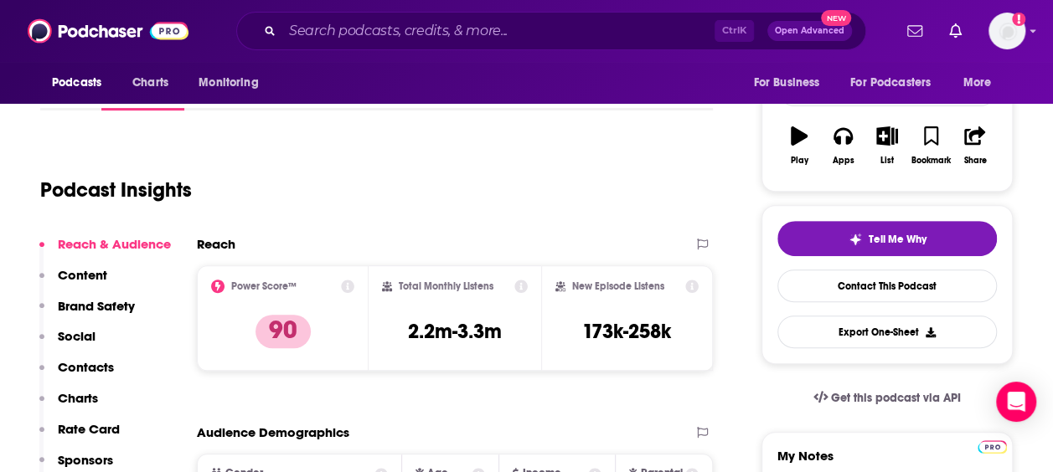
scroll to position [41, 0]
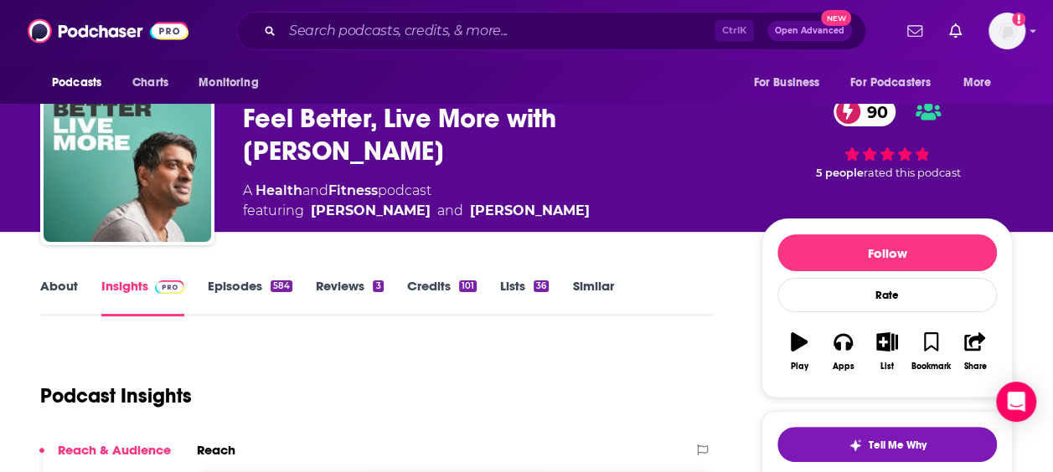
click at [253, 287] on link "Episodes 584" at bounding box center [250, 297] width 85 height 39
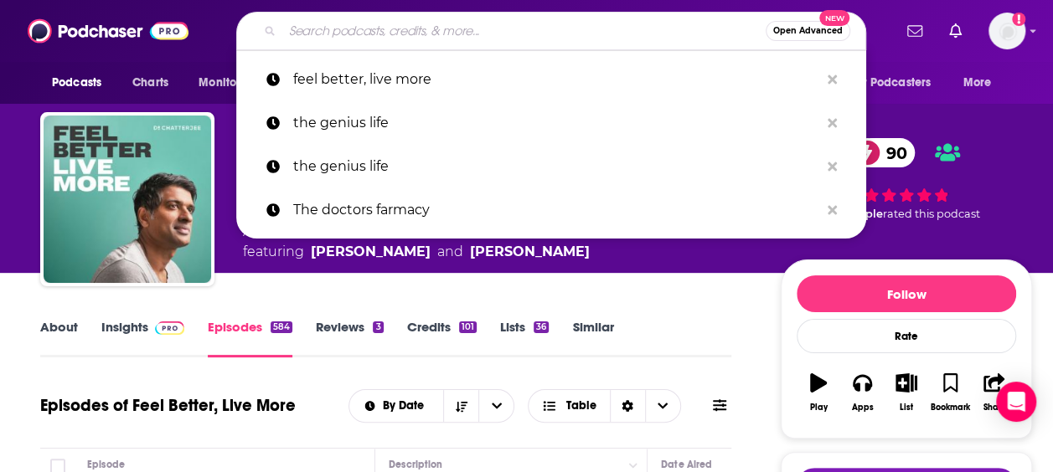
click at [394, 40] on input "Search podcasts, credits, & more..." at bounding box center [523, 31] width 483 height 27
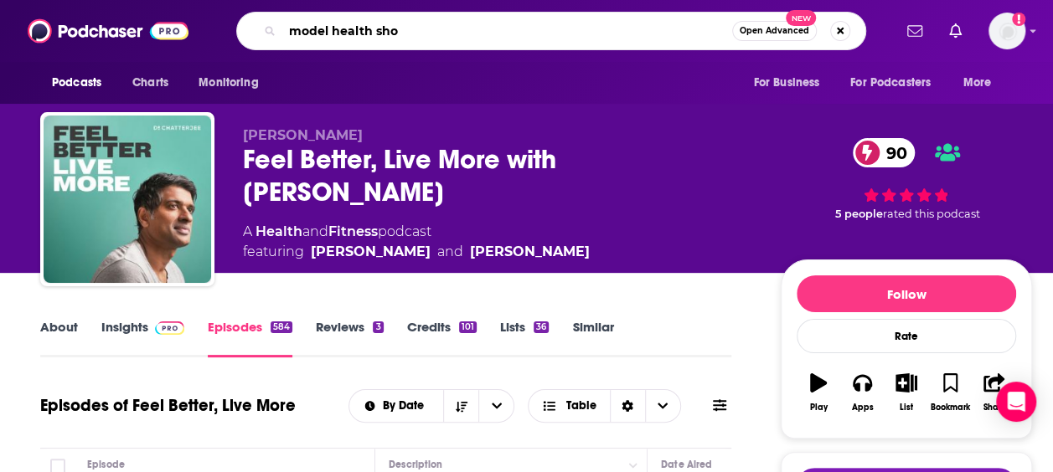
type input "model health show"
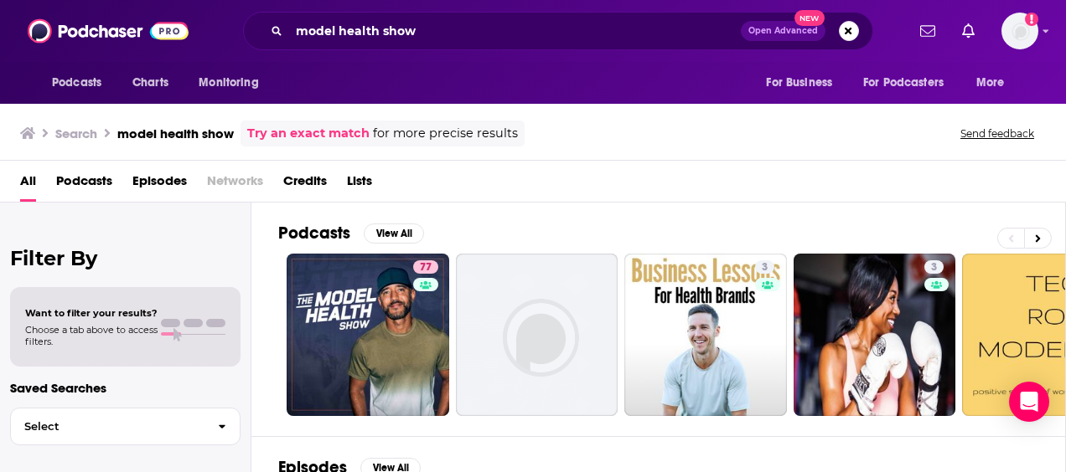
click at [99, 186] on span "Podcasts" at bounding box center [84, 185] width 56 height 34
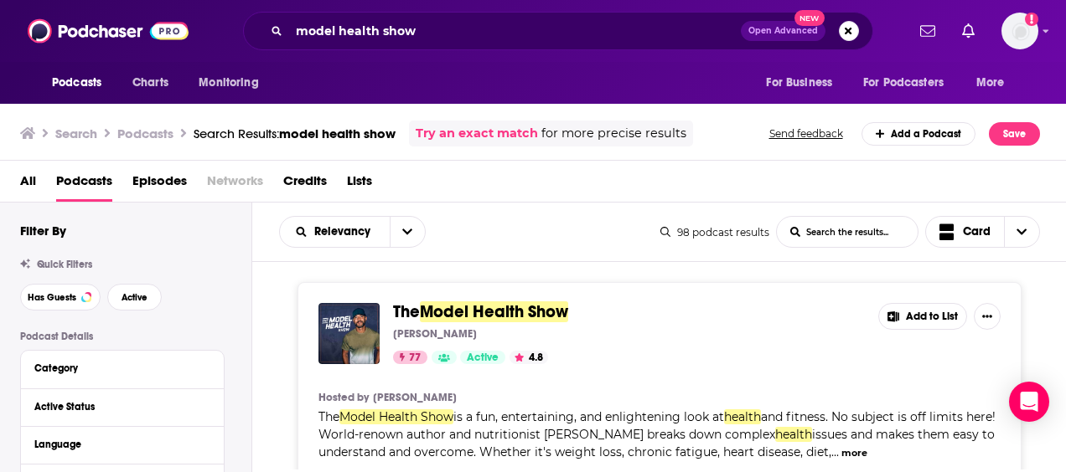
click at [470, 45] on div "model health show Open Advanced New" at bounding box center [558, 31] width 630 height 39
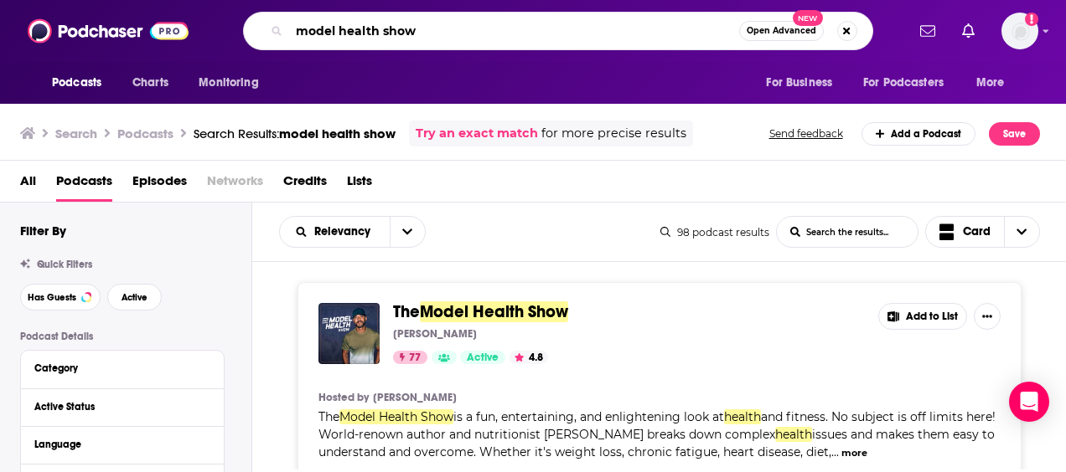
click at [441, 43] on input "model health show" at bounding box center [514, 31] width 450 height 27
type input "m"
type input "the clean water pod"
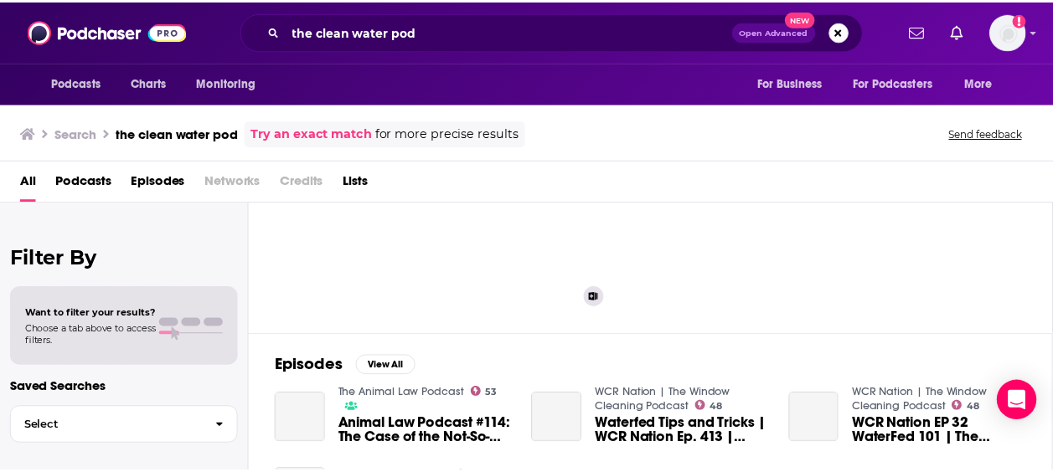
scroll to position [133, 0]
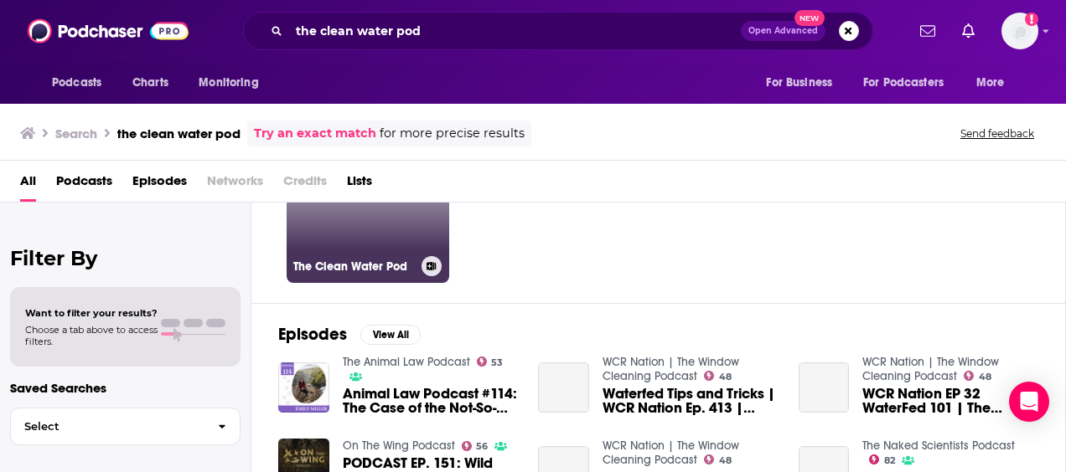
click at [352, 230] on link "27 The Clean Water Pod" at bounding box center [368, 202] width 163 height 163
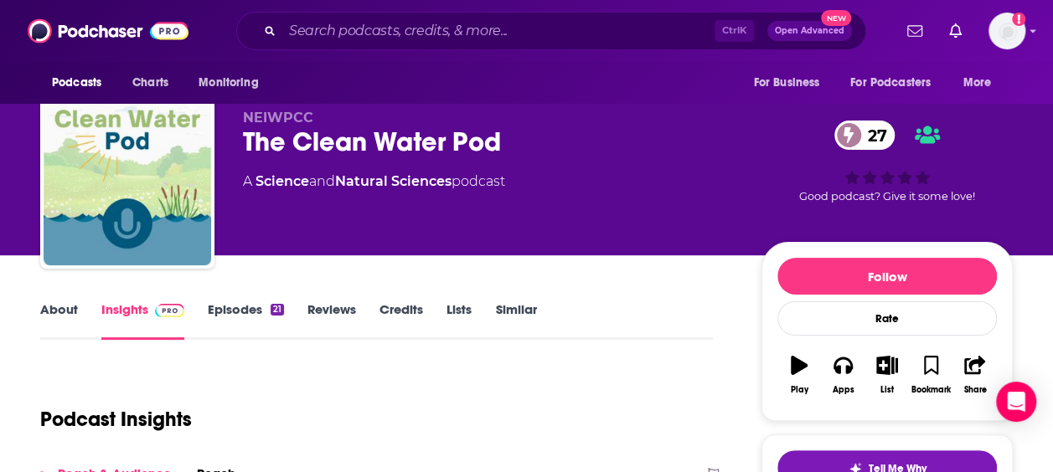
scroll to position [17, 0]
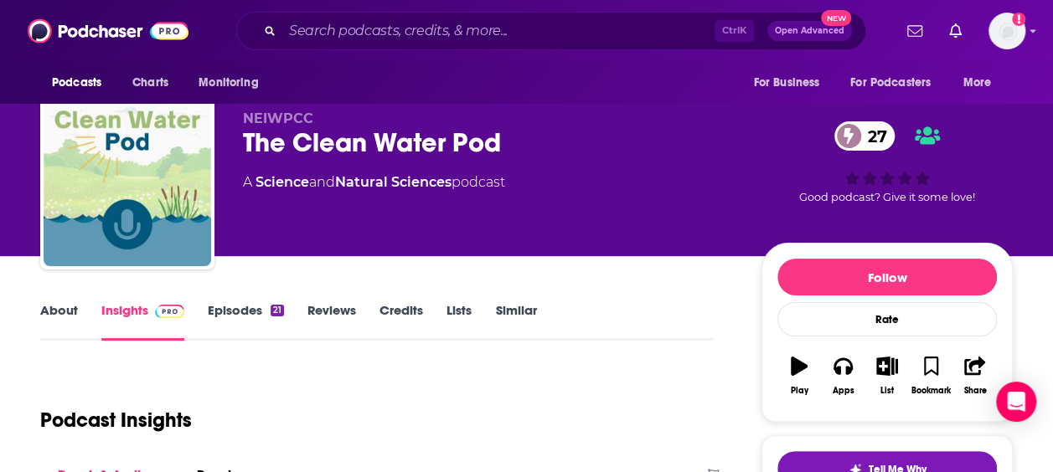
click at [247, 312] on link "Episodes 21" at bounding box center [246, 321] width 76 height 39
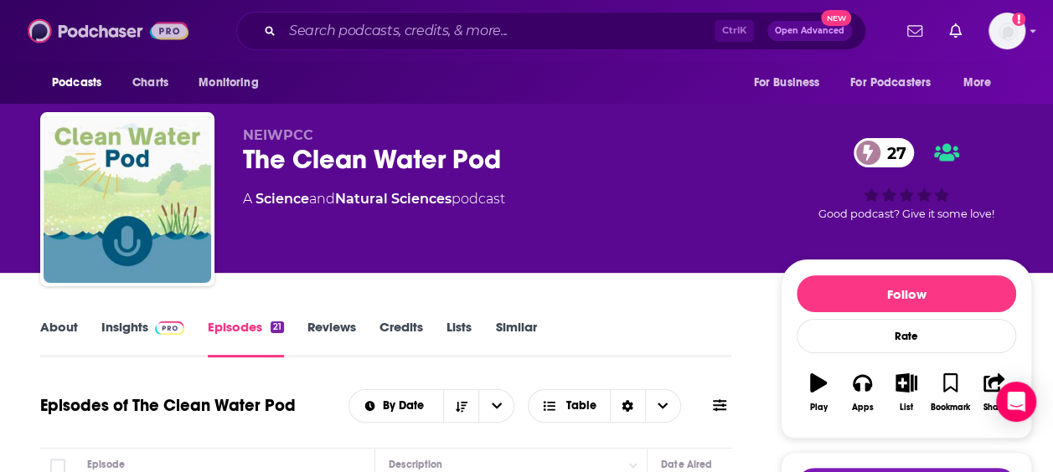
click at [92, 34] on img at bounding box center [108, 31] width 161 height 32
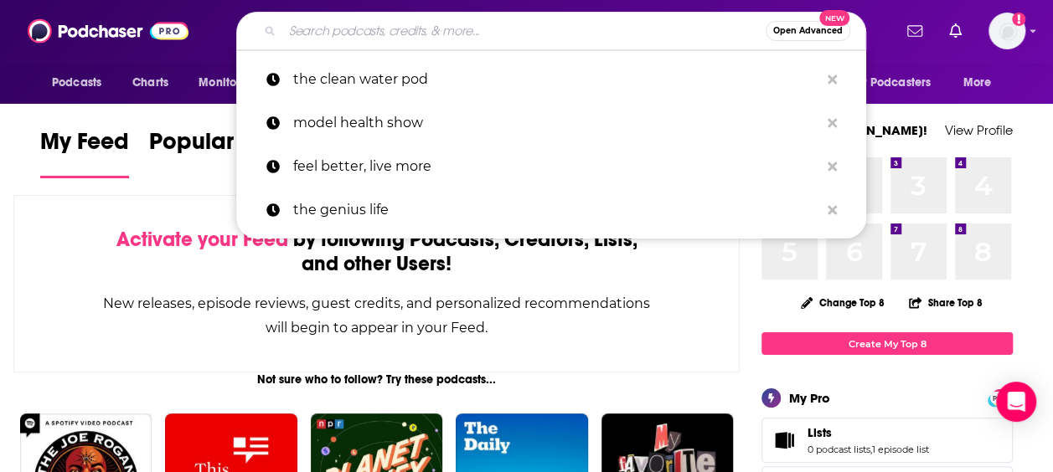
click at [346, 42] on input "Search podcasts, credits, & more..." at bounding box center [523, 31] width 483 height 27
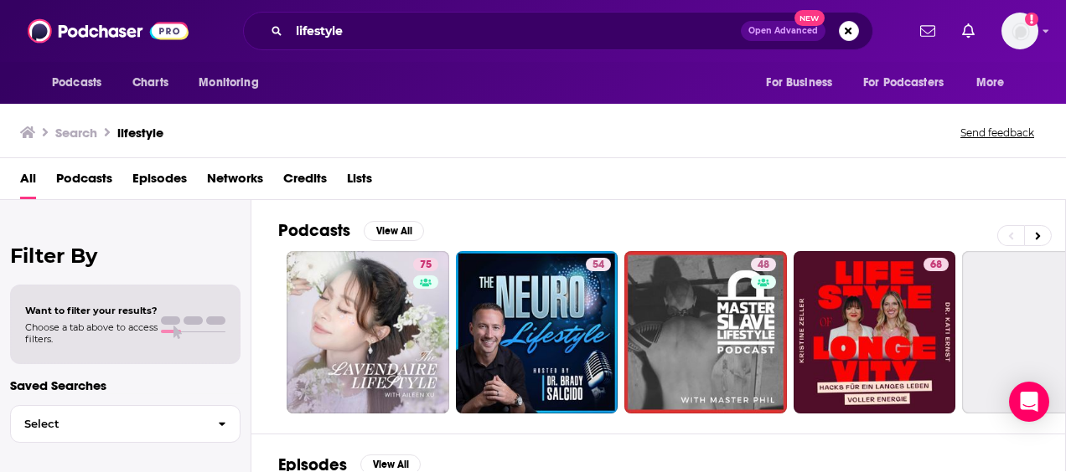
click at [80, 174] on span "Podcasts" at bounding box center [84, 182] width 56 height 34
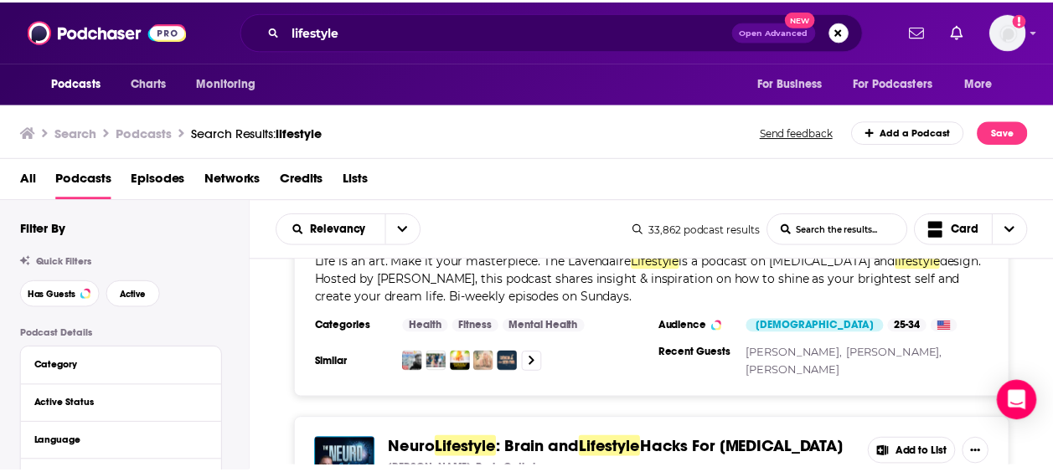
scroll to position [330, 0]
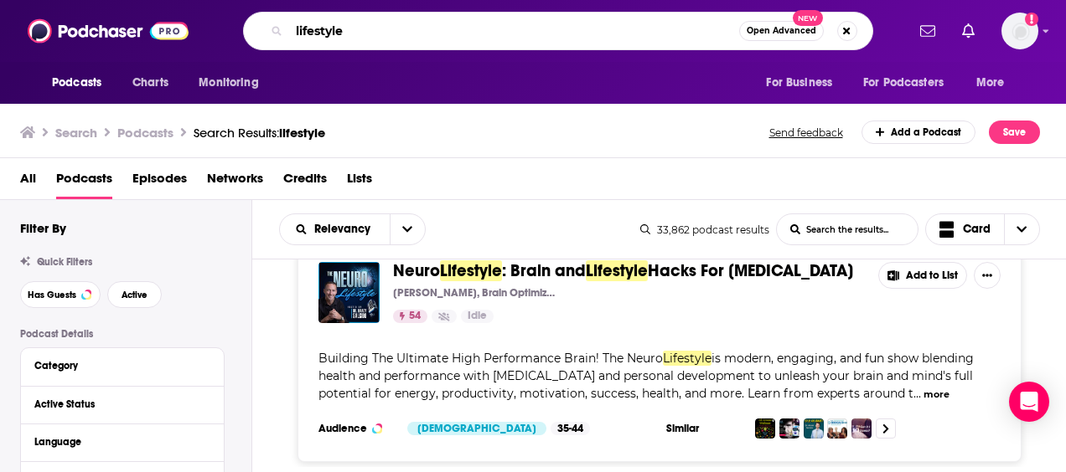
click at [370, 36] on input "lifestyle" at bounding box center [514, 31] width 450 height 27
type input "l"
type input "talk + water"
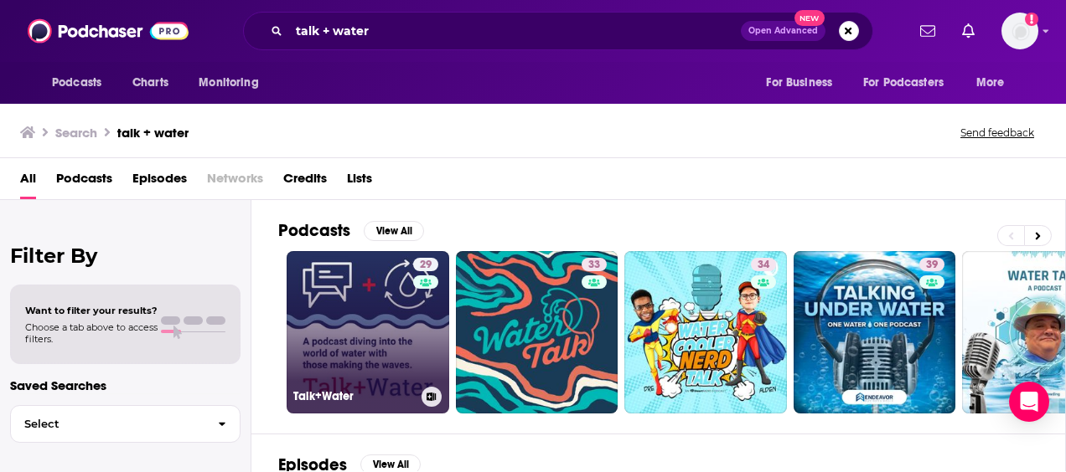
click at [369, 308] on link "29 Talk+Water" at bounding box center [368, 332] width 163 height 163
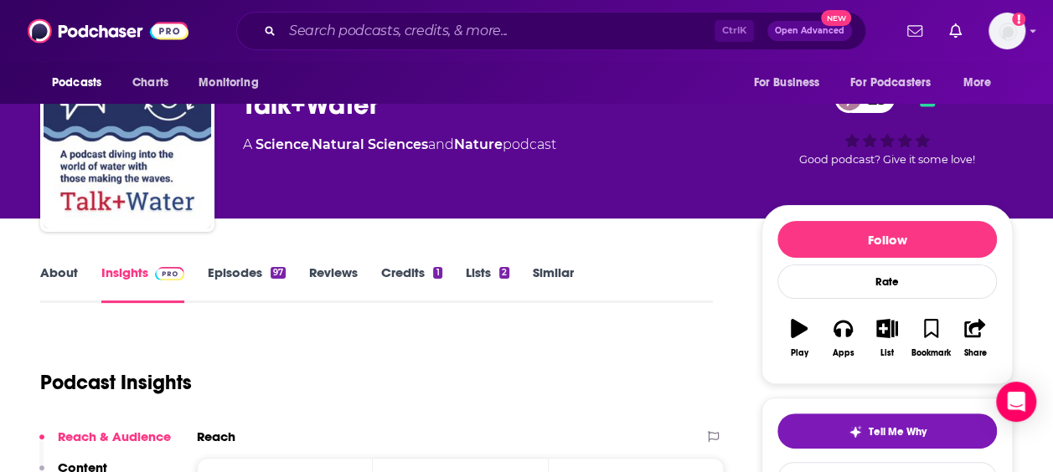
scroll to position [66, 0]
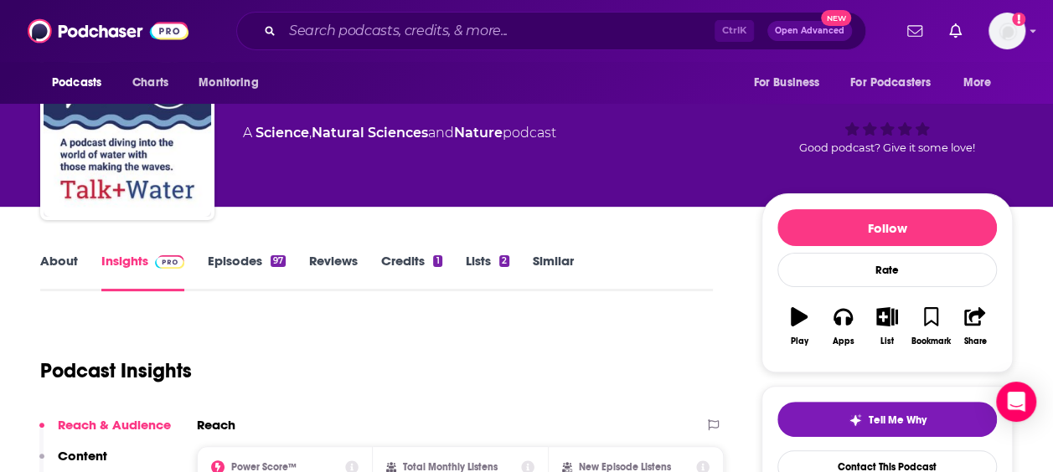
click at [231, 265] on link "Episodes 97" at bounding box center [247, 272] width 78 height 39
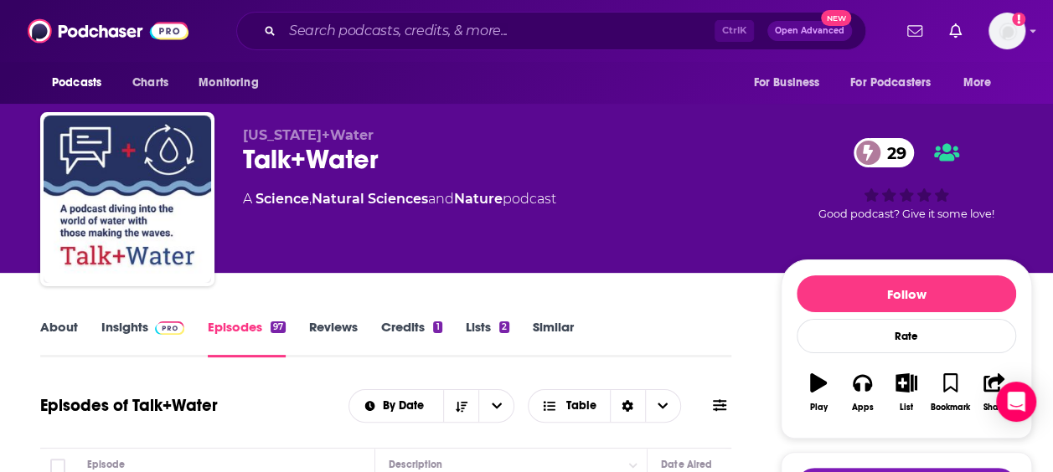
click at [129, 330] on link "Insights" at bounding box center [142, 338] width 83 height 39
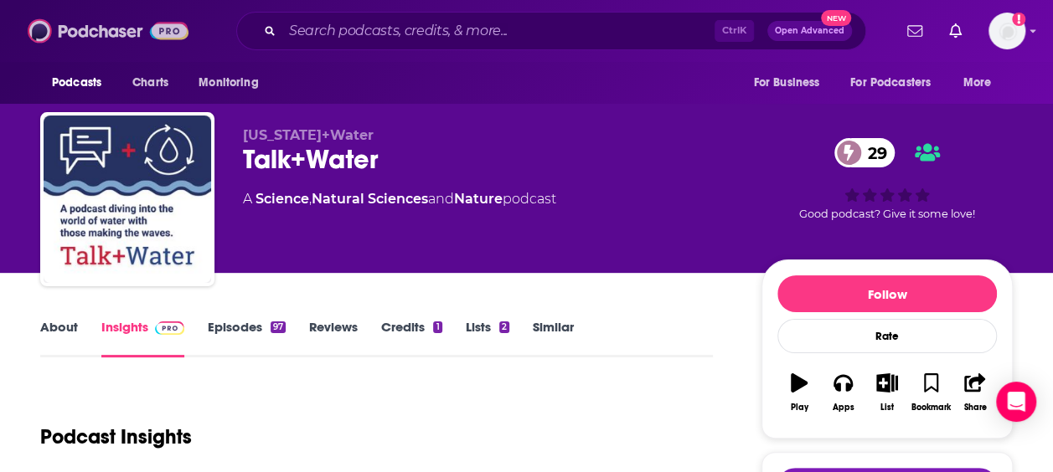
click at [72, 40] on img at bounding box center [108, 31] width 161 height 32
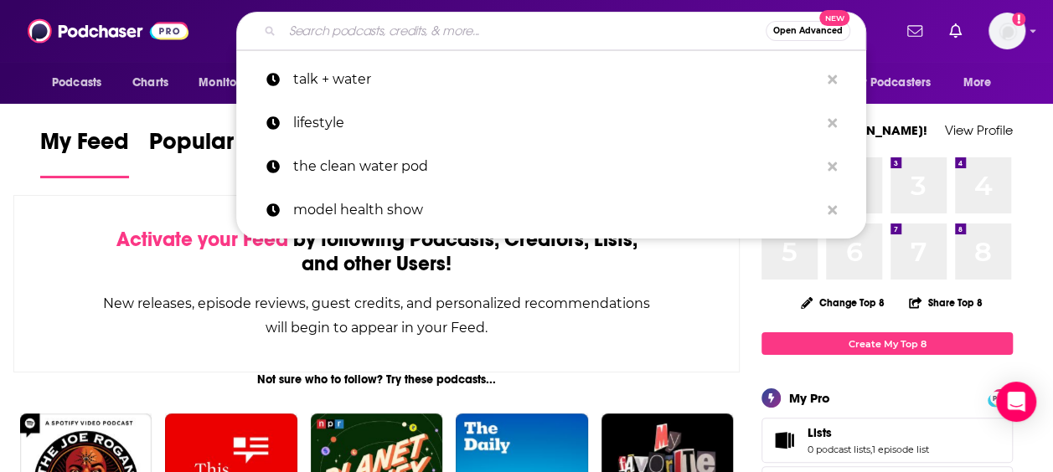
click at [419, 25] on input "Search podcasts, credits, & more..." at bounding box center [523, 31] width 483 height 27
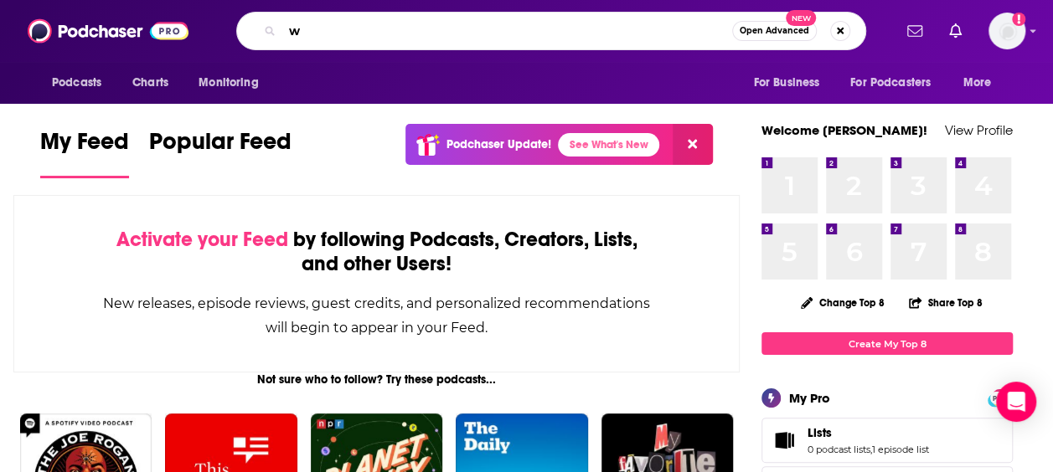
type input "w"
click at [107, 34] on img at bounding box center [108, 31] width 161 height 32
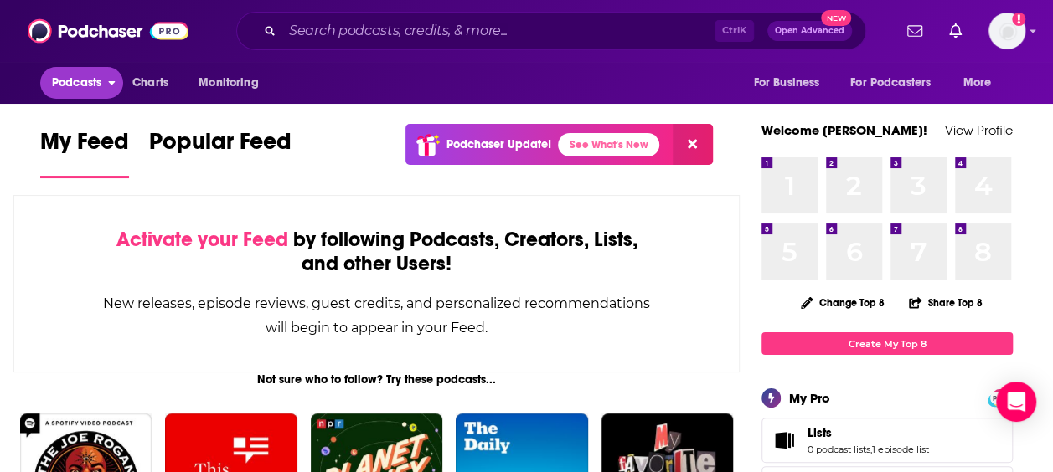
click at [83, 93] on span "Podcasts" at bounding box center [76, 82] width 49 height 23
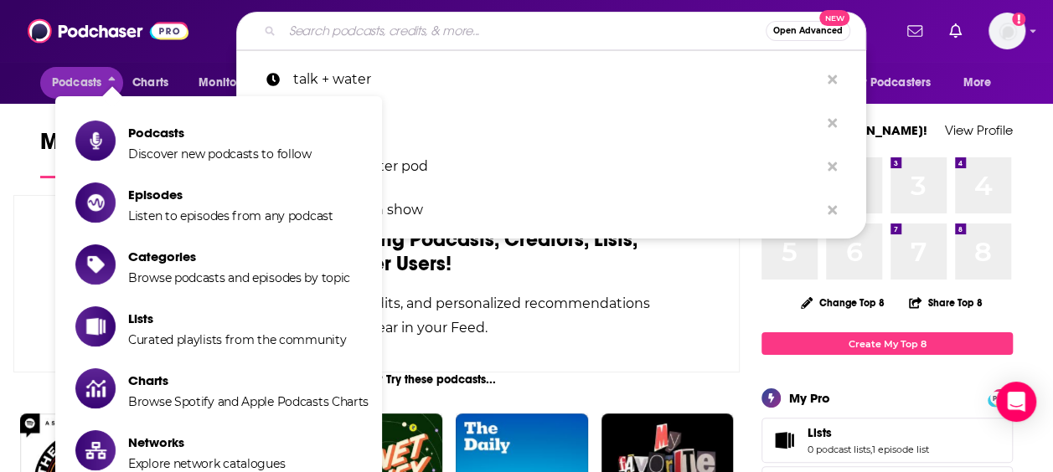
click at [366, 22] on input "Search podcasts, credits, & more..." at bounding box center [523, 31] width 483 height 27
